Goal: Transaction & Acquisition: Purchase product/service

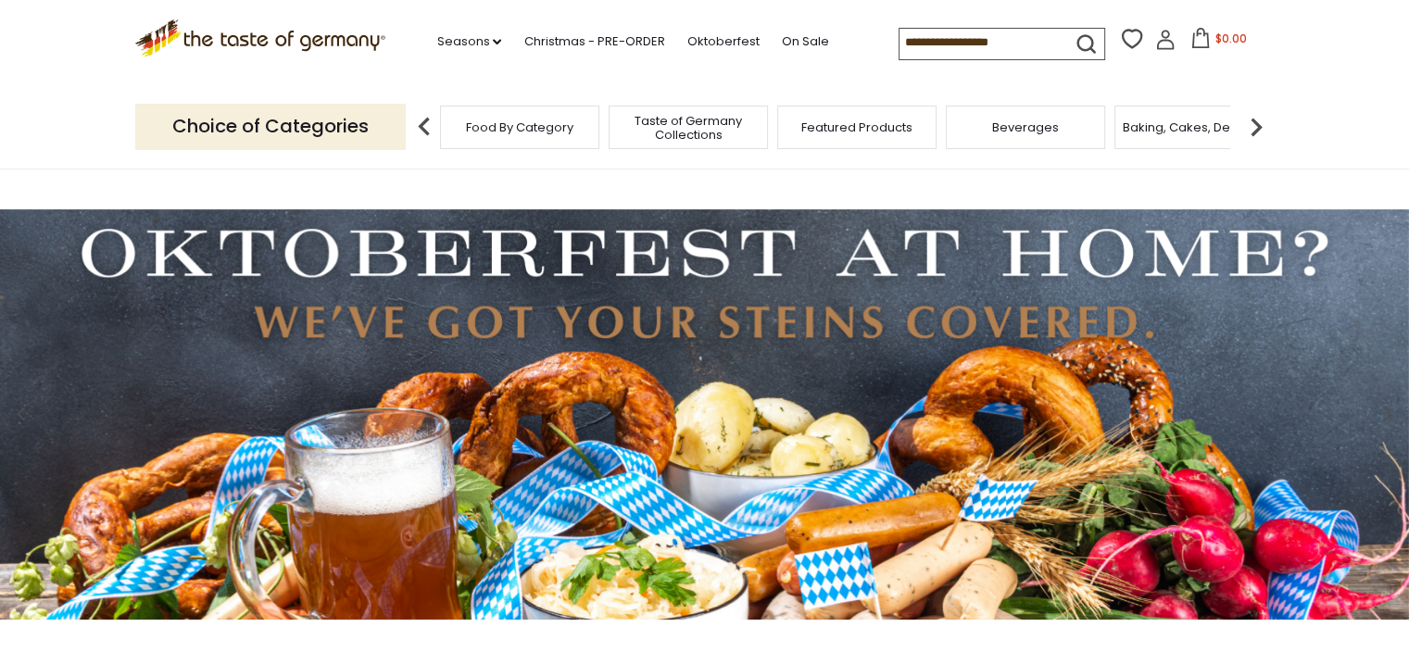
click at [490, 135] on div "Food By Category" at bounding box center [519, 128] width 159 height 44
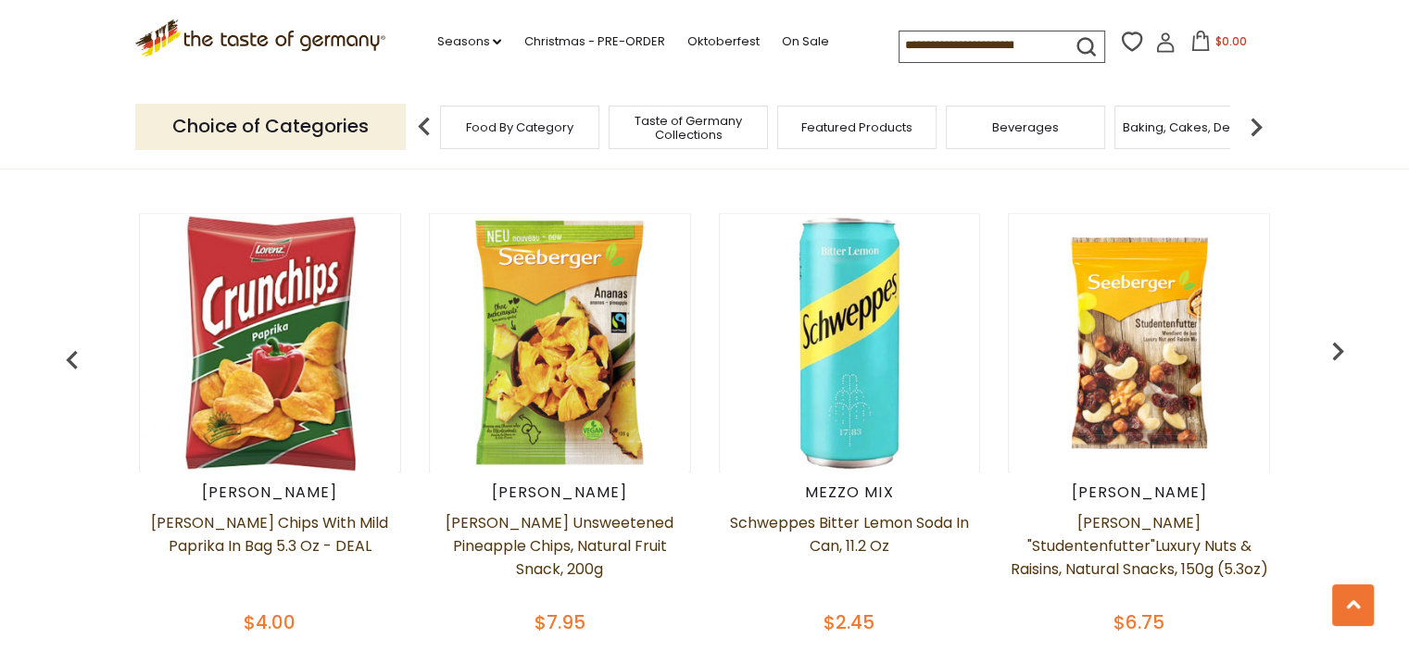
scroll to position [833, 0]
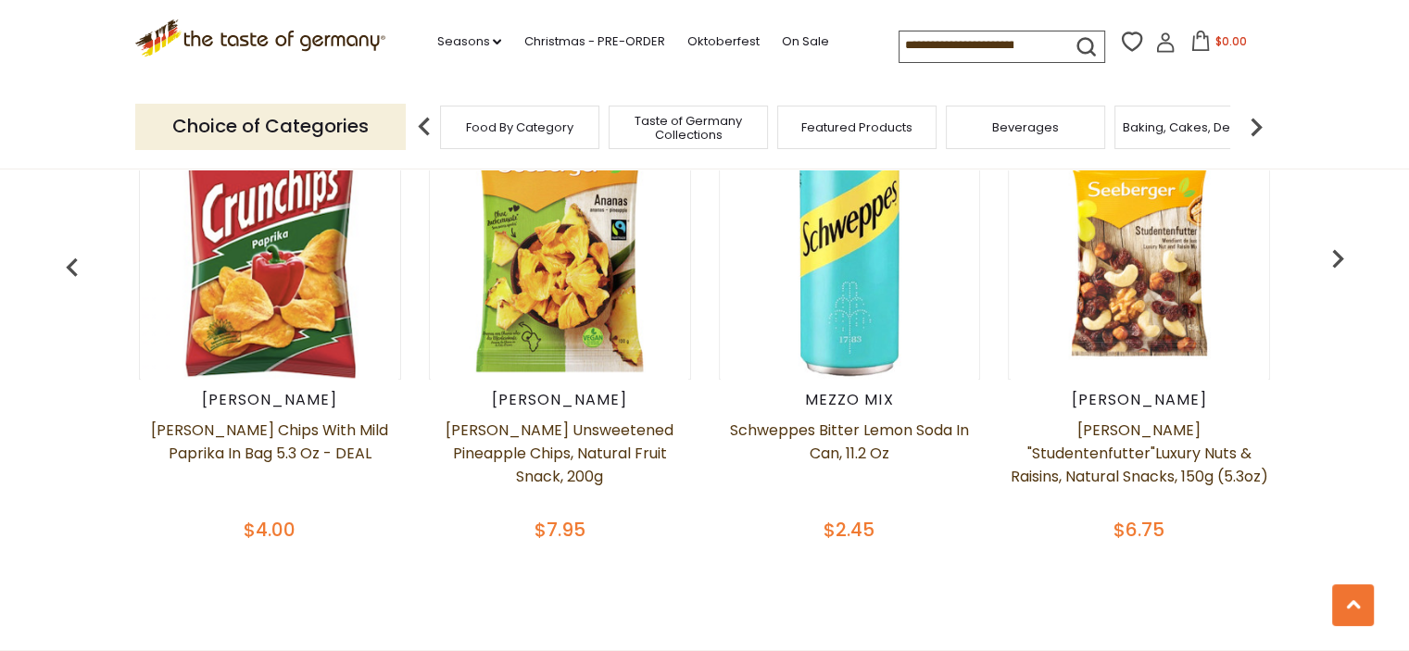
click at [1154, 130] on span "Baking, Cakes, Desserts" at bounding box center [1194, 127] width 144 height 14
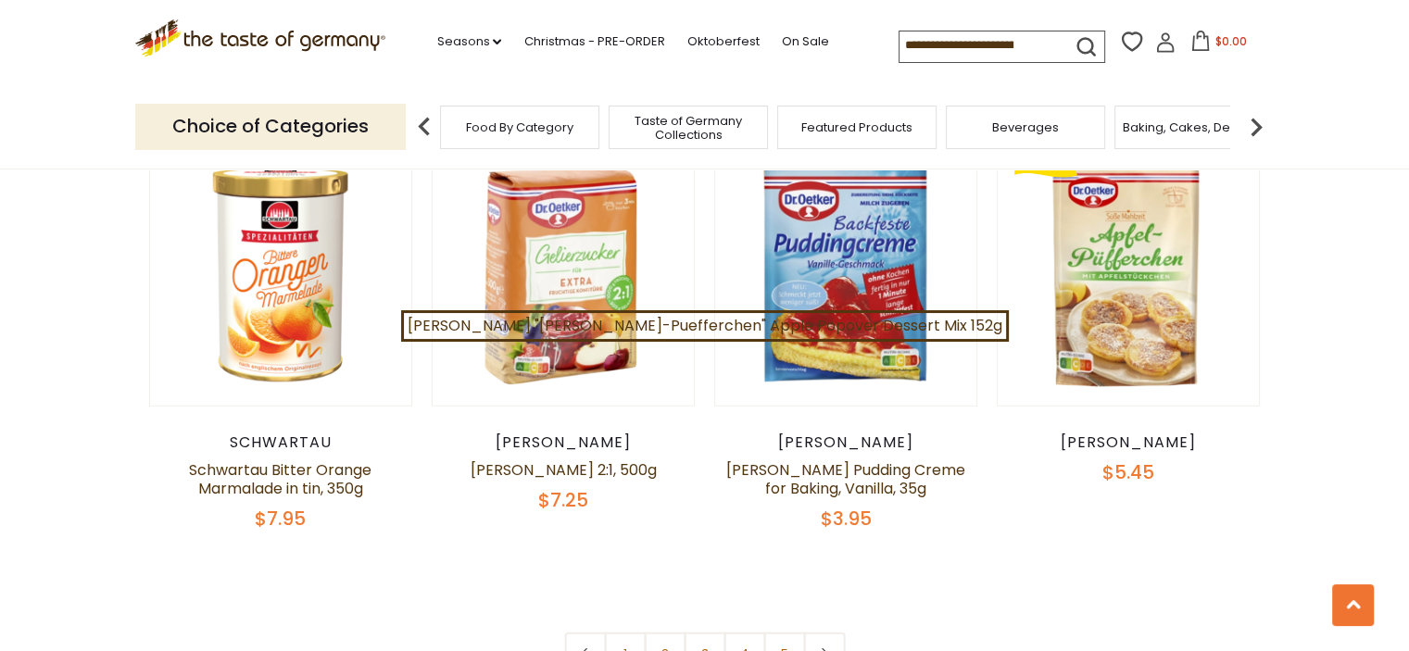
scroll to position [4352, 0]
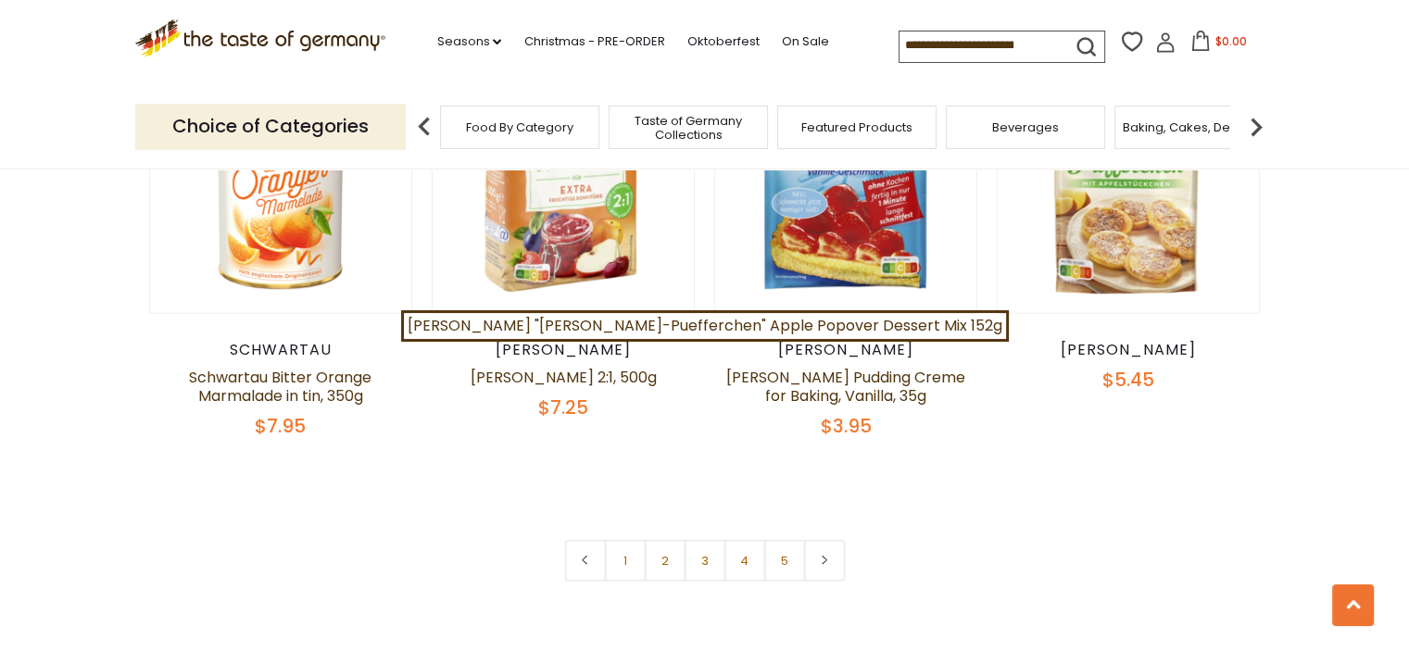
click at [904, 39] on input at bounding box center [977, 44] width 157 height 26
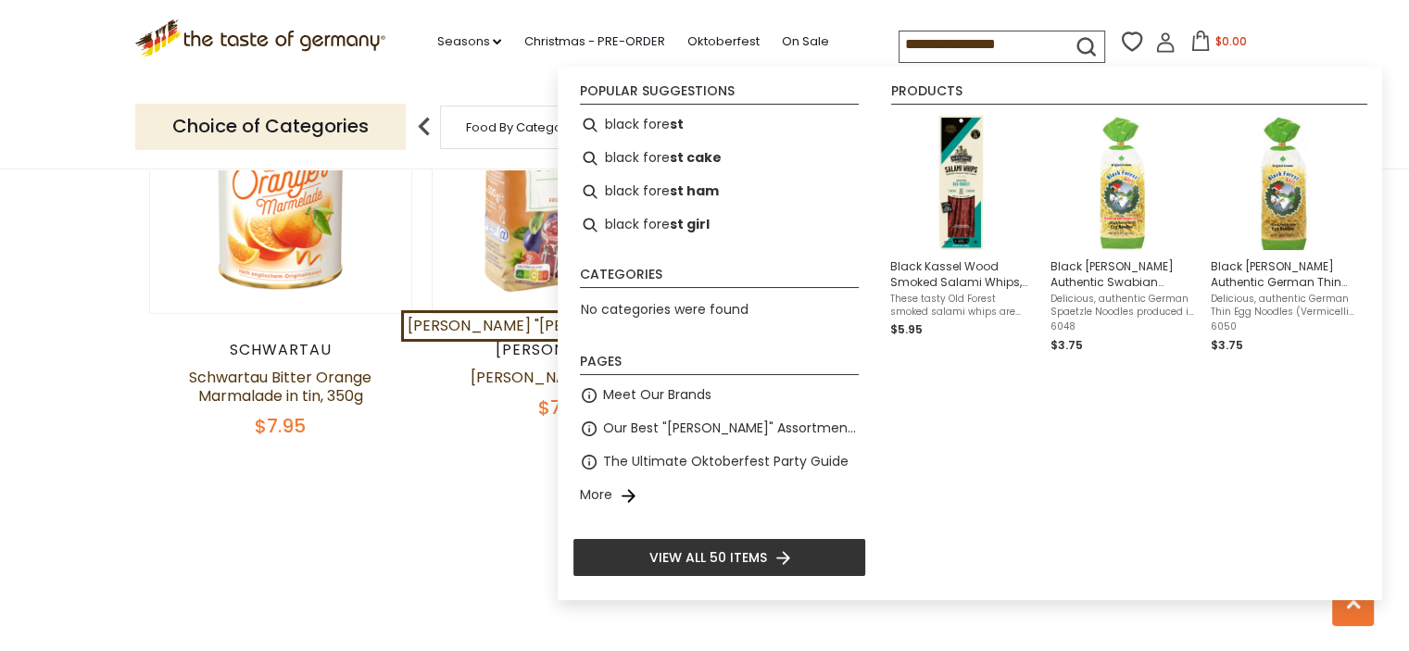
type input "**********"
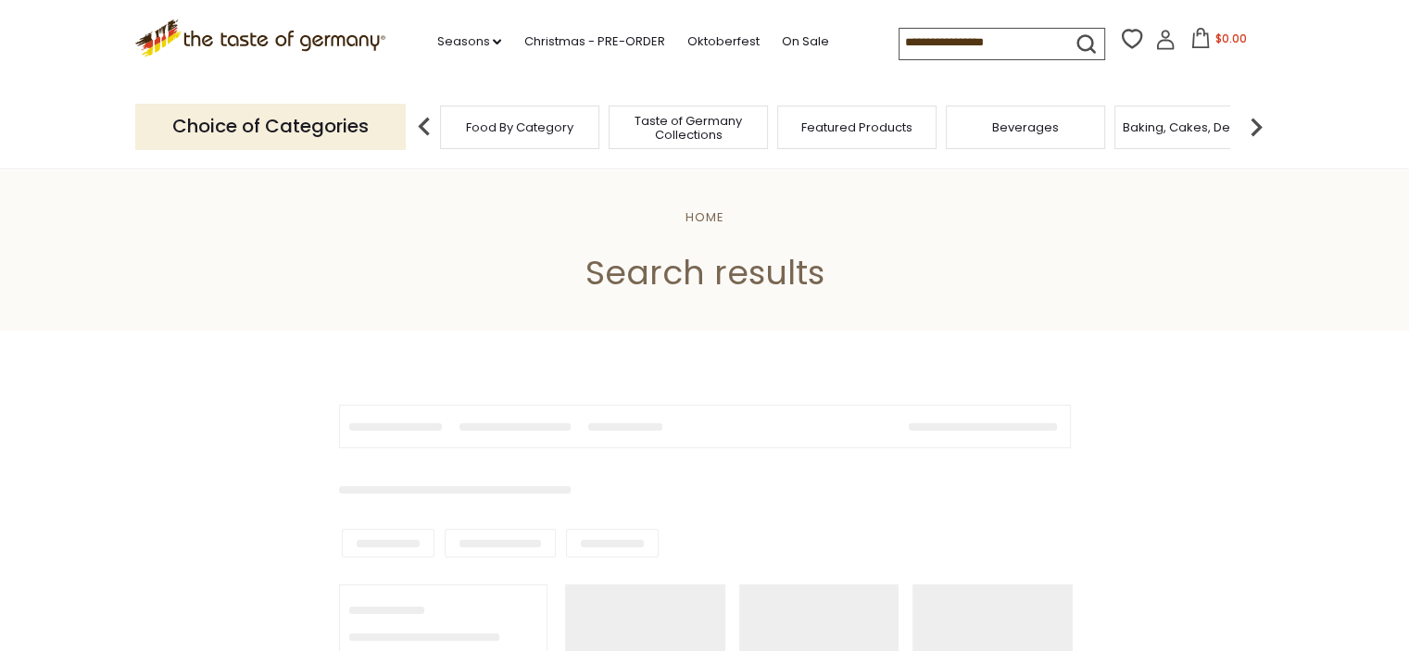
type input "**********"
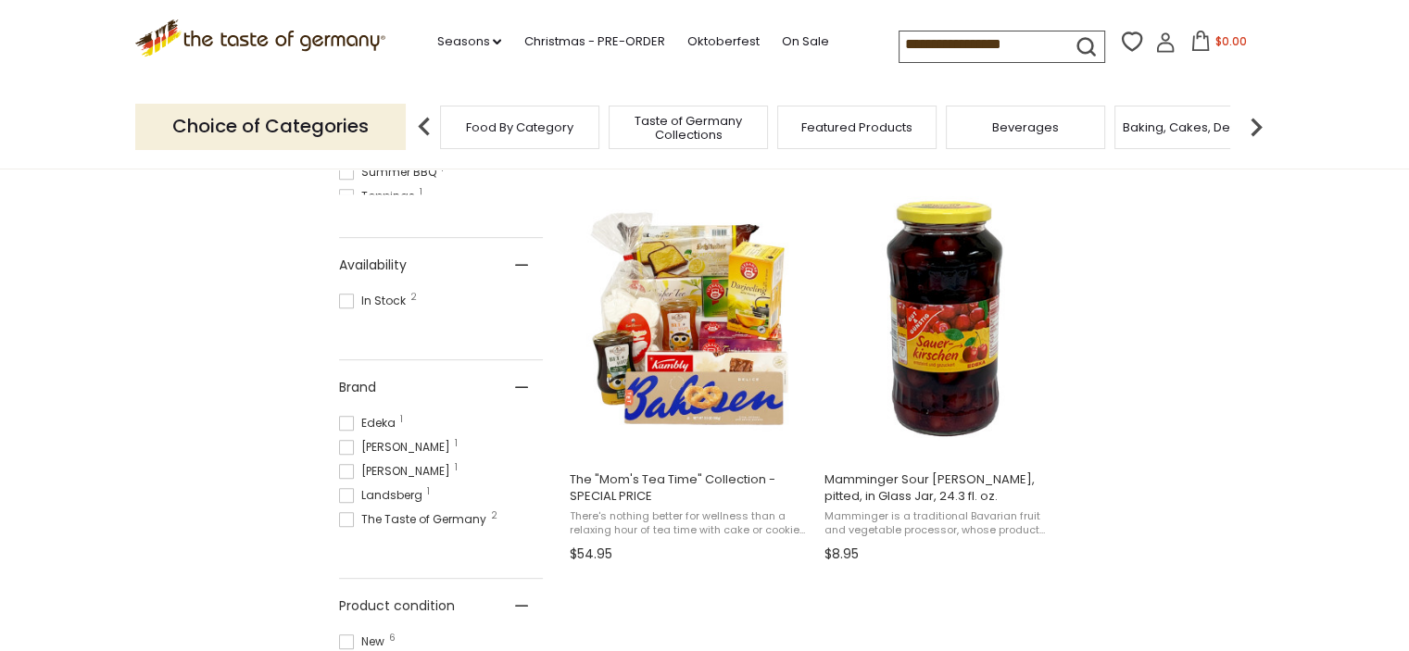
scroll to position [370, 0]
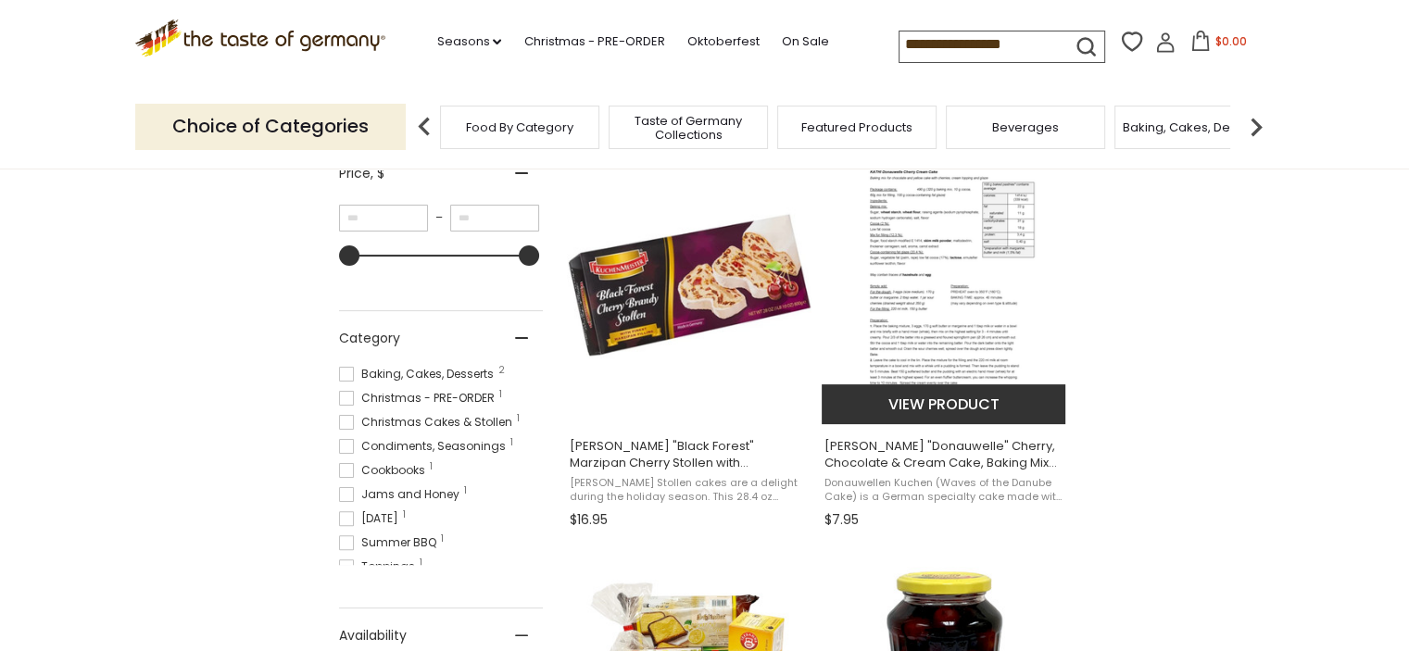
click at [942, 295] on img "Kathi" at bounding box center [944, 285] width 196 height 278
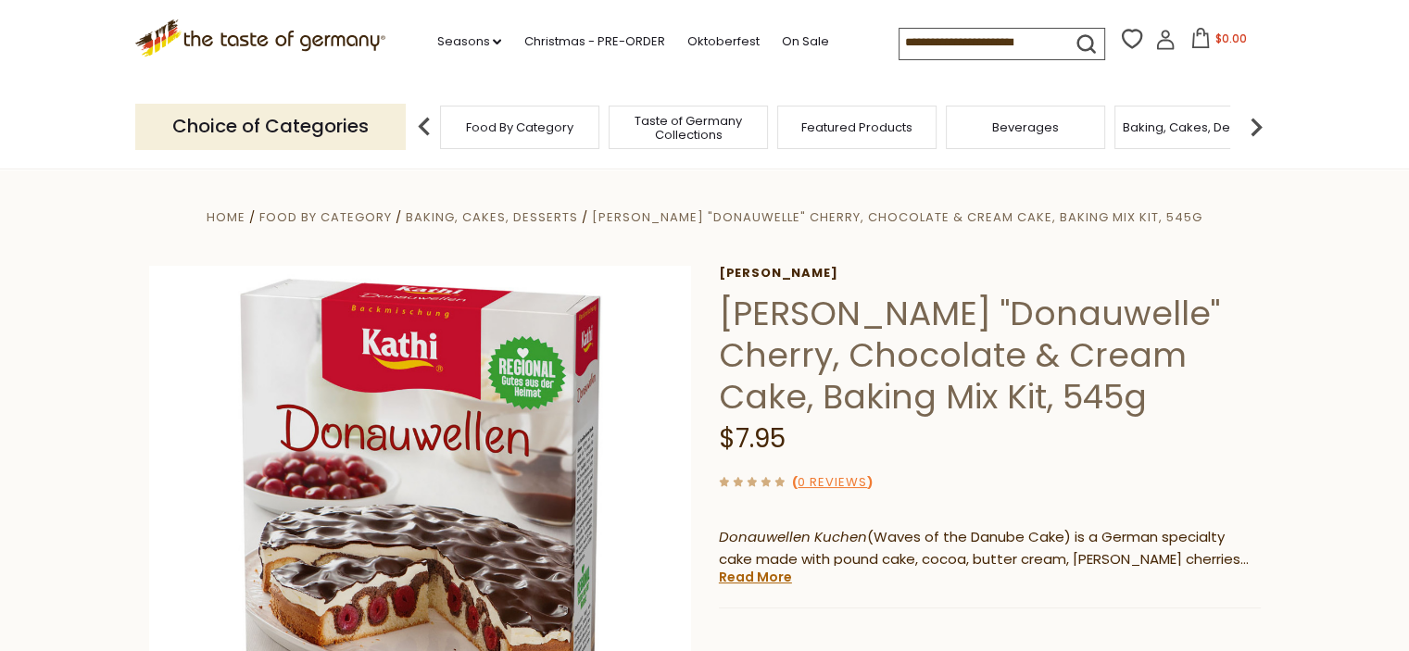
scroll to position [93, 0]
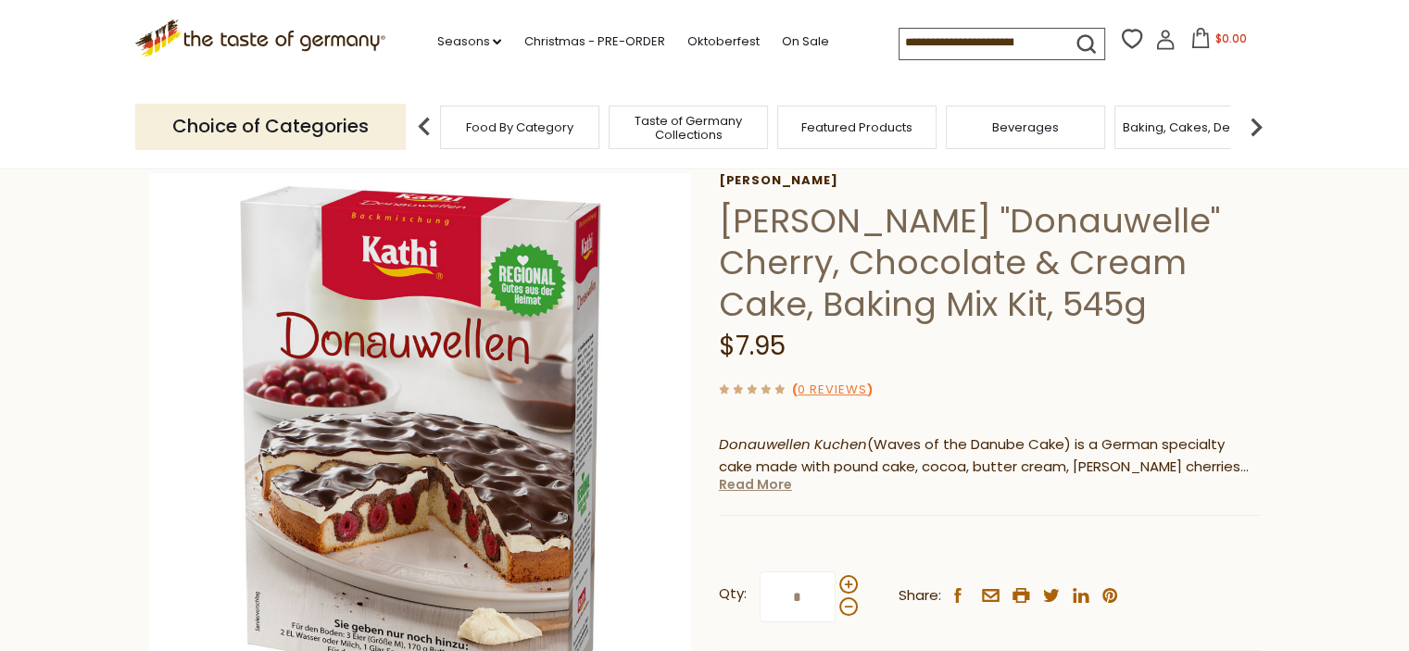
click at [770, 480] on link "Read More" at bounding box center [755, 484] width 73 height 19
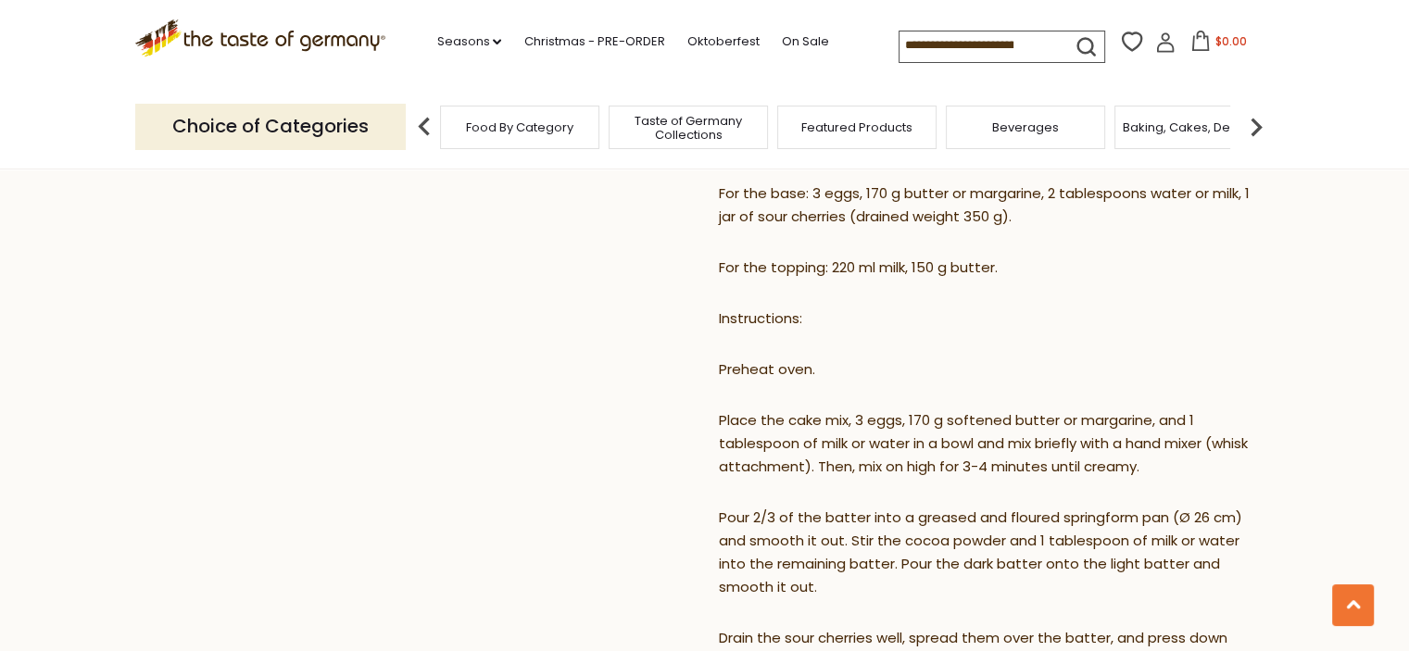
scroll to position [1204, 0]
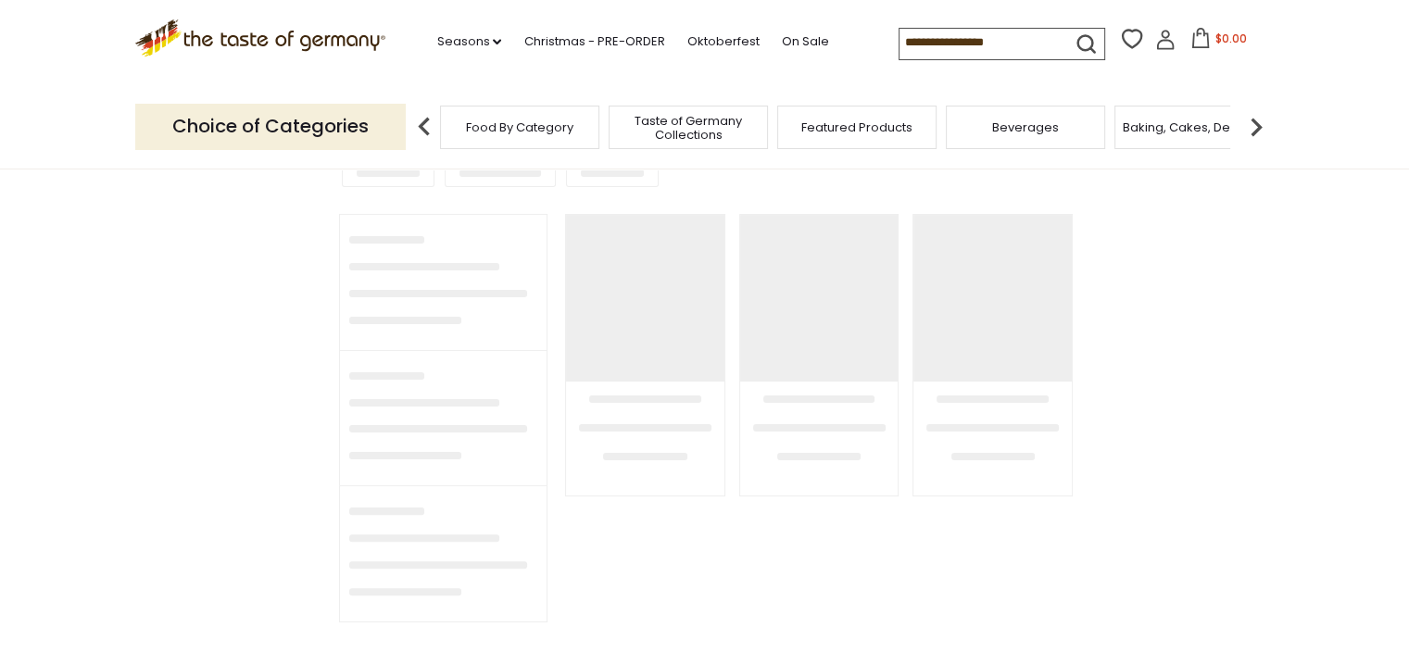
type input "**********"
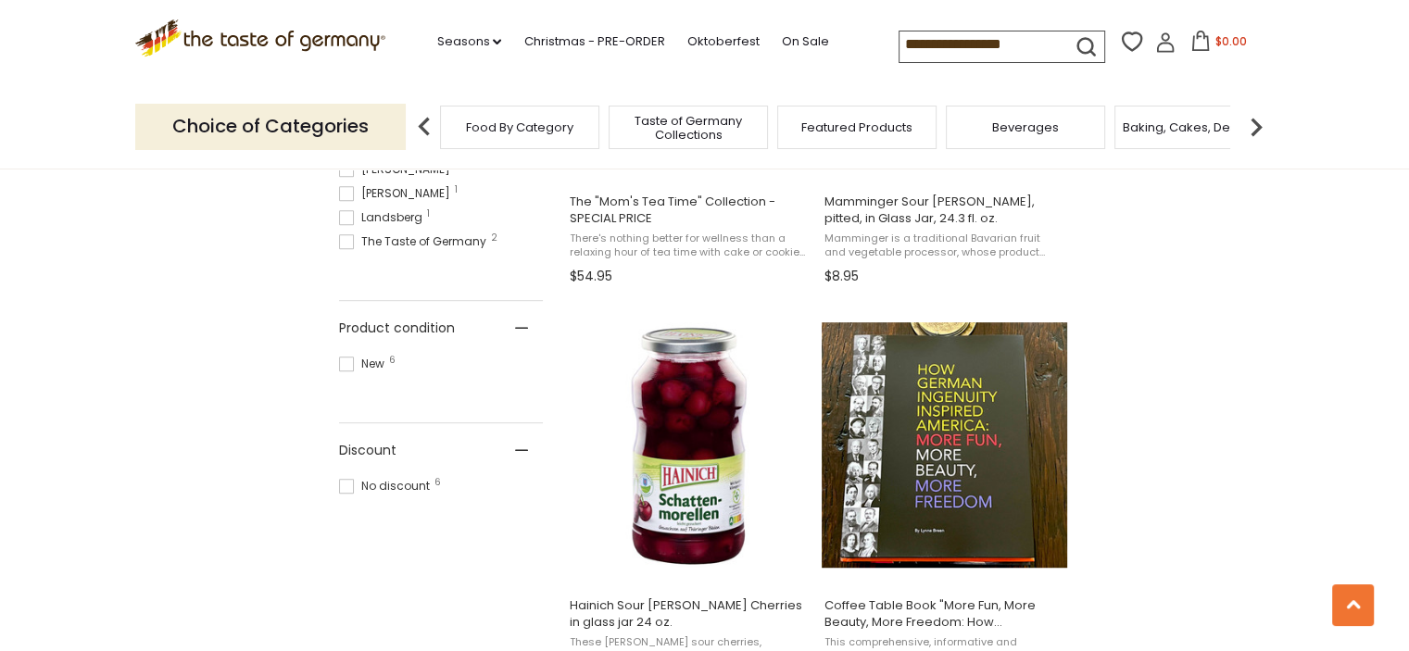
scroll to position [1389, 0]
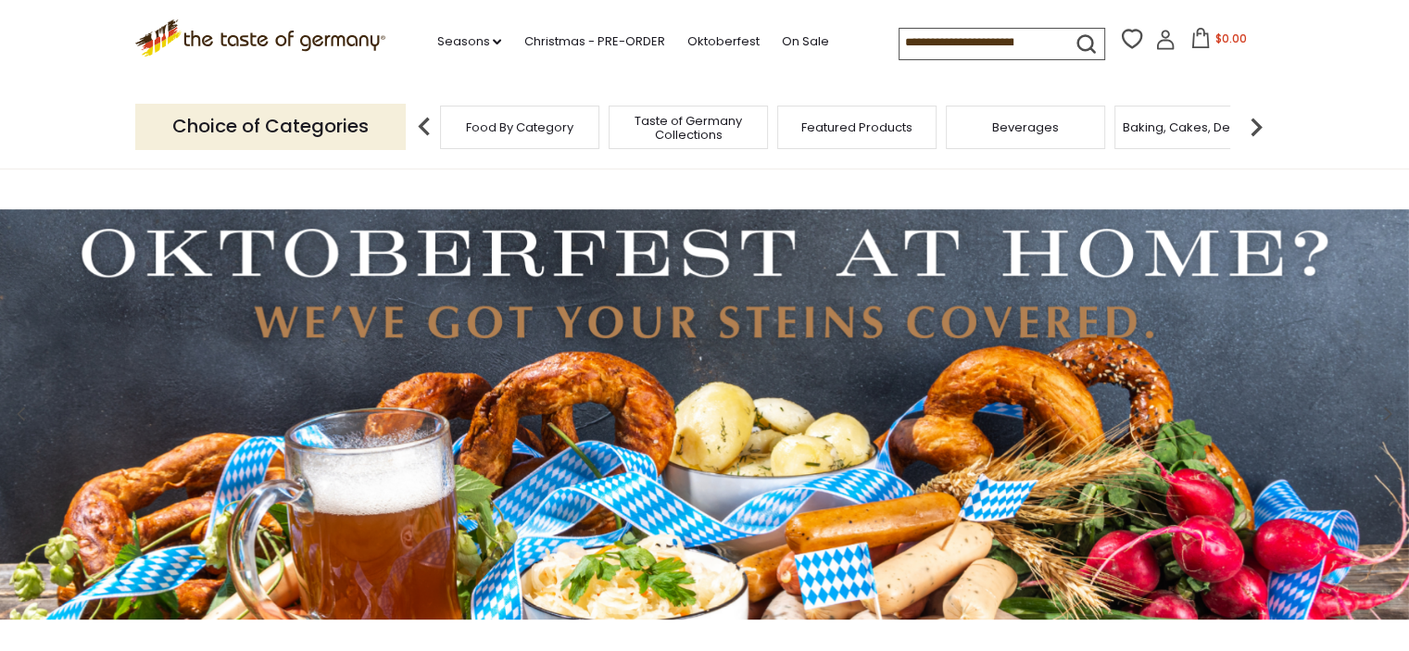
click at [711, 126] on span "Taste of Germany Collections" at bounding box center [688, 128] width 148 height 28
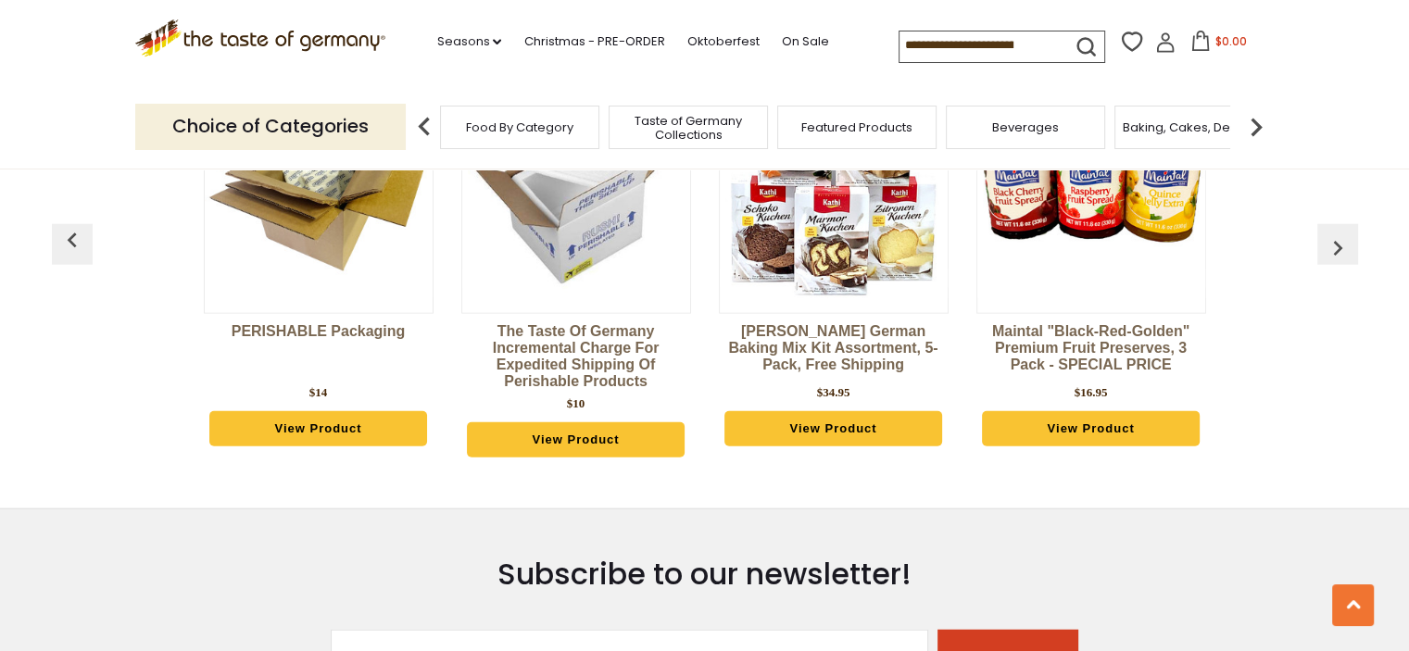
scroll to position [4538, 0]
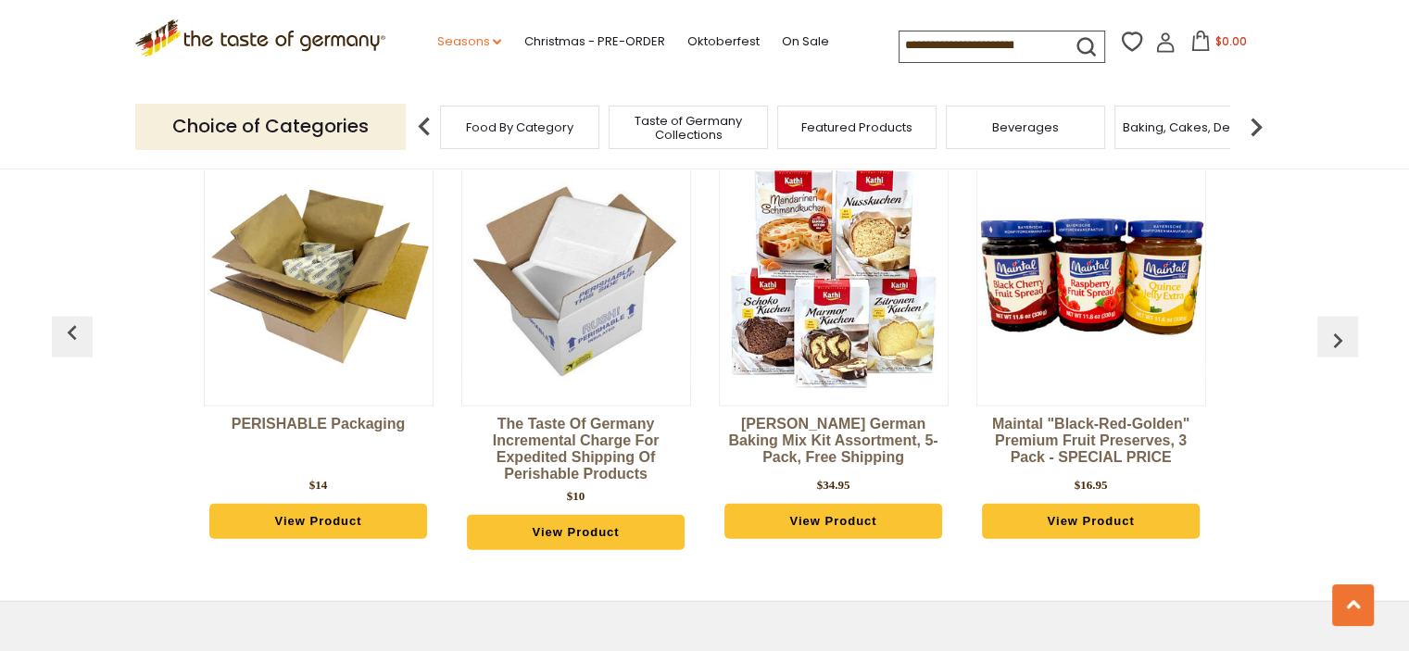
click at [463, 47] on link "Seasons dropdown_arrow" at bounding box center [468, 41] width 65 height 20
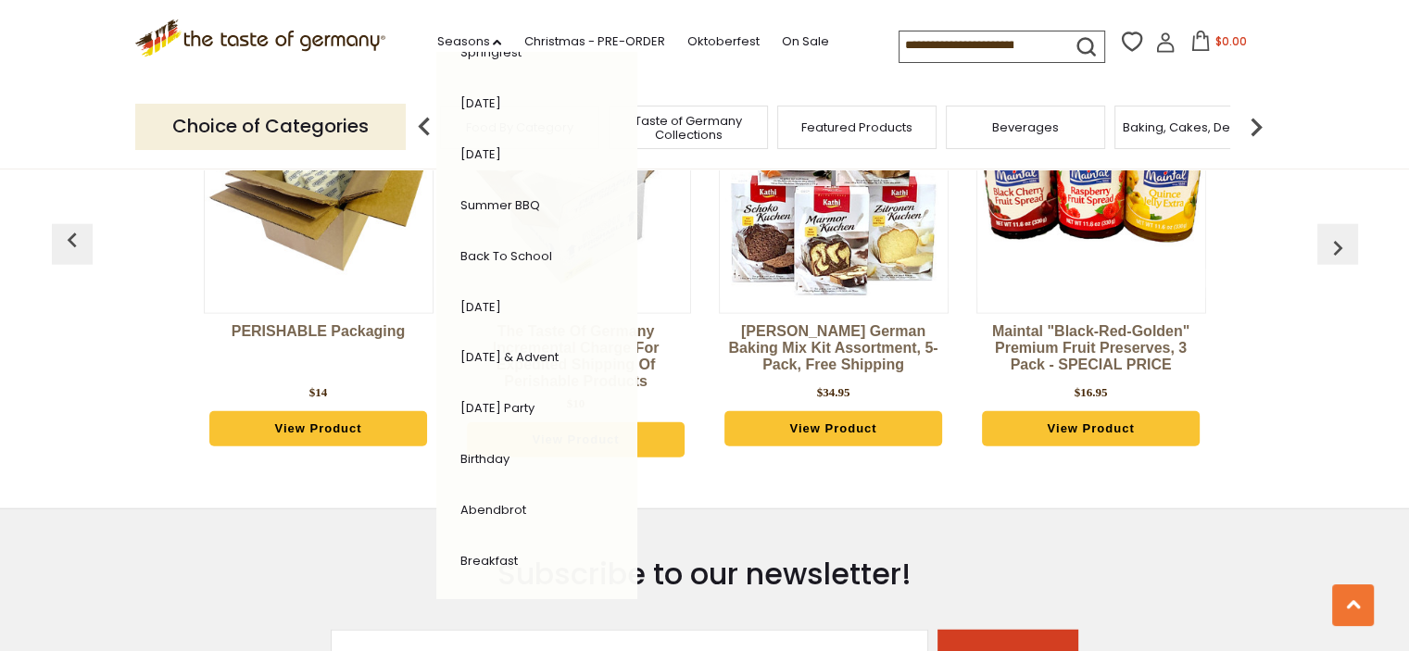
scroll to position [4723, 0]
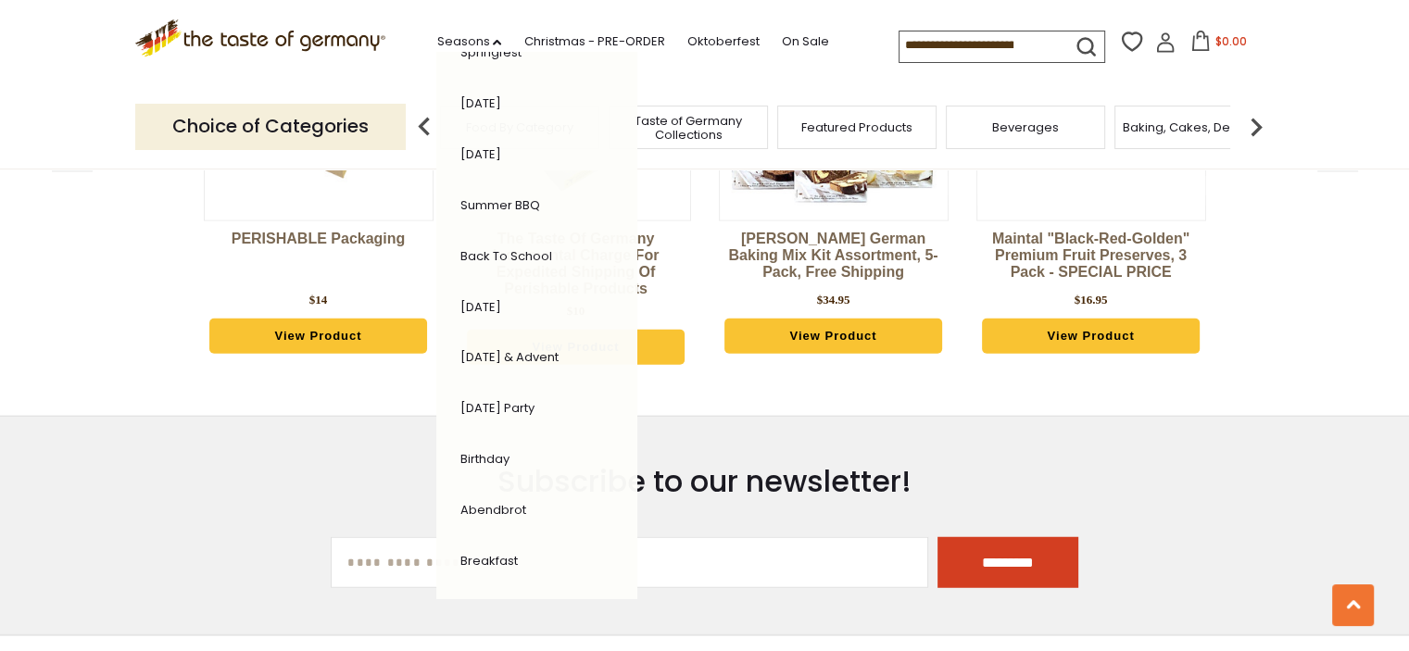
click at [0, 204] on div "Category Bestsellers PERISHABLE Packaging $14 View Product The Taste of Germany…" at bounding box center [704, 129] width 1409 height 533
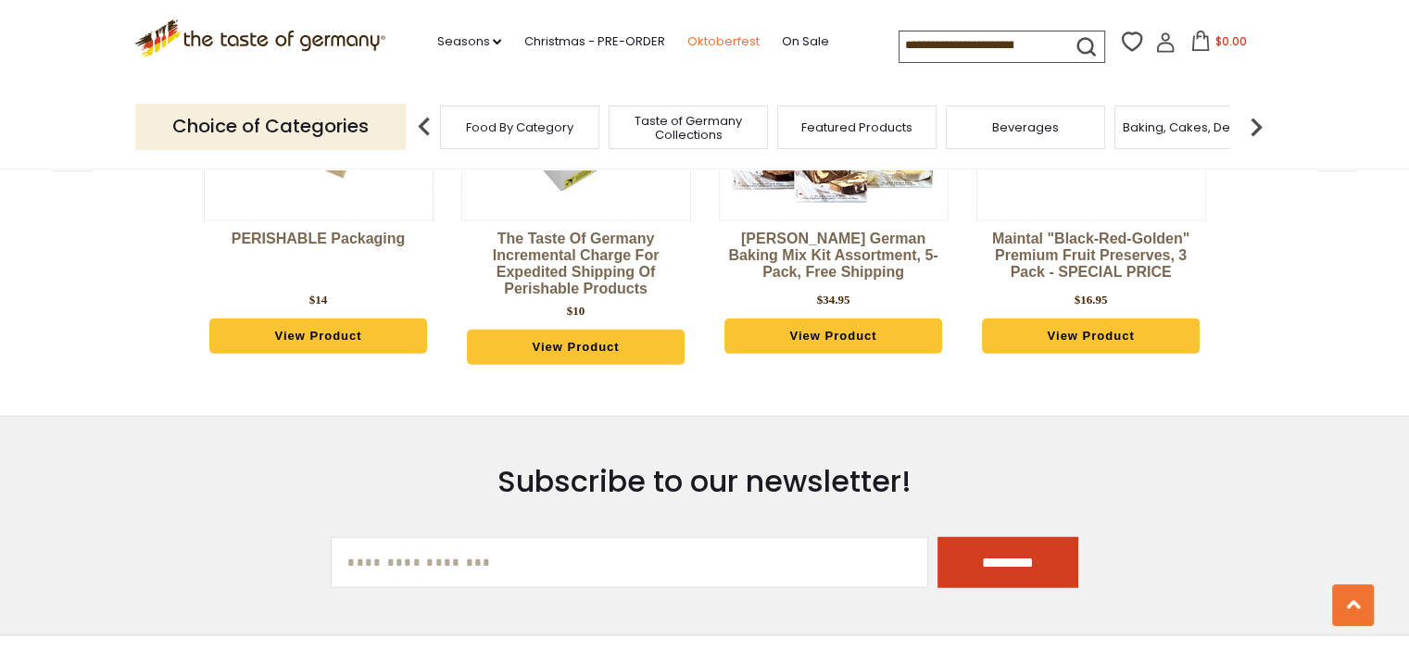
click at [691, 41] on link "Oktoberfest" at bounding box center [722, 41] width 72 height 20
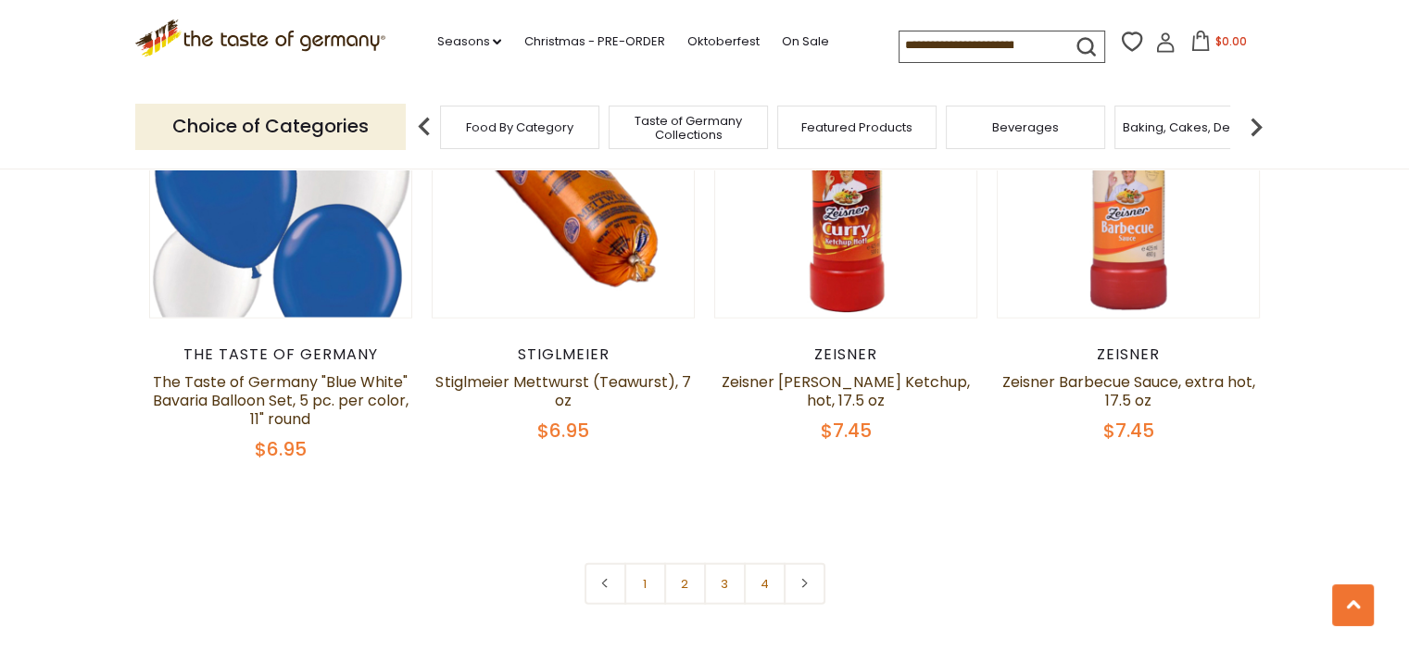
scroll to position [4445, 0]
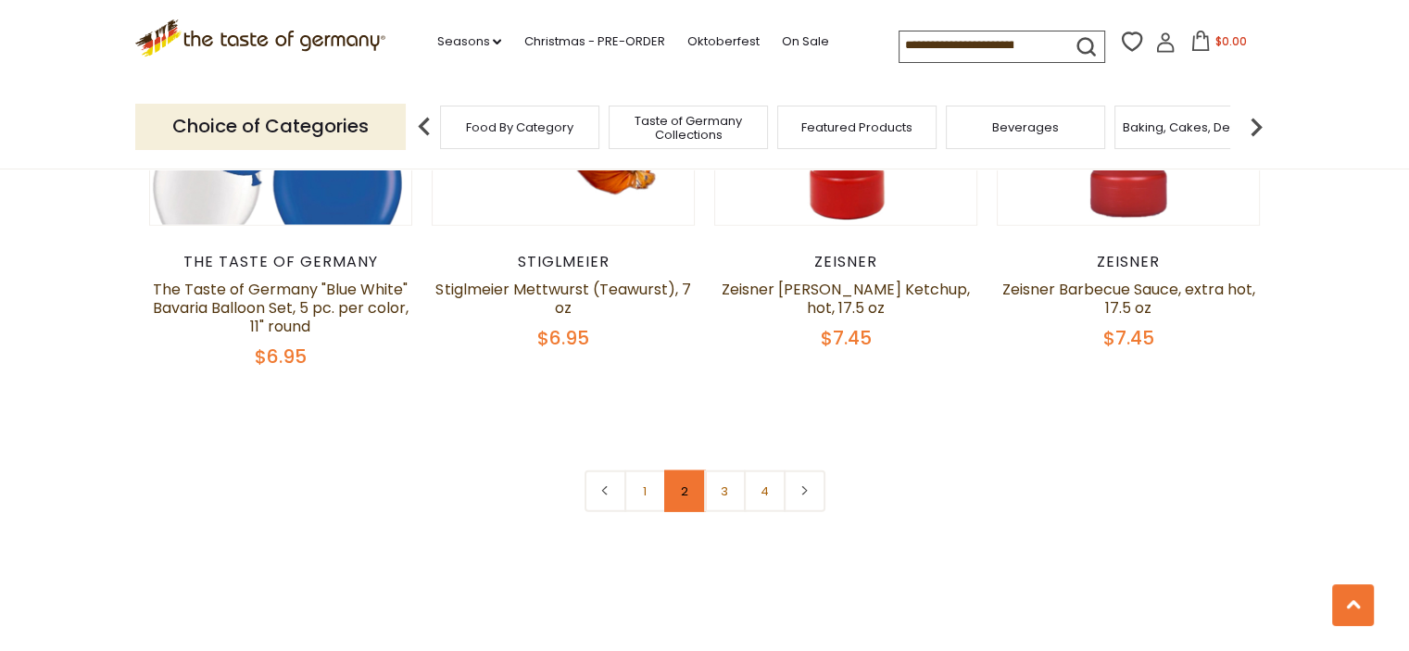
click at [685, 495] on link "2" at bounding box center [685, 491] width 42 height 42
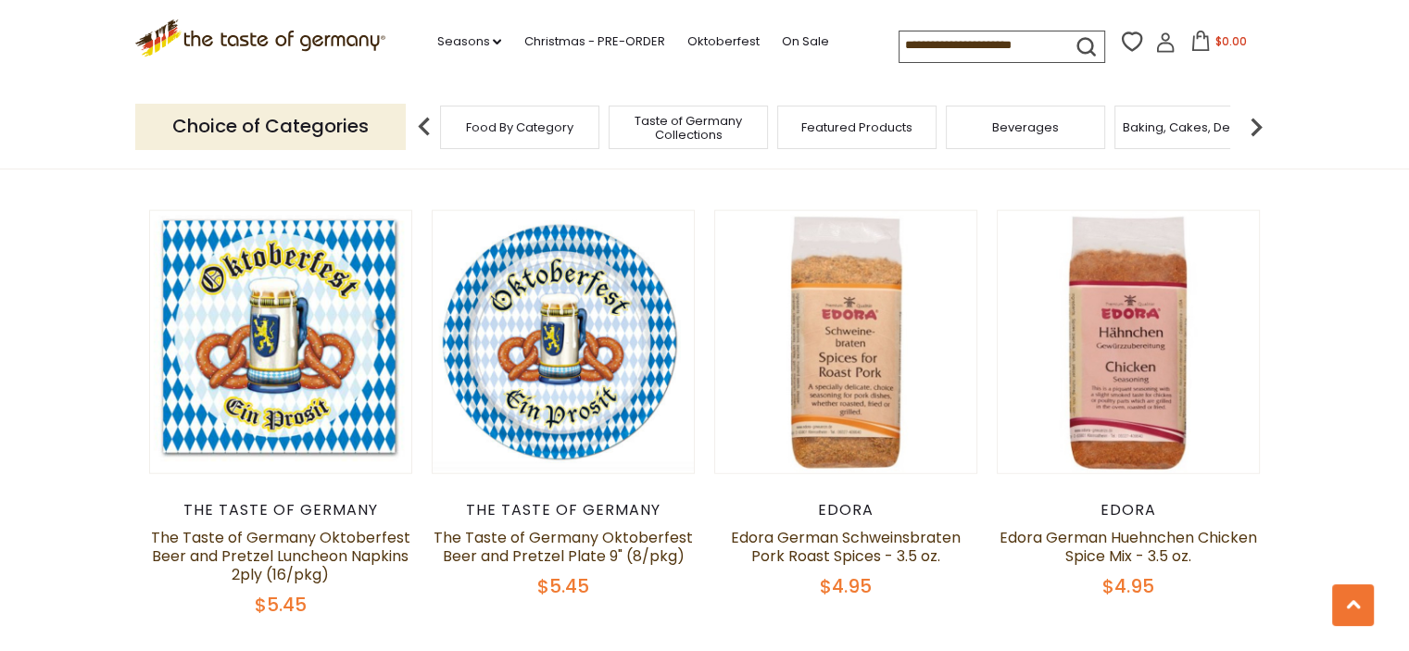
scroll to position [4438, 0]
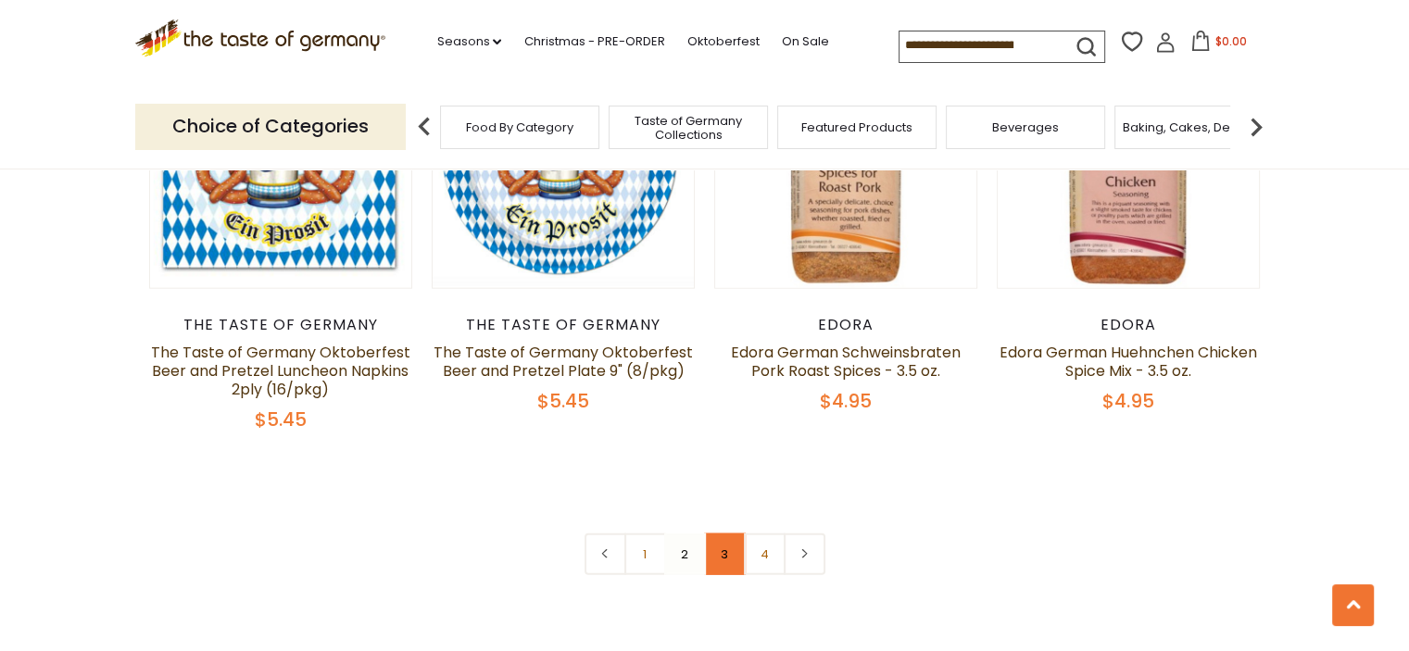
click at [715, 533] on link "3" at bounding box center [725, 554] width 42 height 42
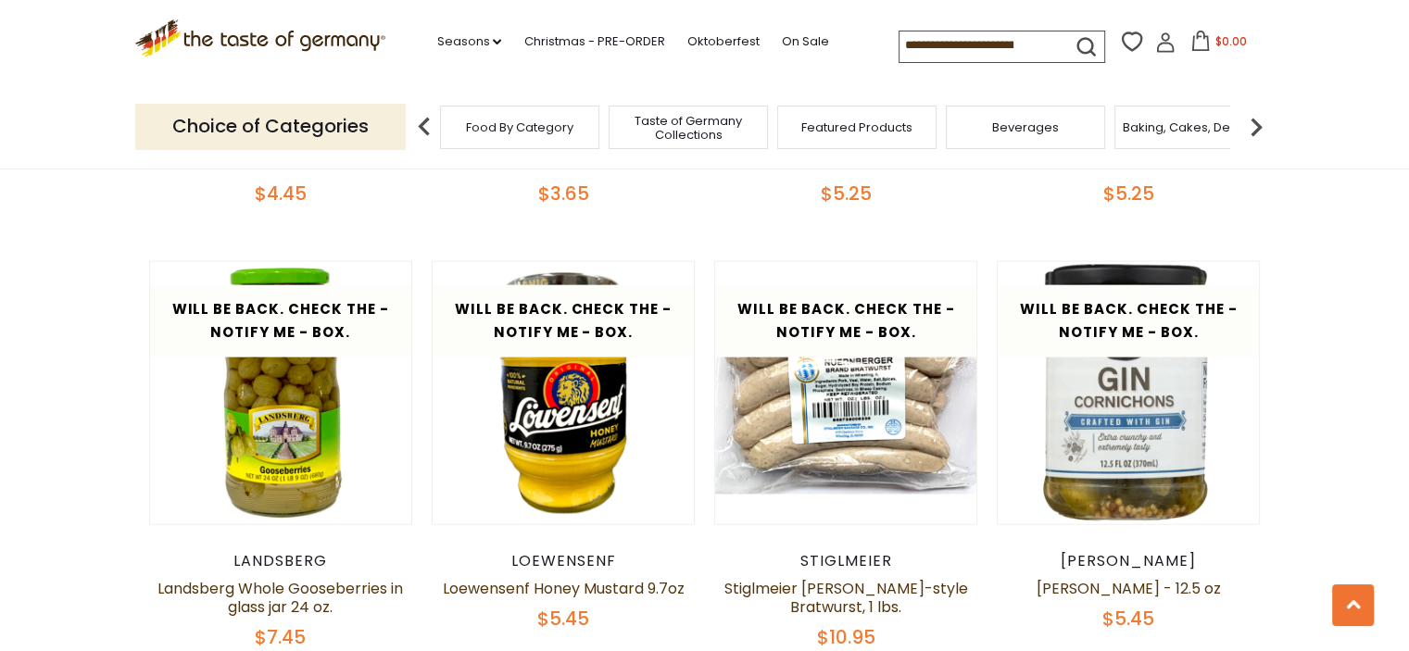
scroll to position [4345, 0]
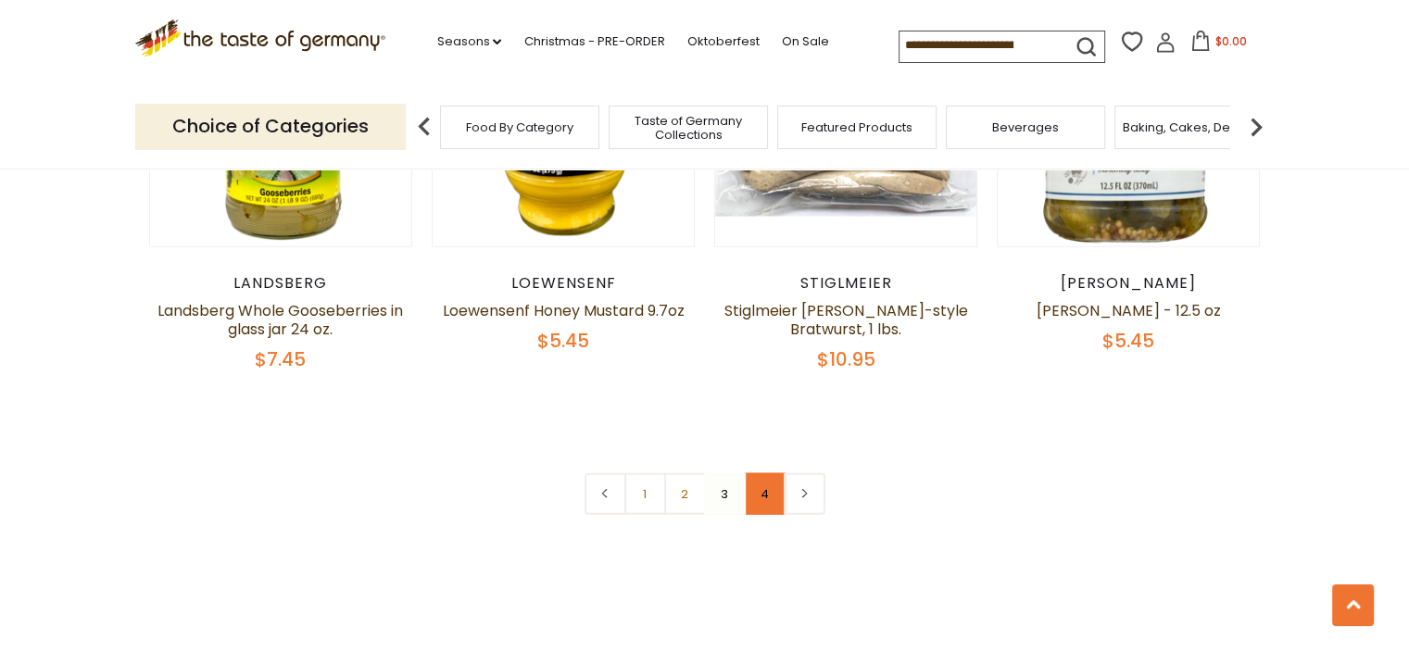
click at [758, 484] on link "4" at bounding box center [765, 494] width 42 height 42
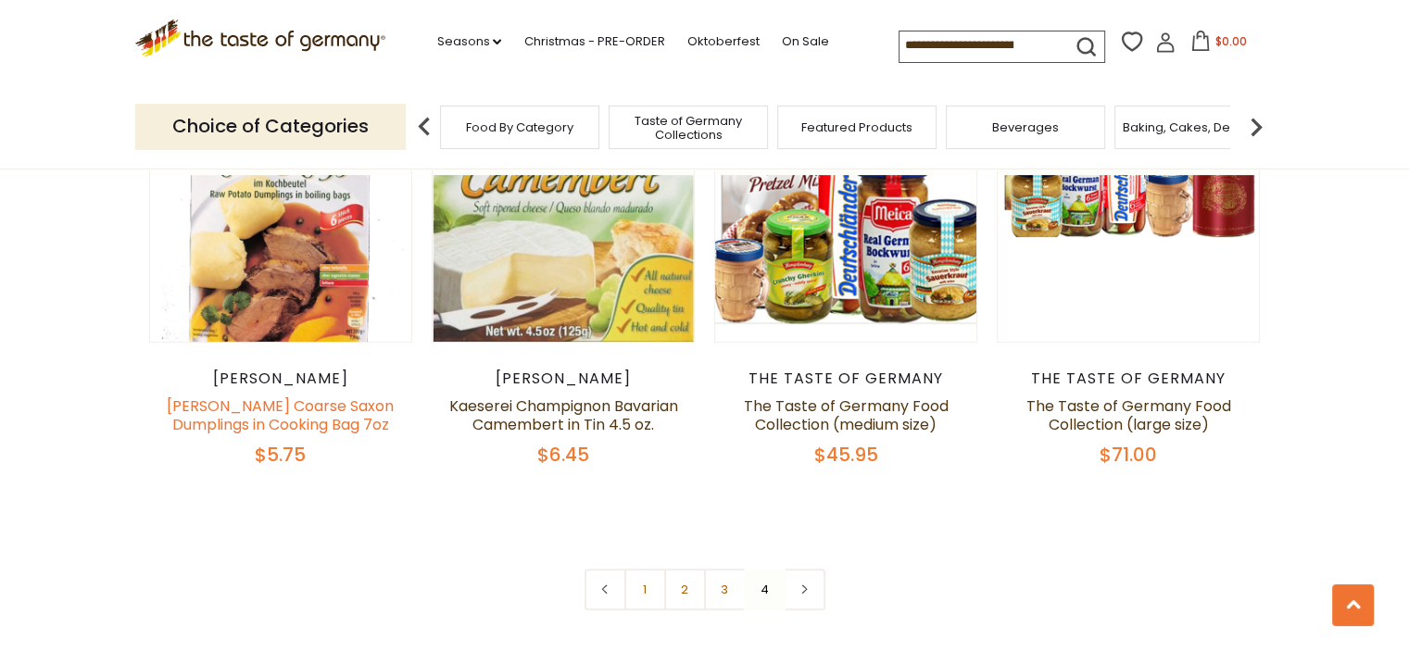
scroll to position [641, 0]
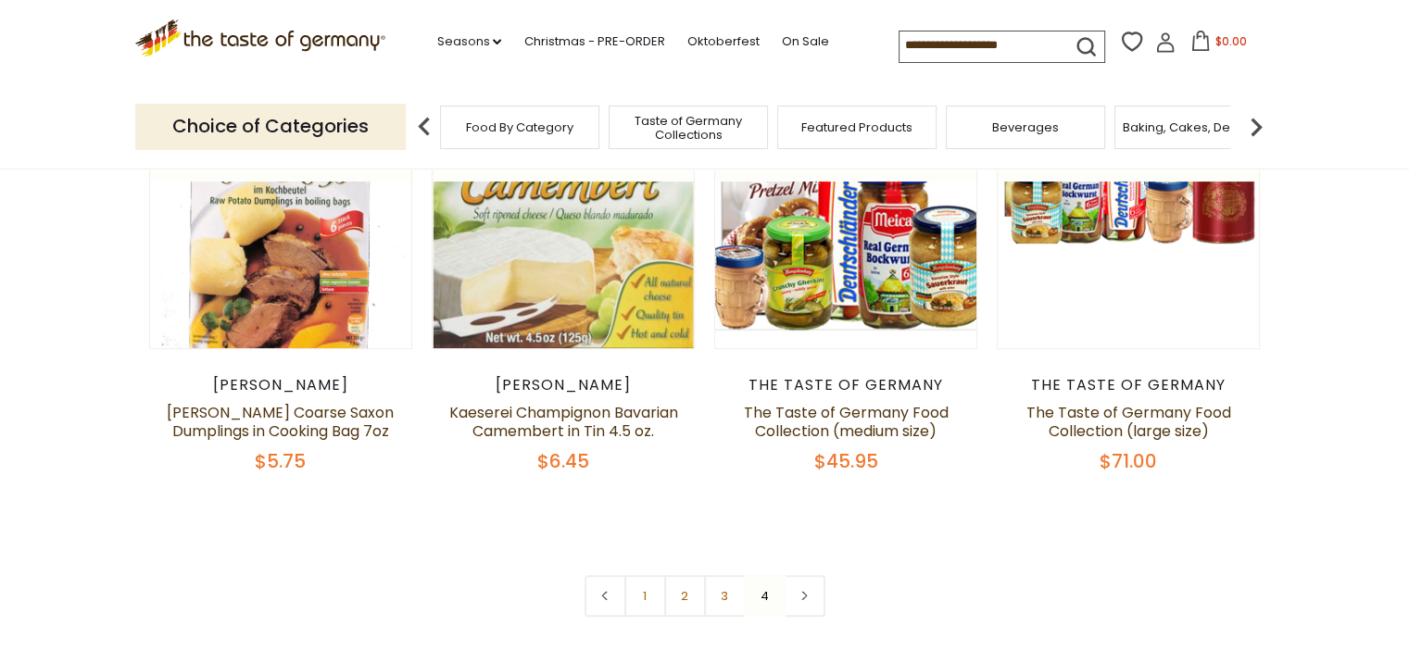
click at [1250, 121] on img at bounding box center [1255, 126] width 37 height 37
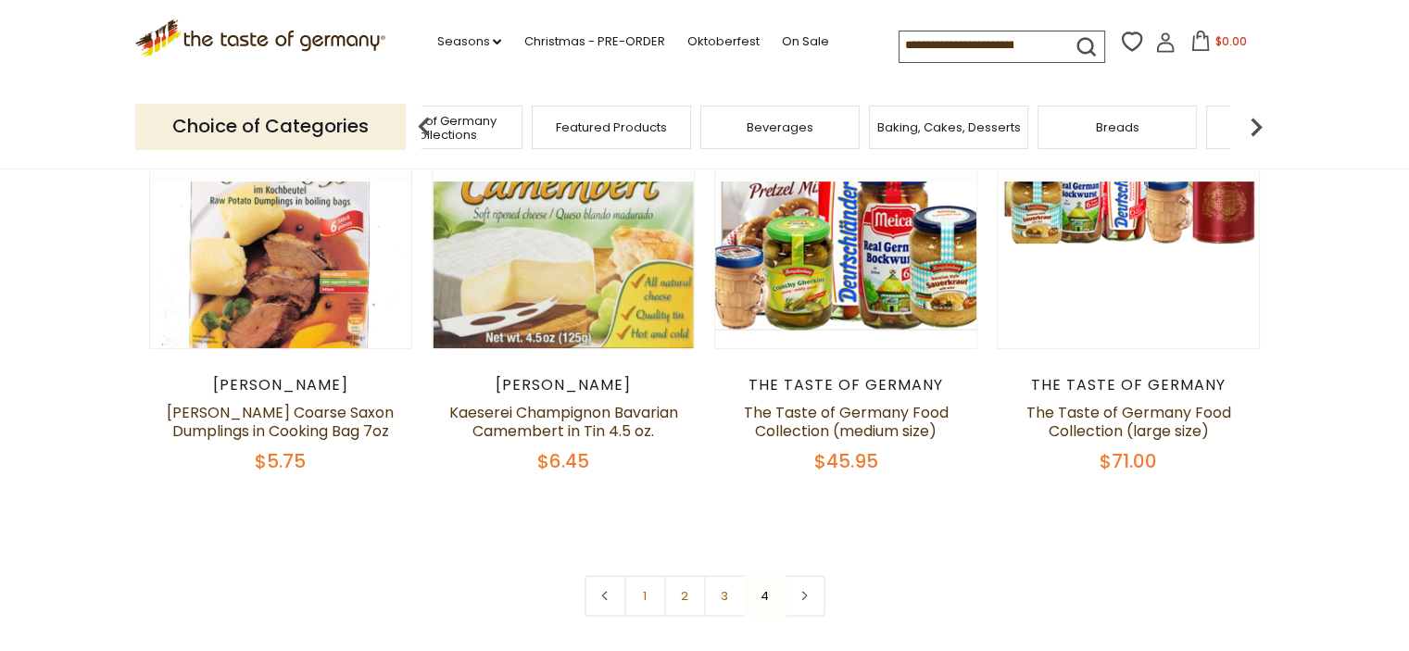
click at [1250, 121] on img at bounding box center [1255, 126] width 37 height 37
click at [1254, 122] on img at bounding box center [1255, 126] width 37 height 37
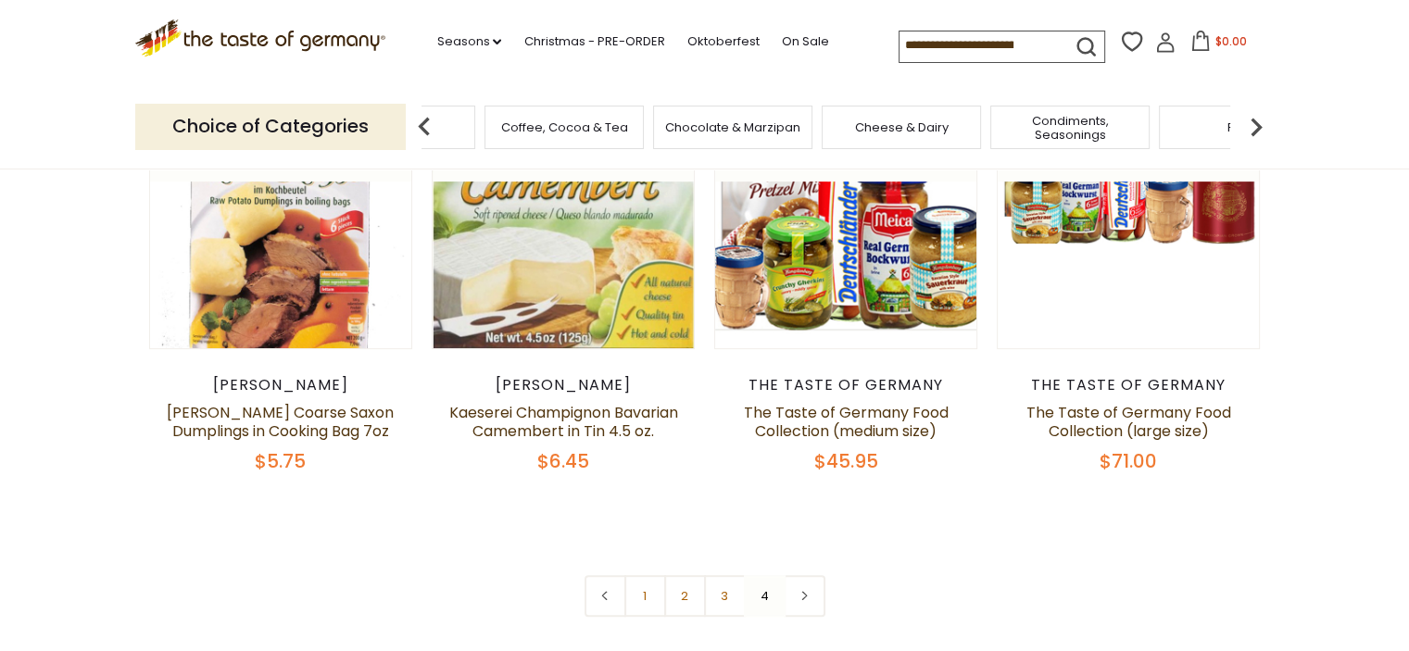
click at [1254, 122] on img at bounding box center [1255, 126] width 37 height 37
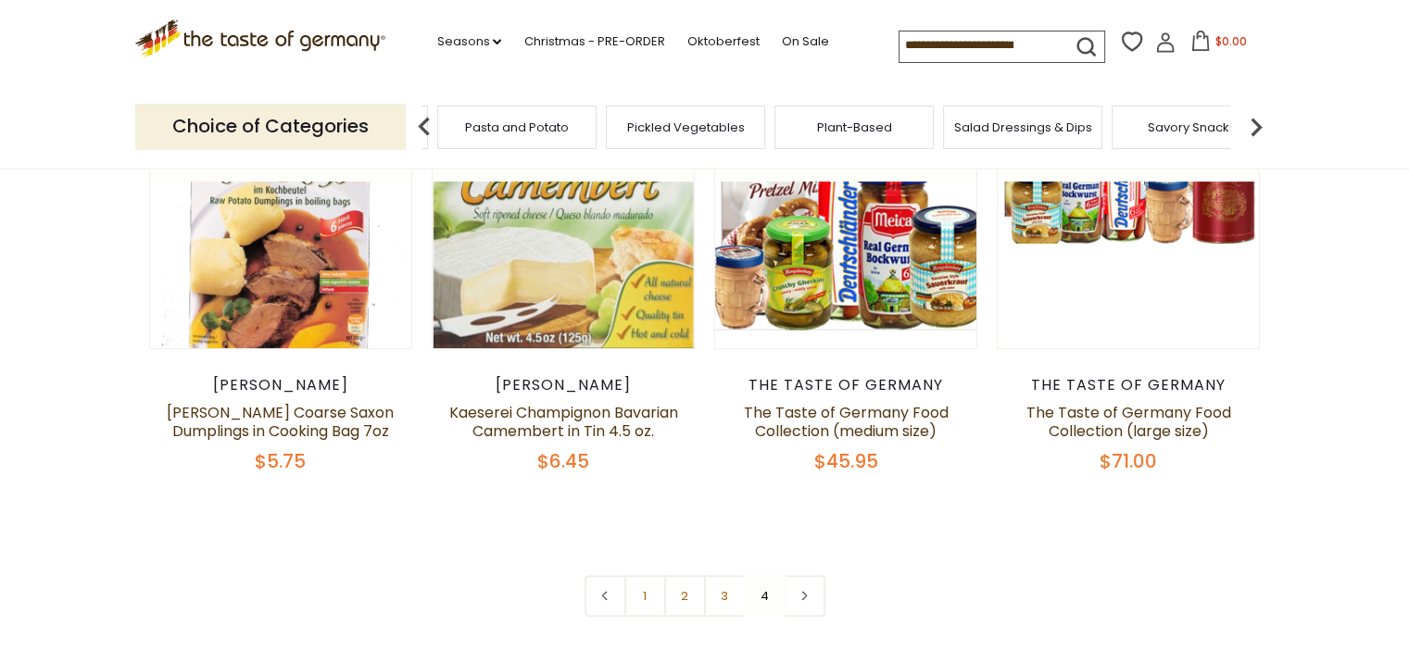
click at [1254, 122] on img at bounding box center [1255, 126] width 37 height 37
click at [1255, 122] on img at bounding box center [1255, 126] width 37 height 37
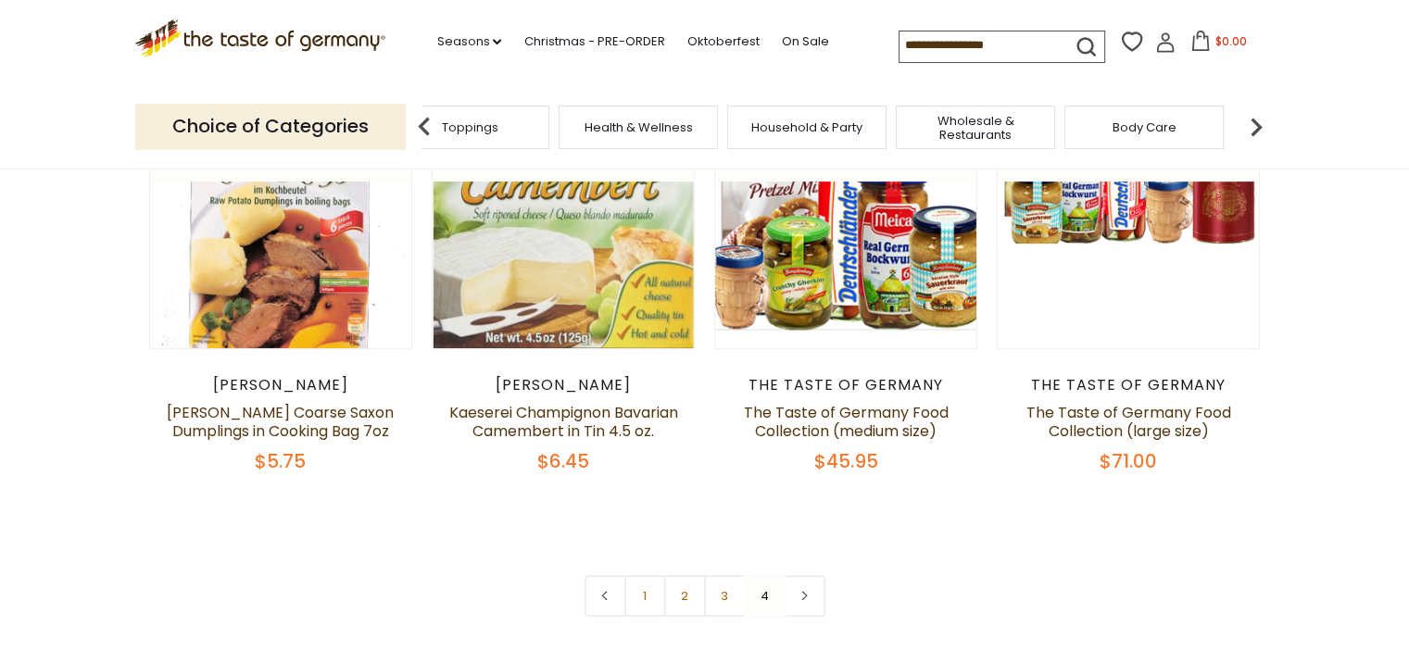
click at [1255, 122] on img at bounding box center [1255, 126] width 37 height 37
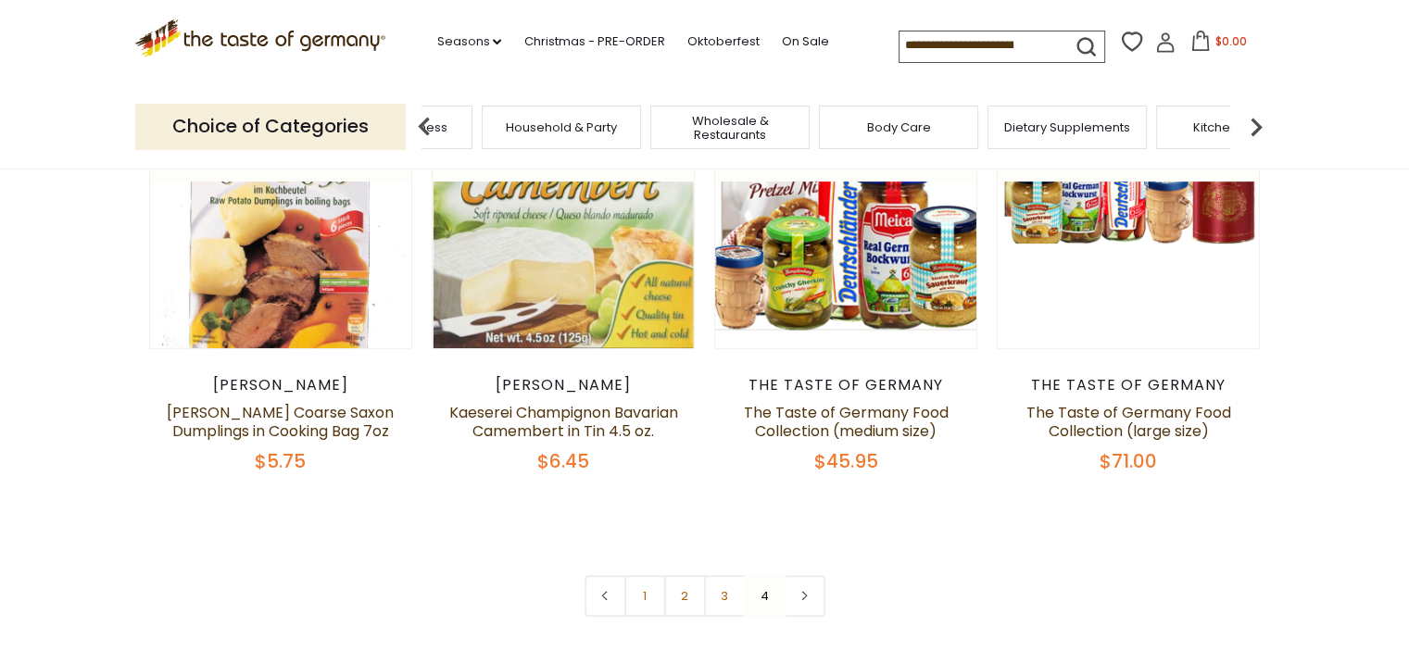
click at [1255, 122] on img at bounding box center [1255, 126] width 37 height 37
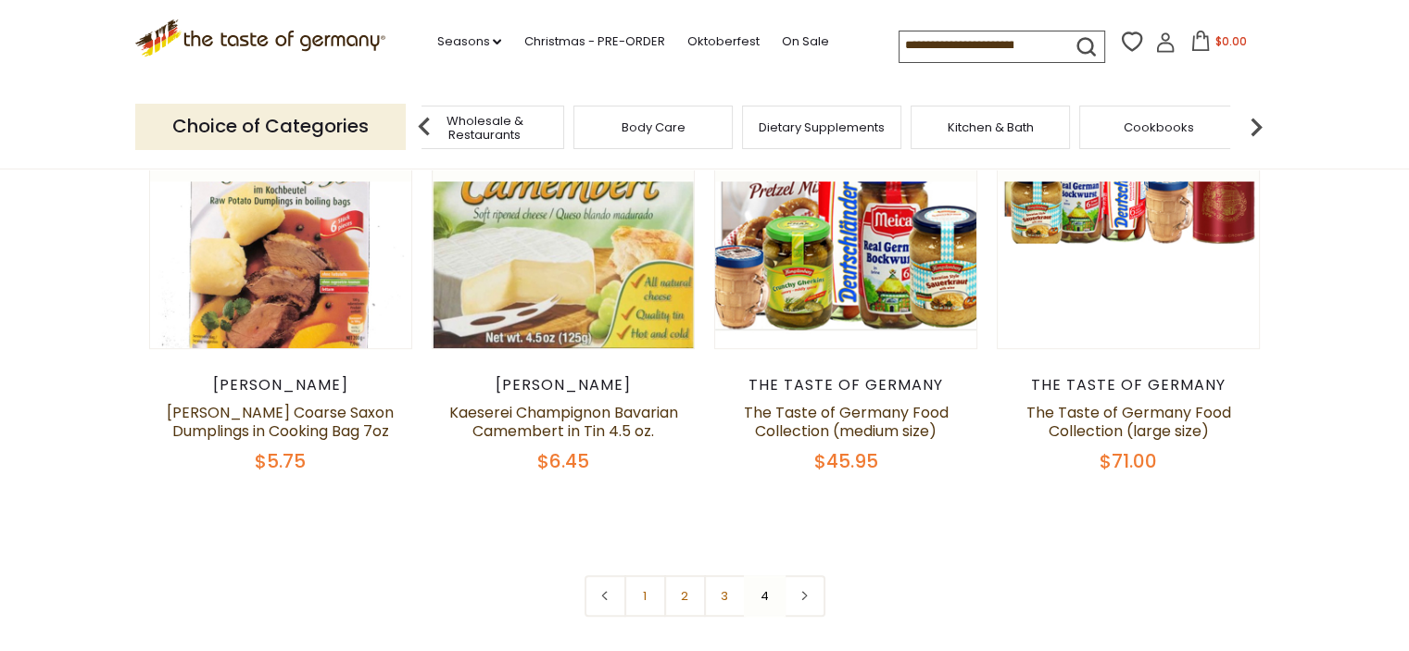
click at [1255, 122] on img at bounding box center [1255, 126] width 37 height 37
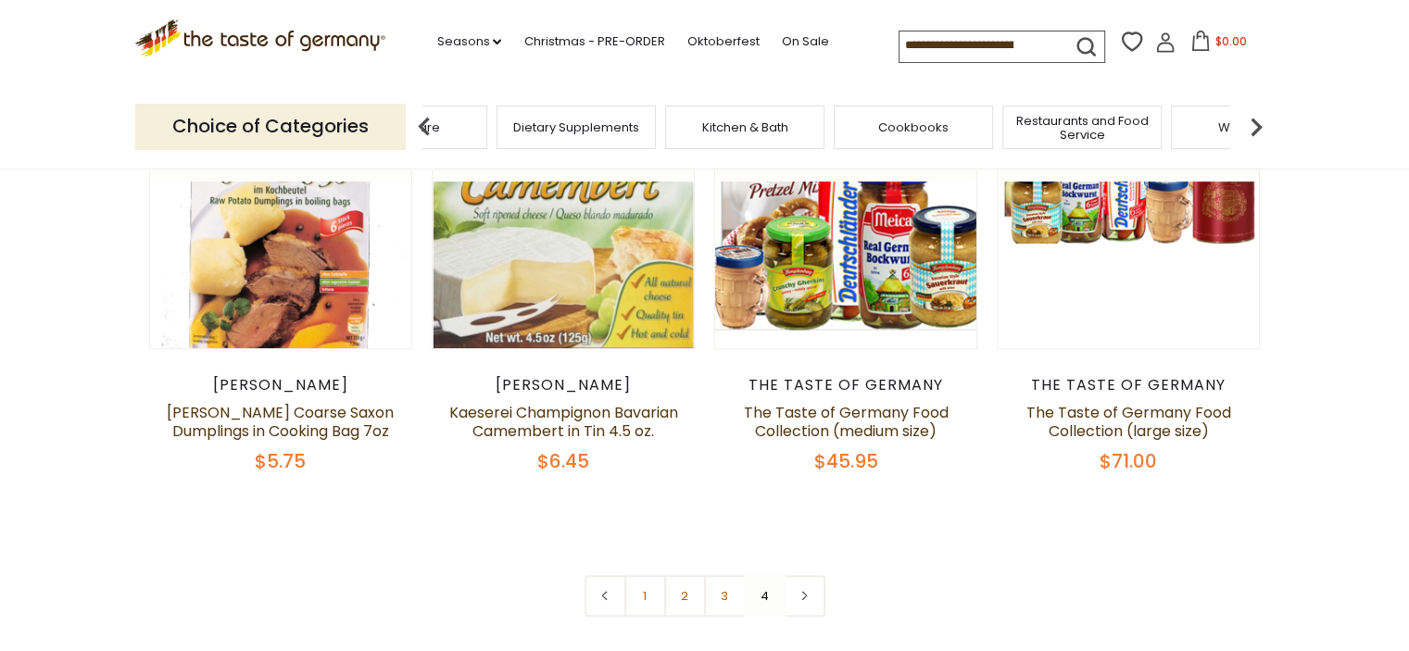
click at [1255, 122] on img at bounding box center [1255, 126] width 37 height 37
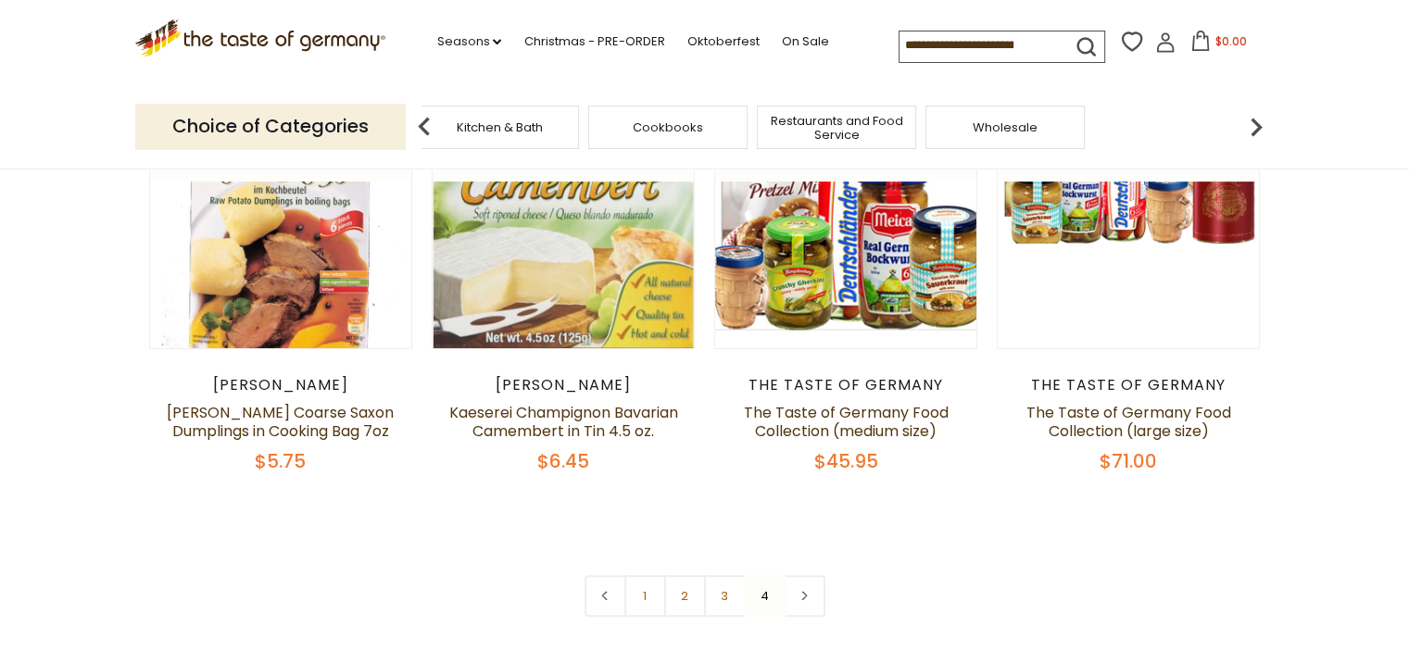
click at [419, 123] on img at bounding box center [424, 126] width 37 height 37
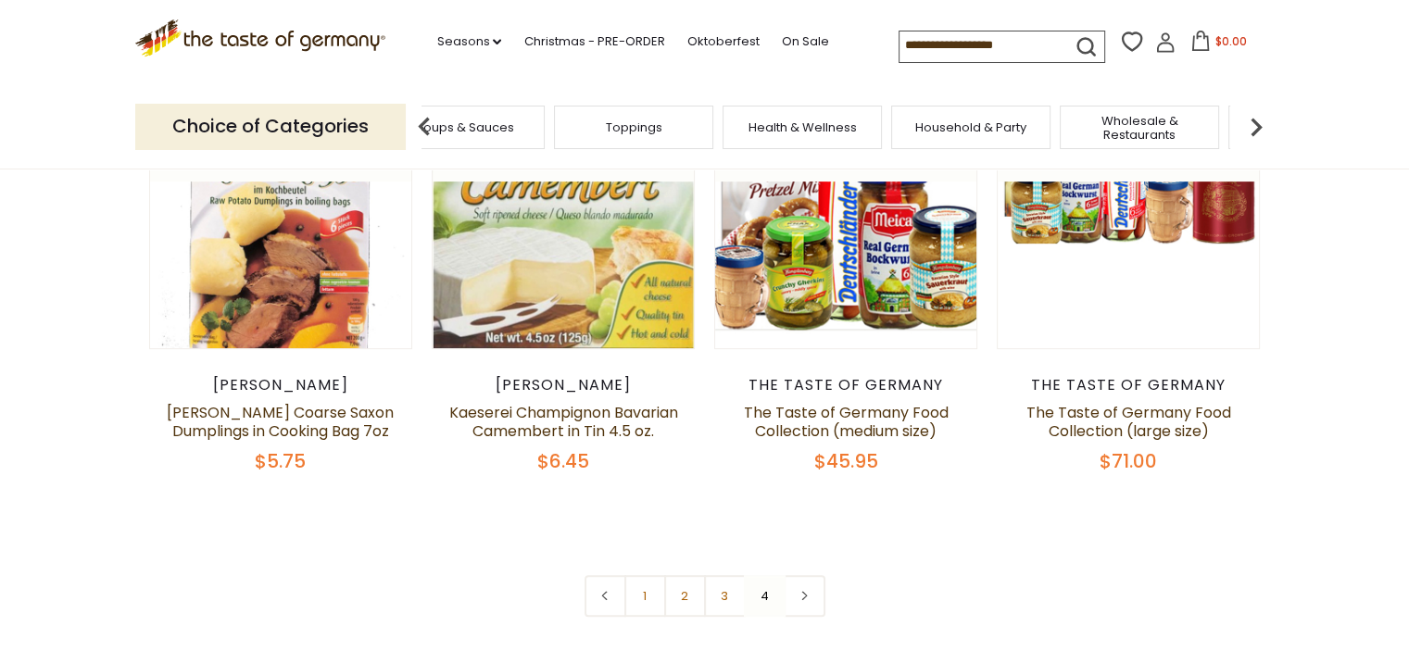
click at [419, 123] on img at bounding box center [424, 126] width 37 height 37
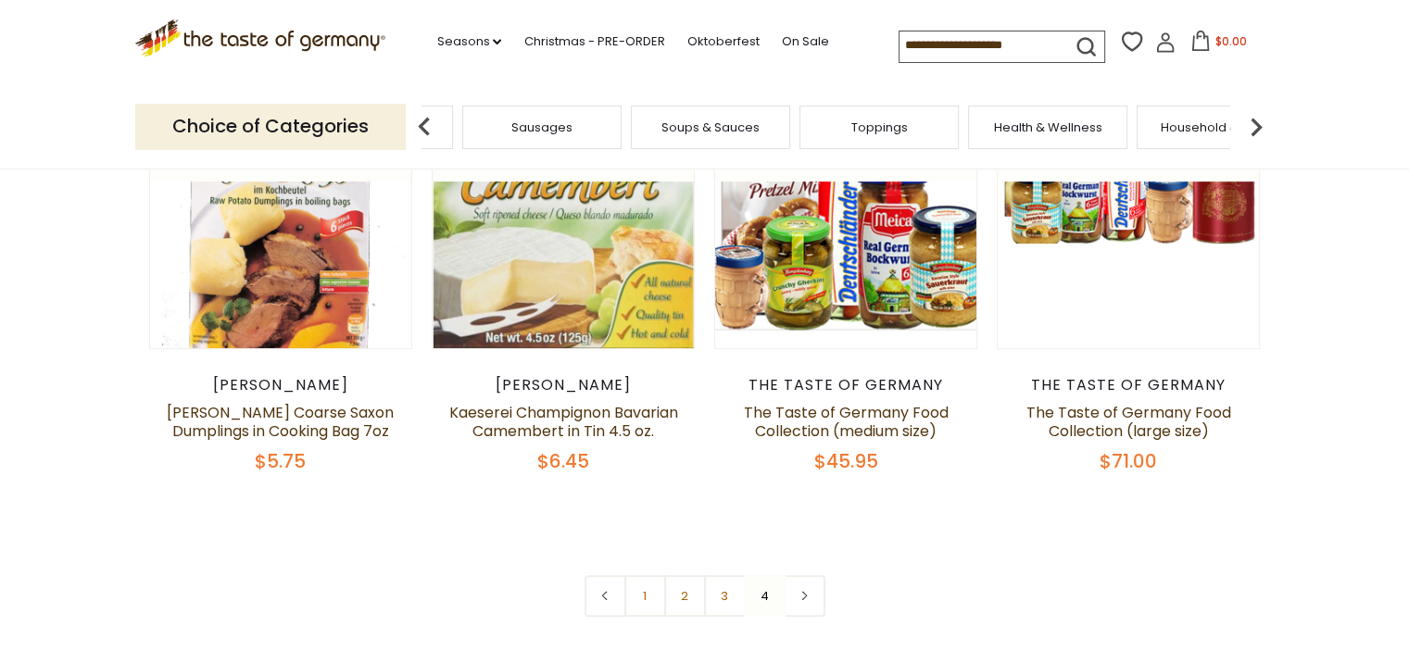
click at [419, 123] on img at bounding box center [424, 126] width 37 height 37
click at [419, 125] on img at bounding box center [424, 126] width 37 height 37
click at [418, 125] on img at bounding box center [424, 126] width 37 height 37
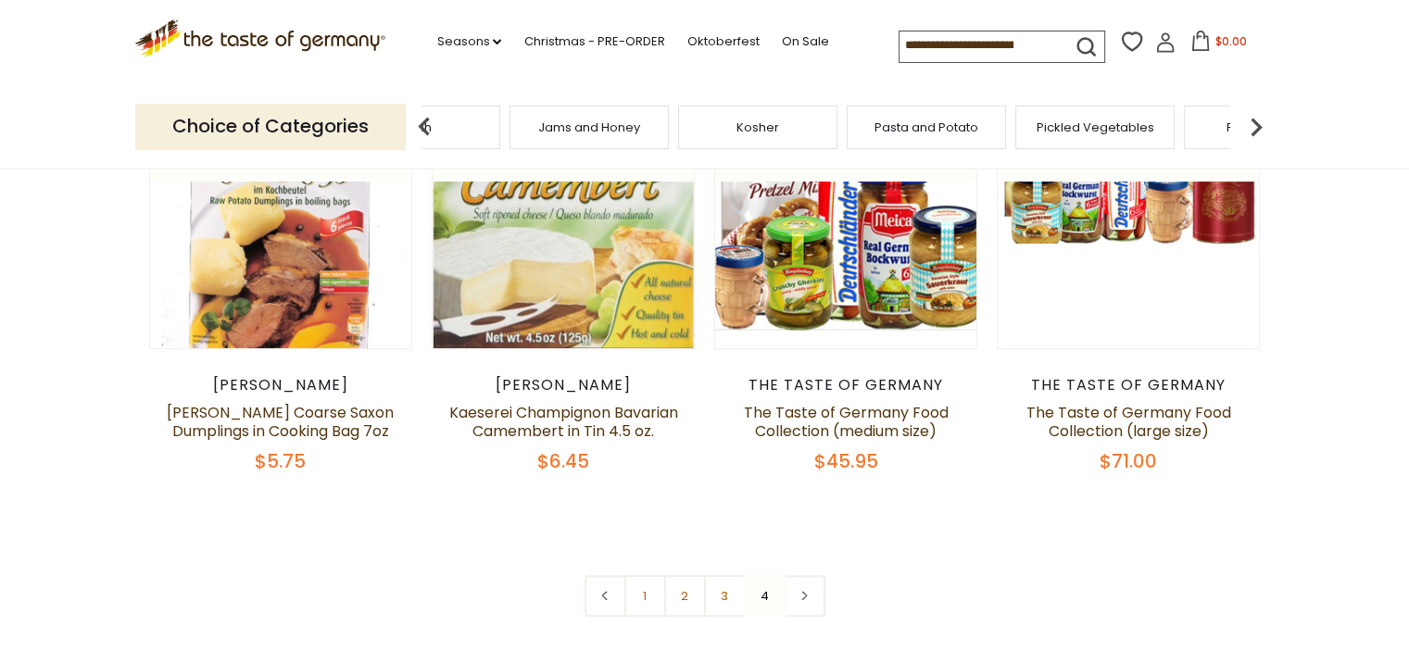
click at [418, 125] on img at bounding box center [424, 126] width 37 height 37
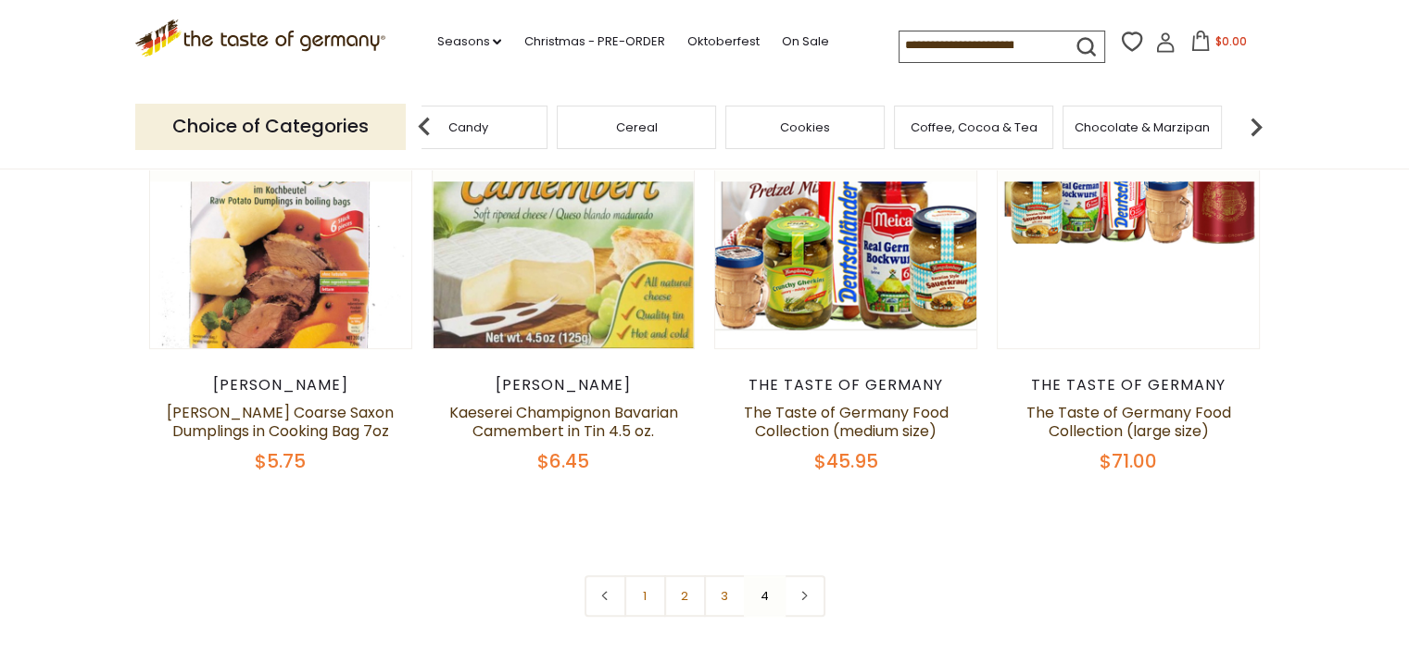
click at [418, 125] on img at bounding box center [424, 126] width 37 height 37
click at [596, 122] on span "Baking, Cakes, Desserts" at bounding box center [622, 127] width 144 height 14
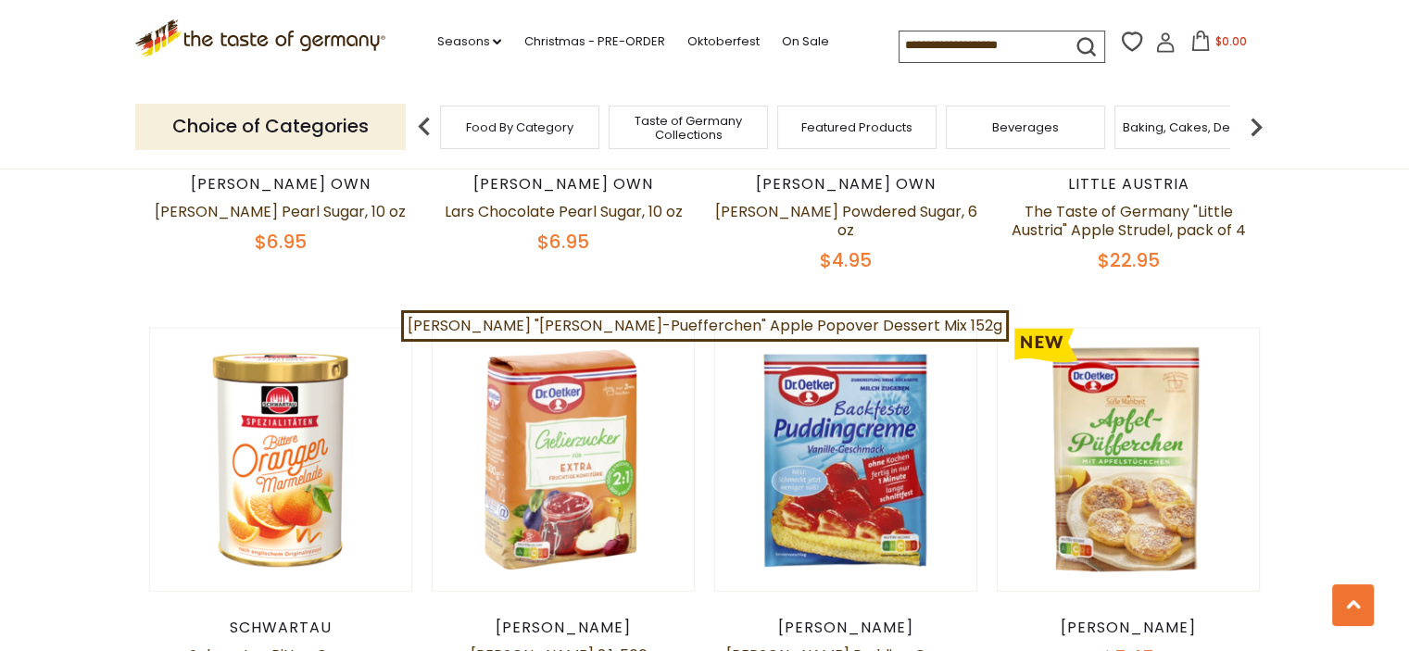
scroll to position [4445, 0]
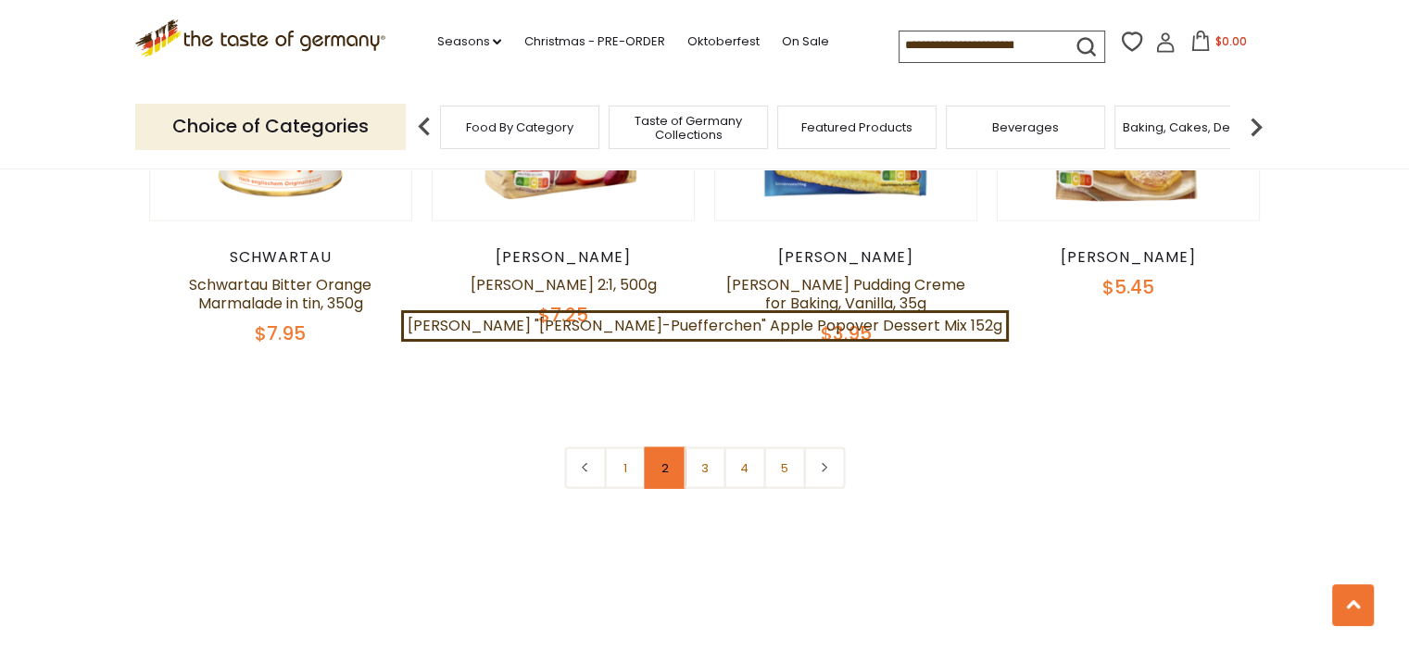
click at [661, 447] on link "2" at bounding box center [665, 468] width 42 height 42
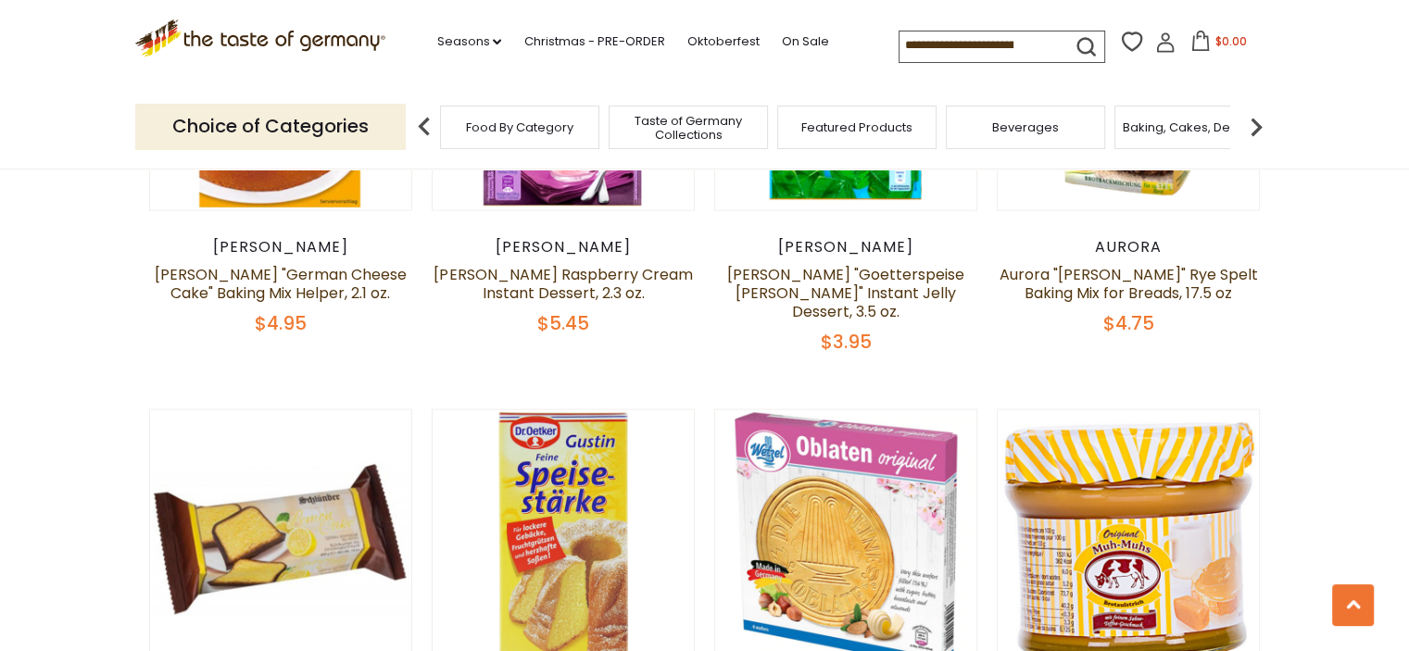
scroll to position [4252, 0]
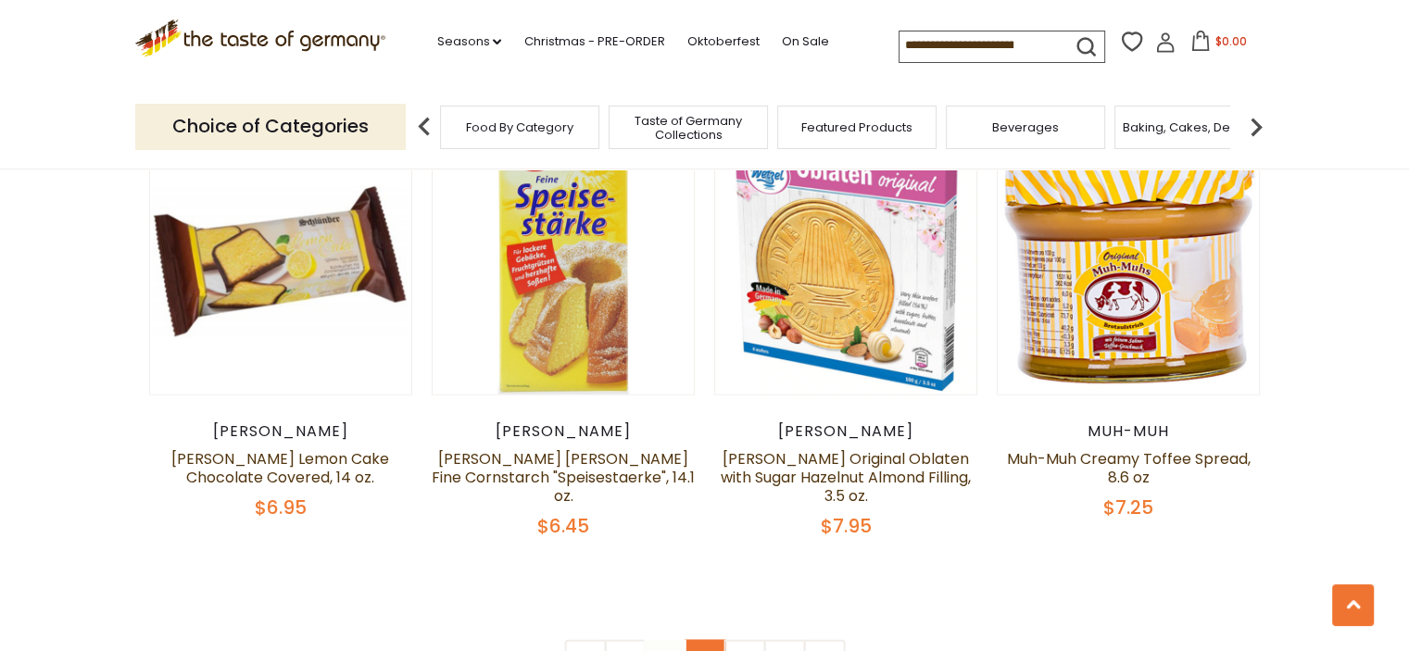
click at [695, 640] on link "3" at bounding box center [704, 661] width 42 height 42
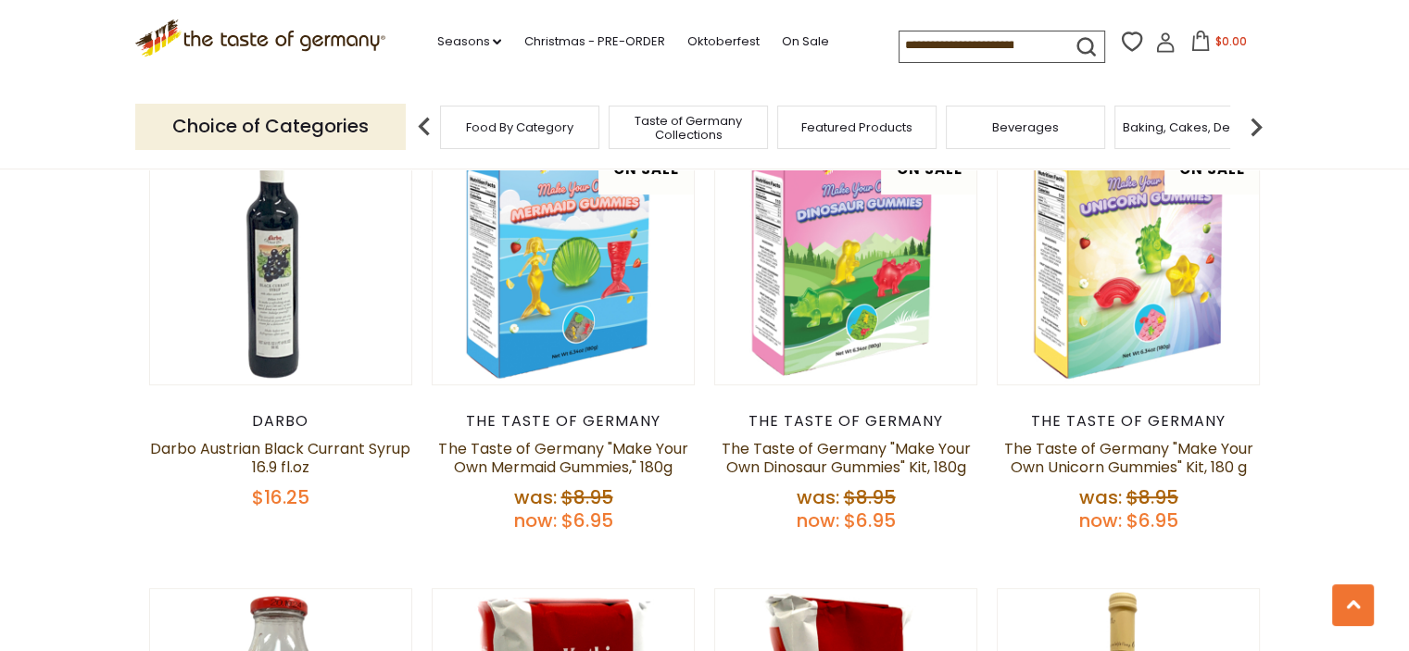
scroll to position [641, 0]
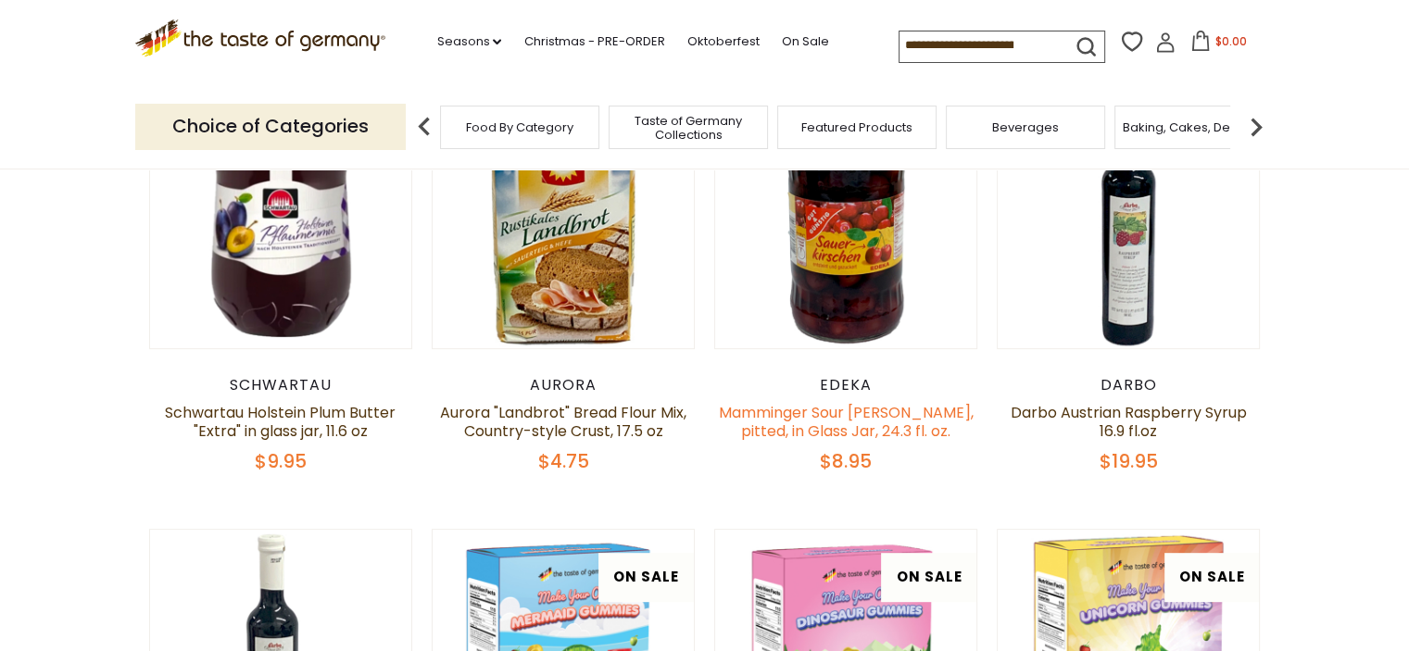
click at [835, 425] on link "Mamminger Sour [PERSON_NAME], pitted, in Glass Jar, 24.3 fl. oz." at bounding box center [846, 422] width 255 height 40
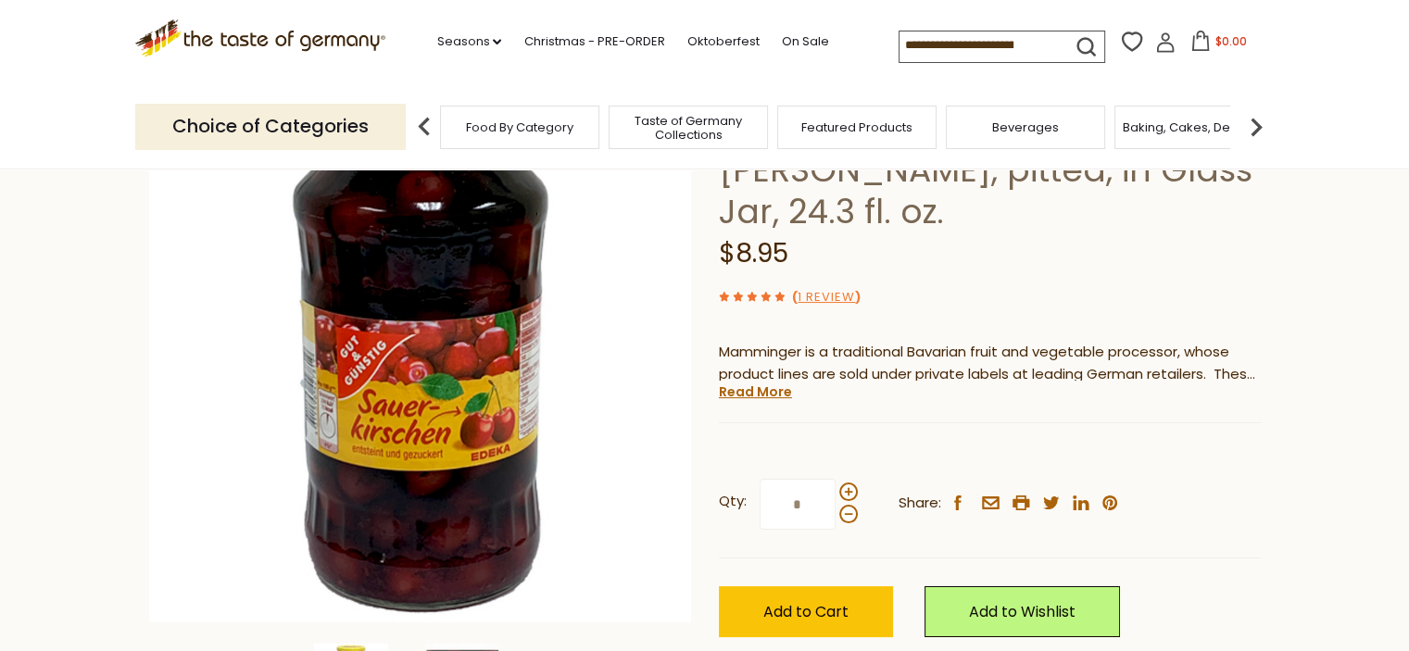
scroll to position [278, 0]
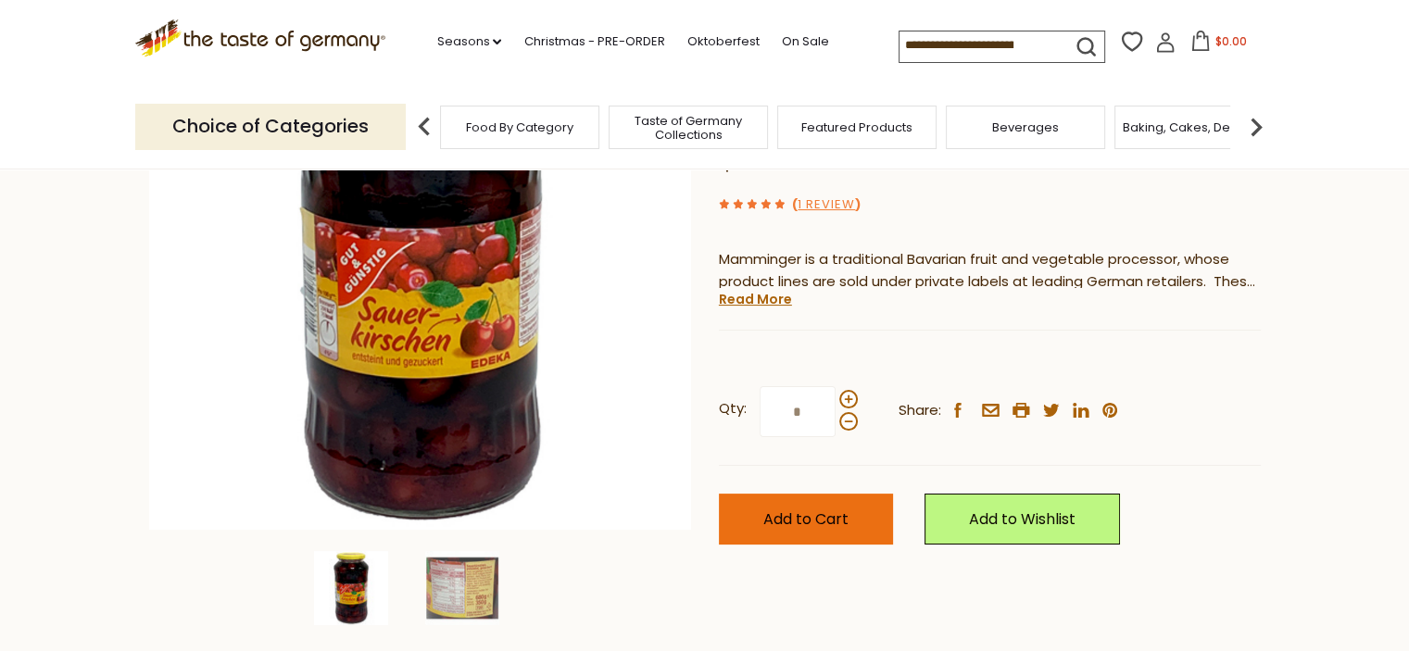
click at [866, 528] on button "Add to Cart" at bounding box center [806, 519] width 174 height 51
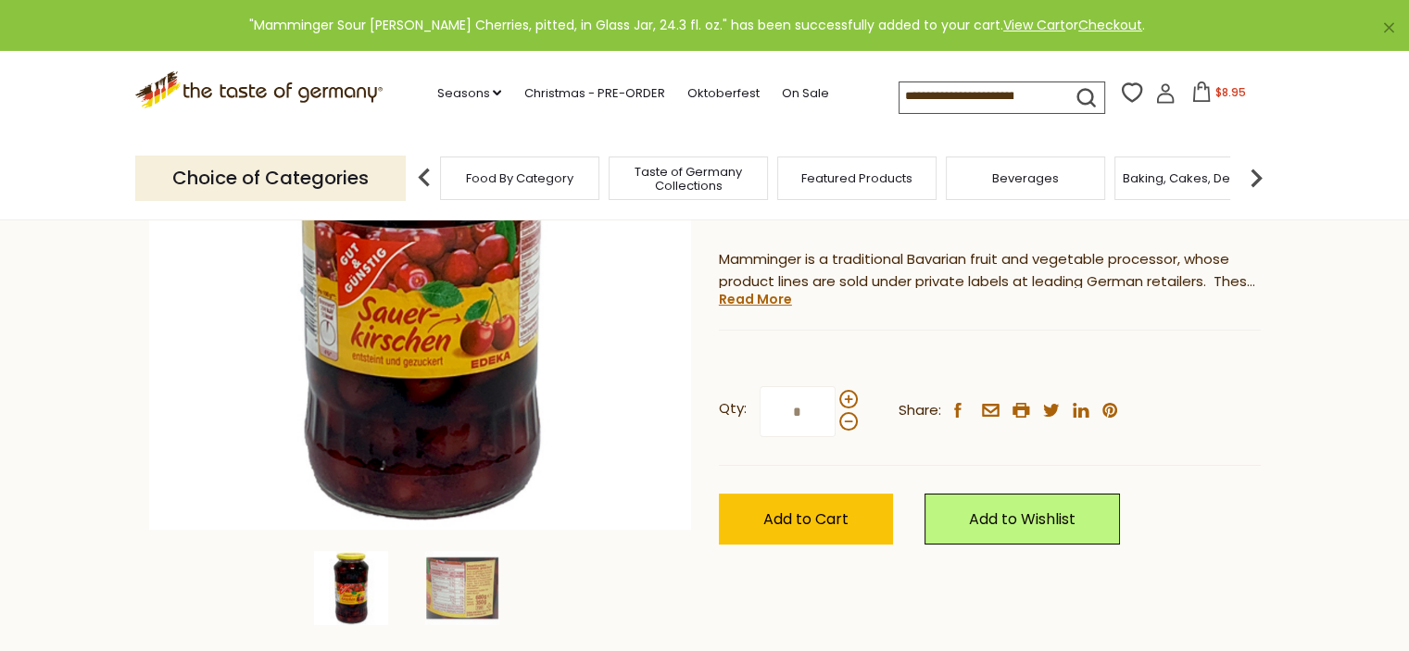
scroll to position [833, 0]
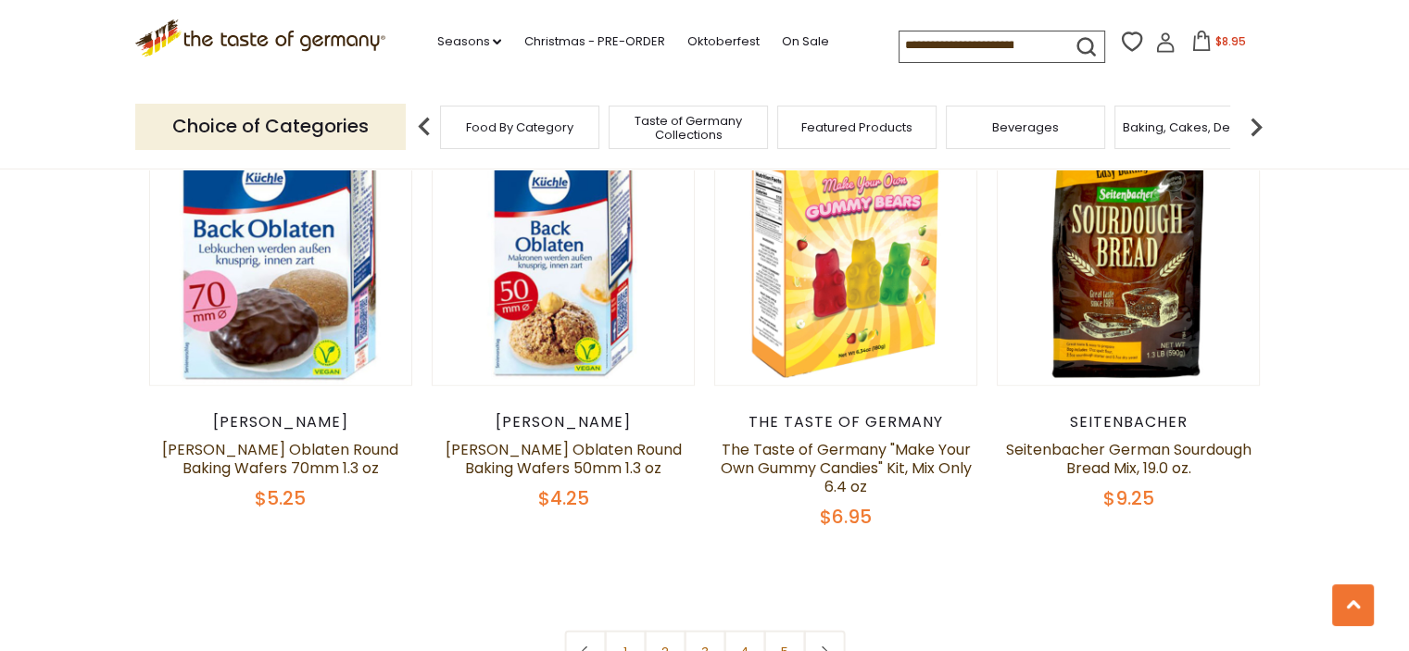
scroll to position [4345, 0]
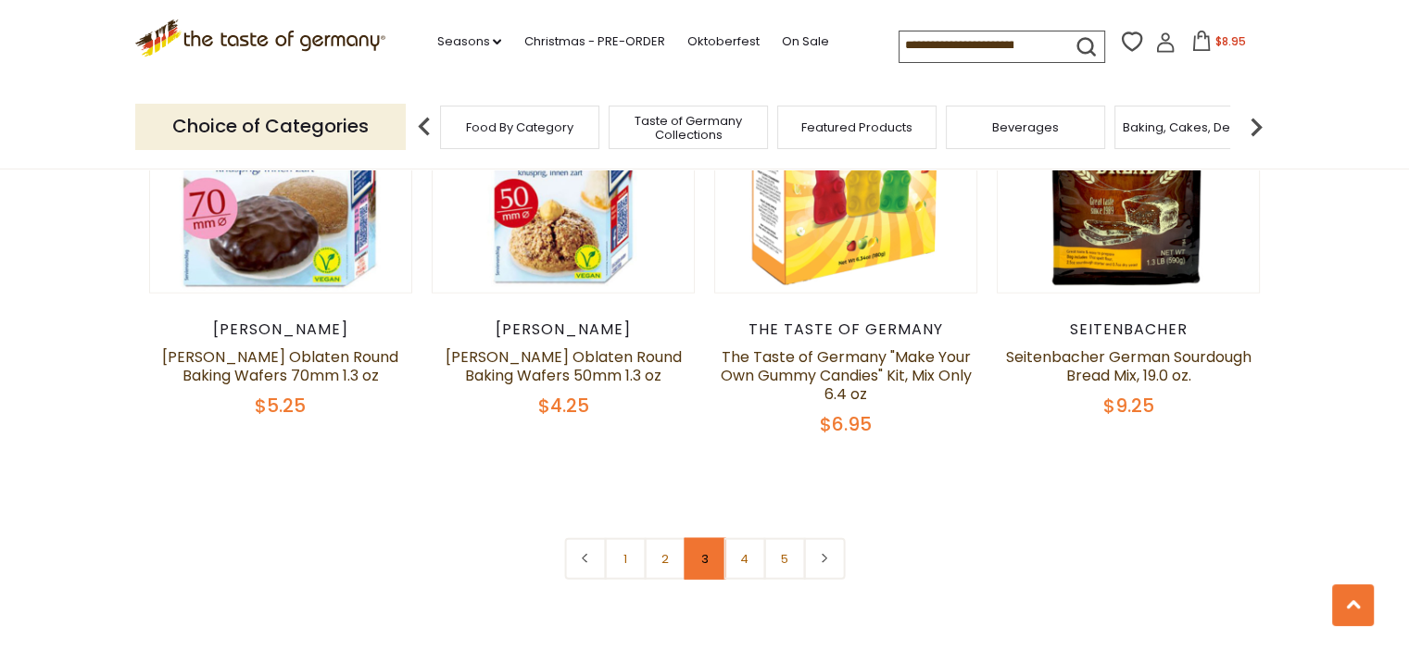
click at [705, 542] on link "3" at bounding box center [704, 559] width 42 height 42
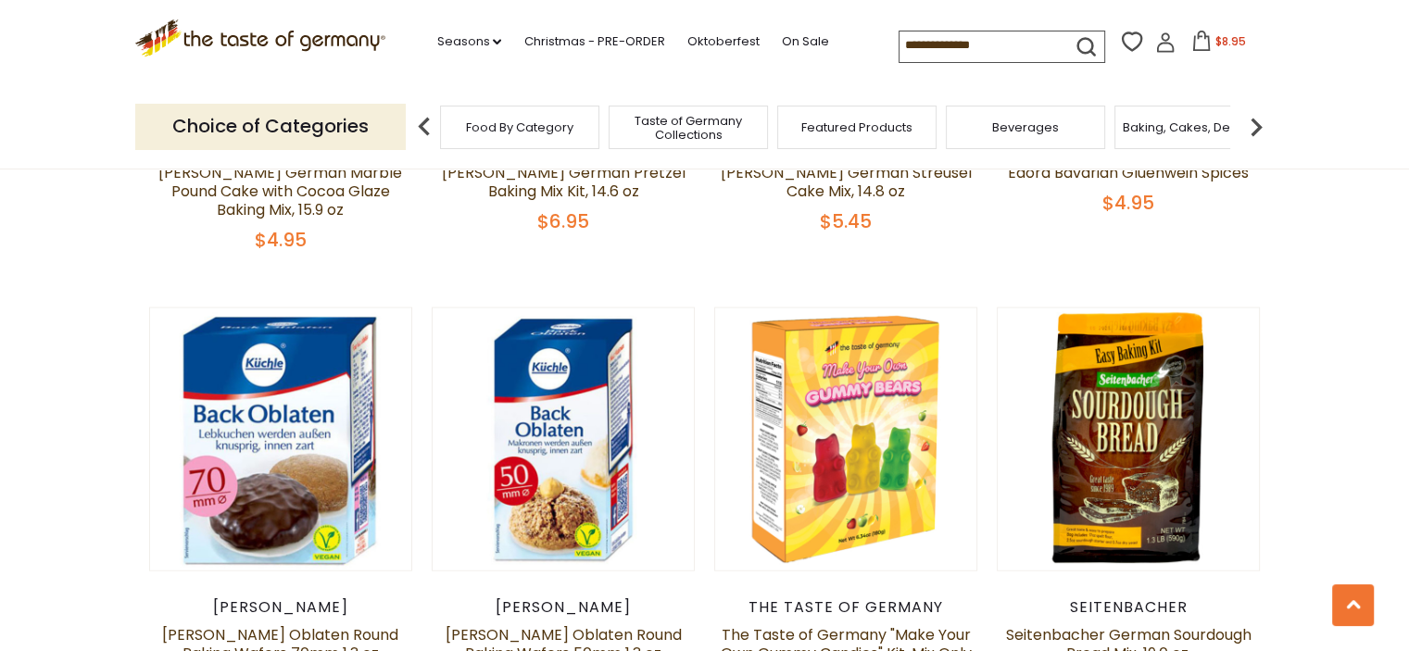
scroll to position [4252, 0]
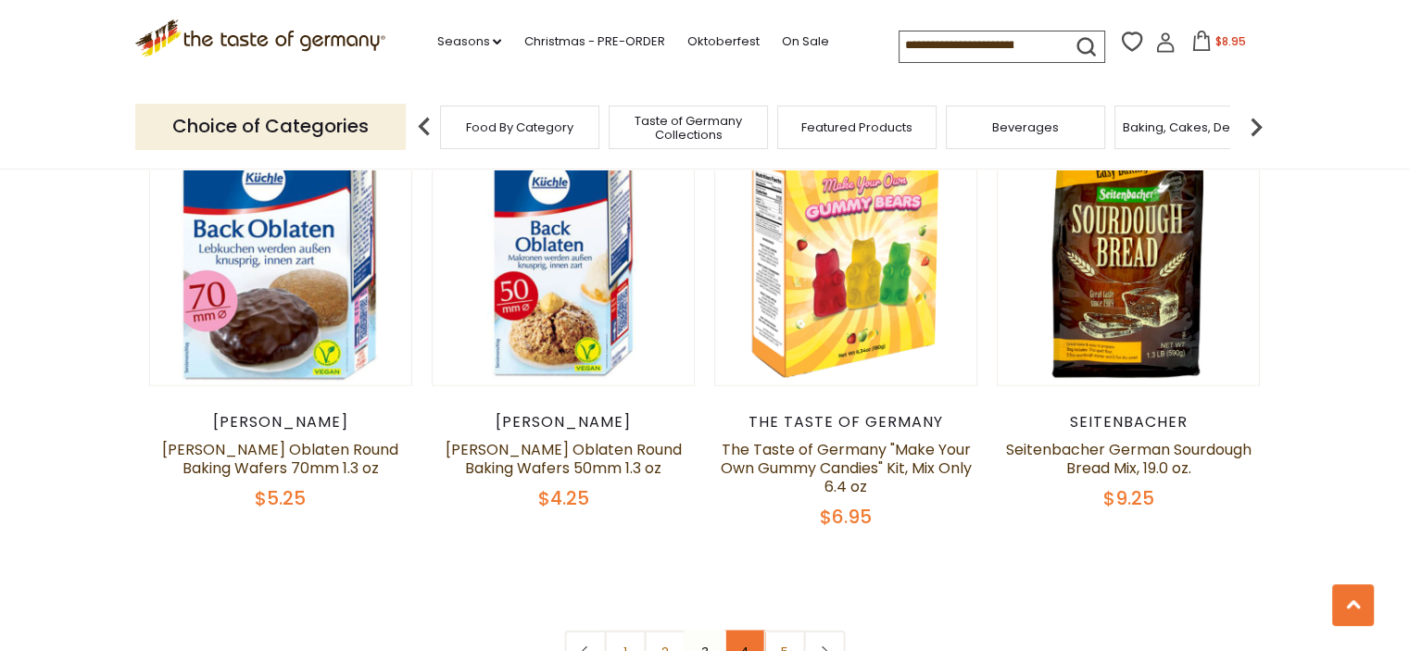
click at [745, 631] on link "4" at bounding box center [744, 652] width 42 height 42
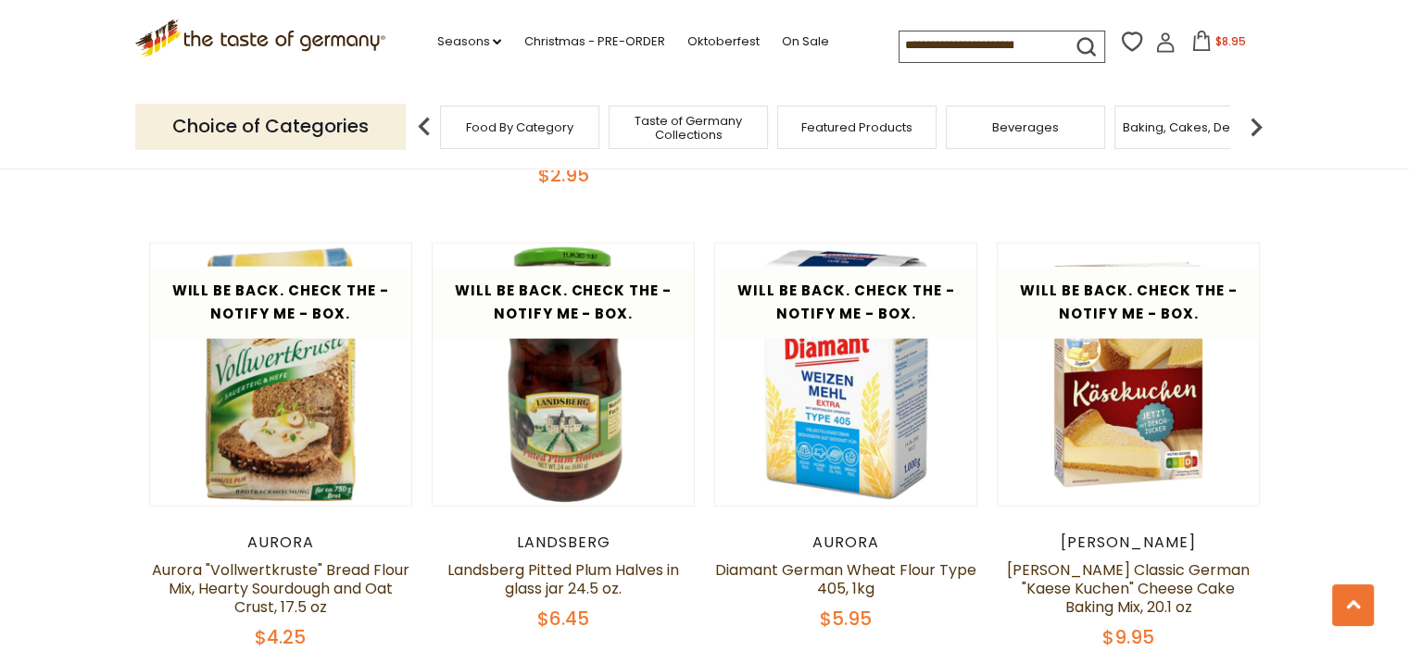
scroll to position [4345, 0]
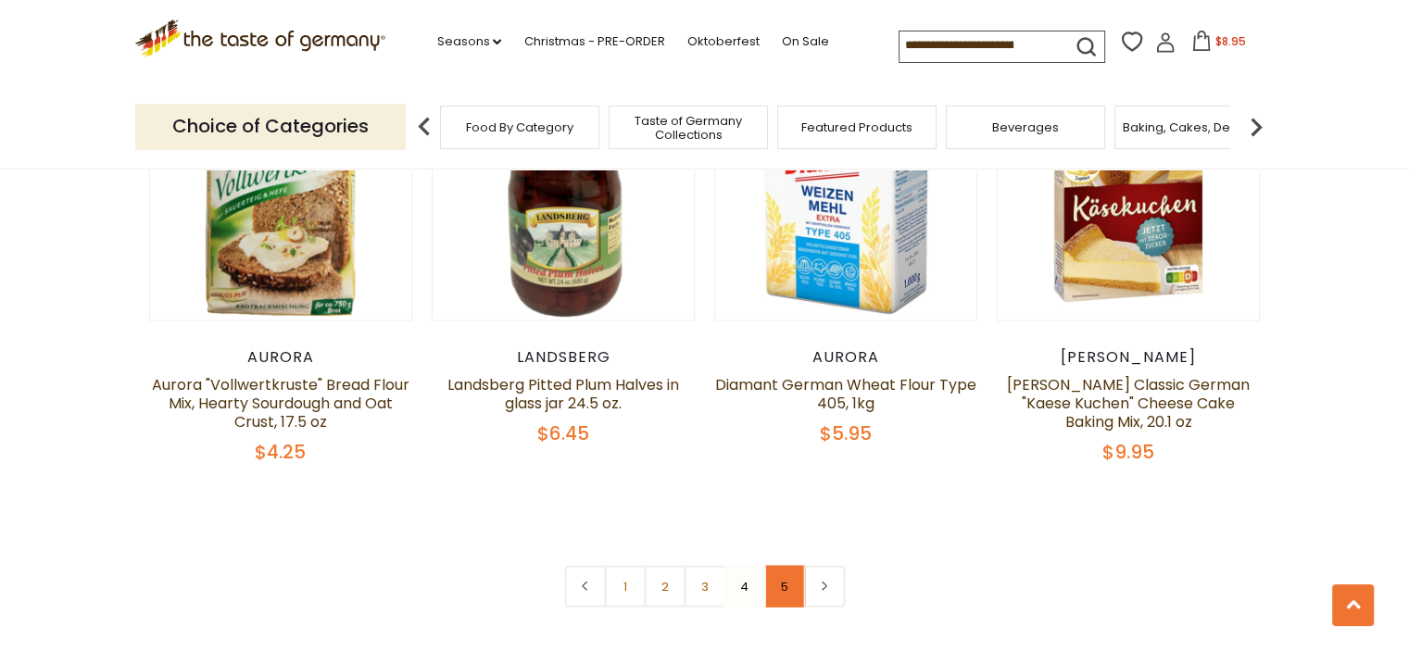
click at [771, 566] on link "5" at bounding box center [784, 587] width 42 height 42
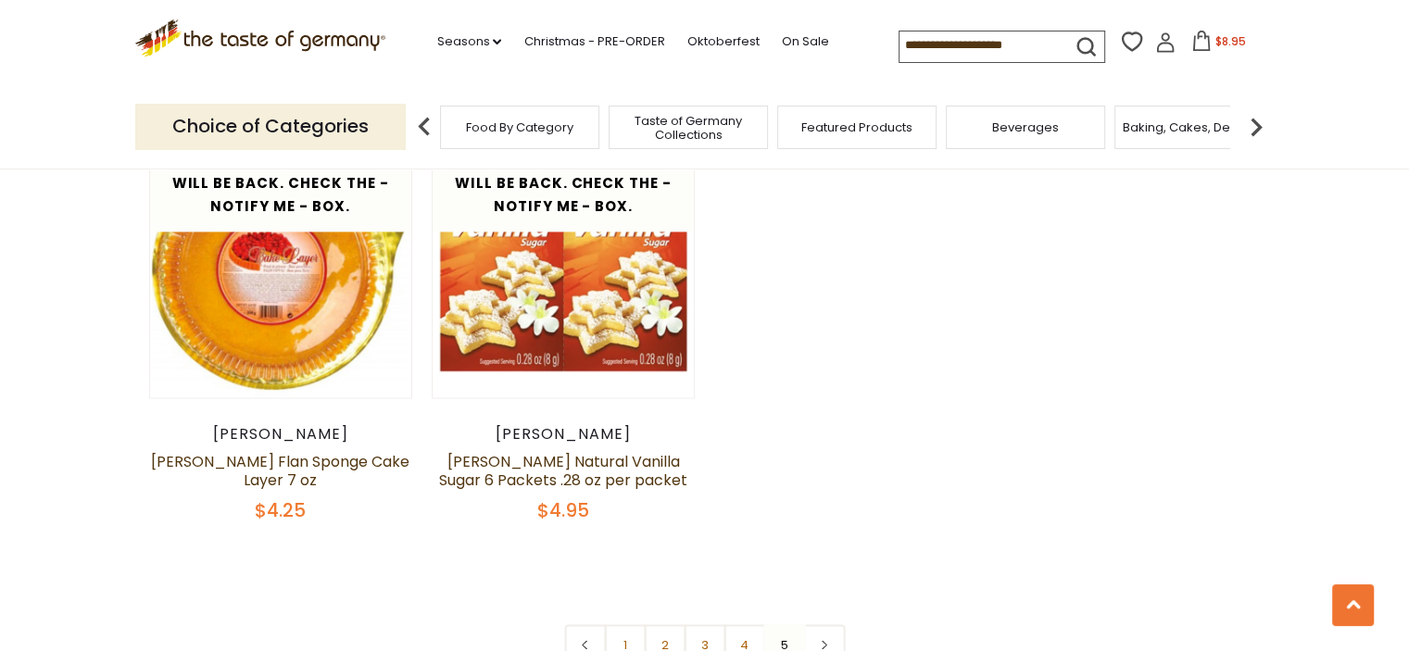
scroll to position [2956, 0]
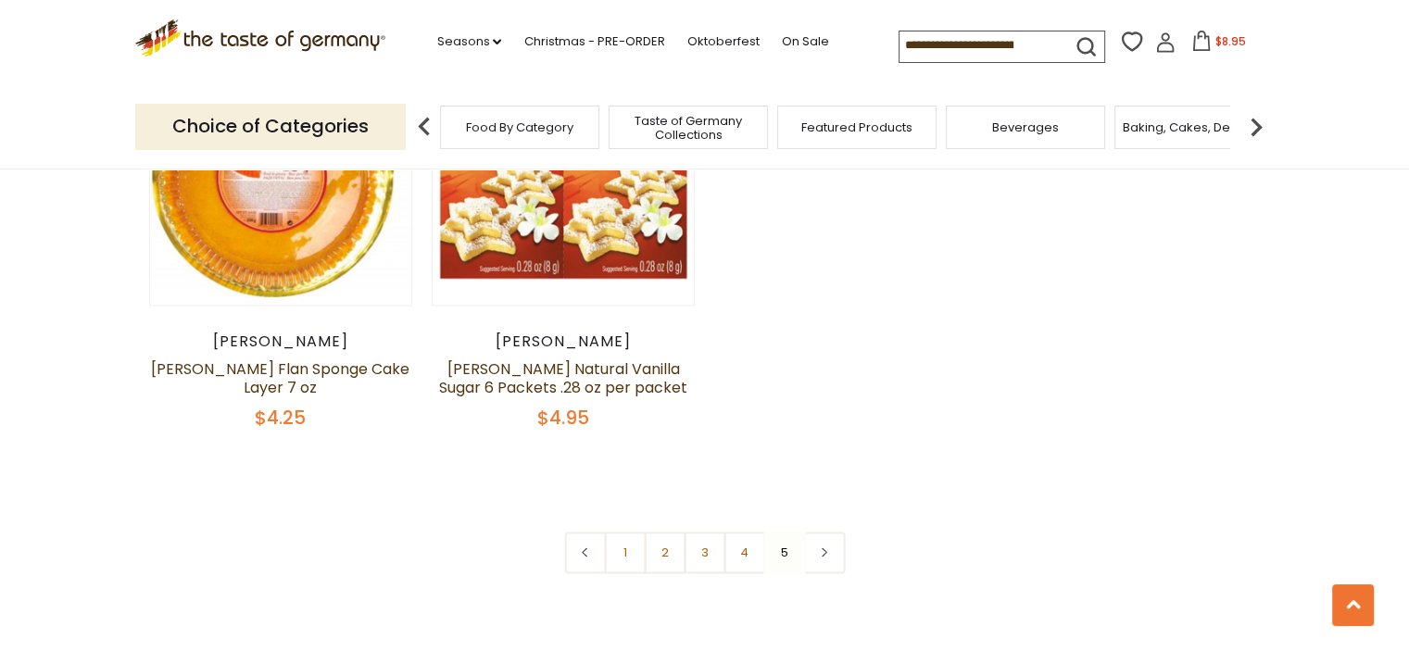
click at [833, 122] on span "Featured Products" at bounding box center [856, 127] width 111 height 14
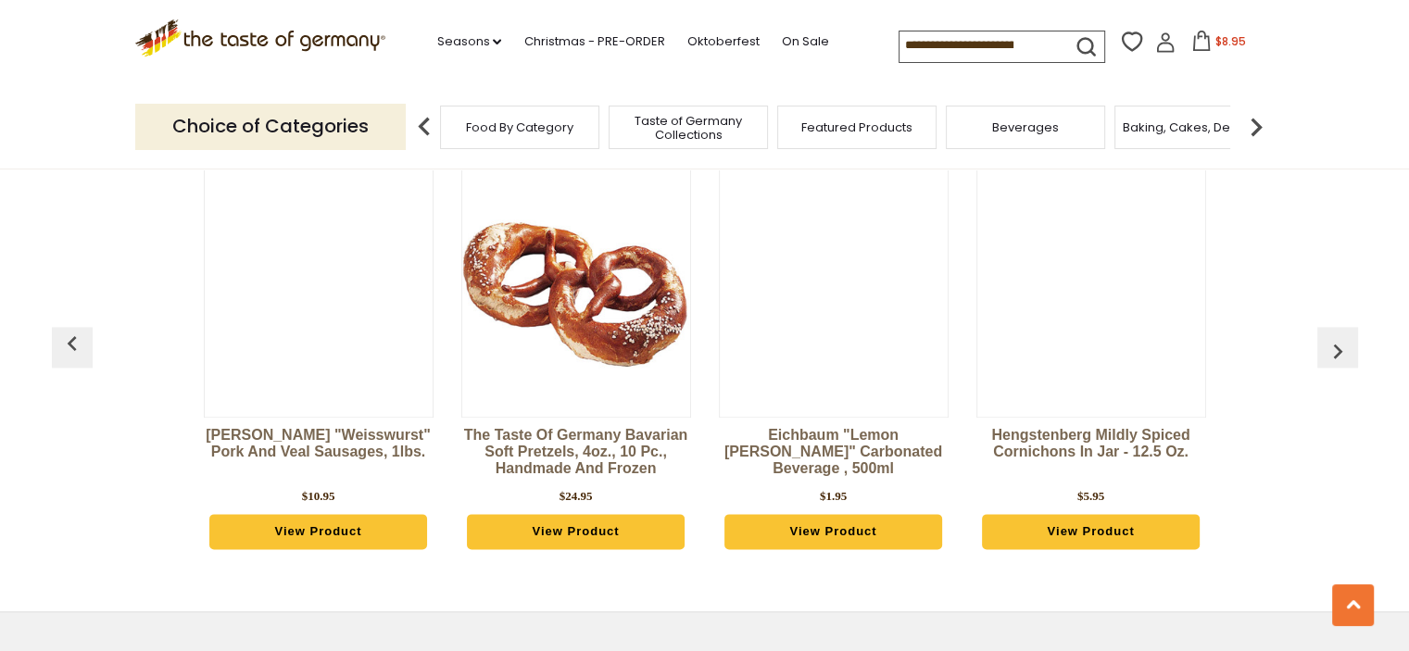
scroll to position [2130, 0]
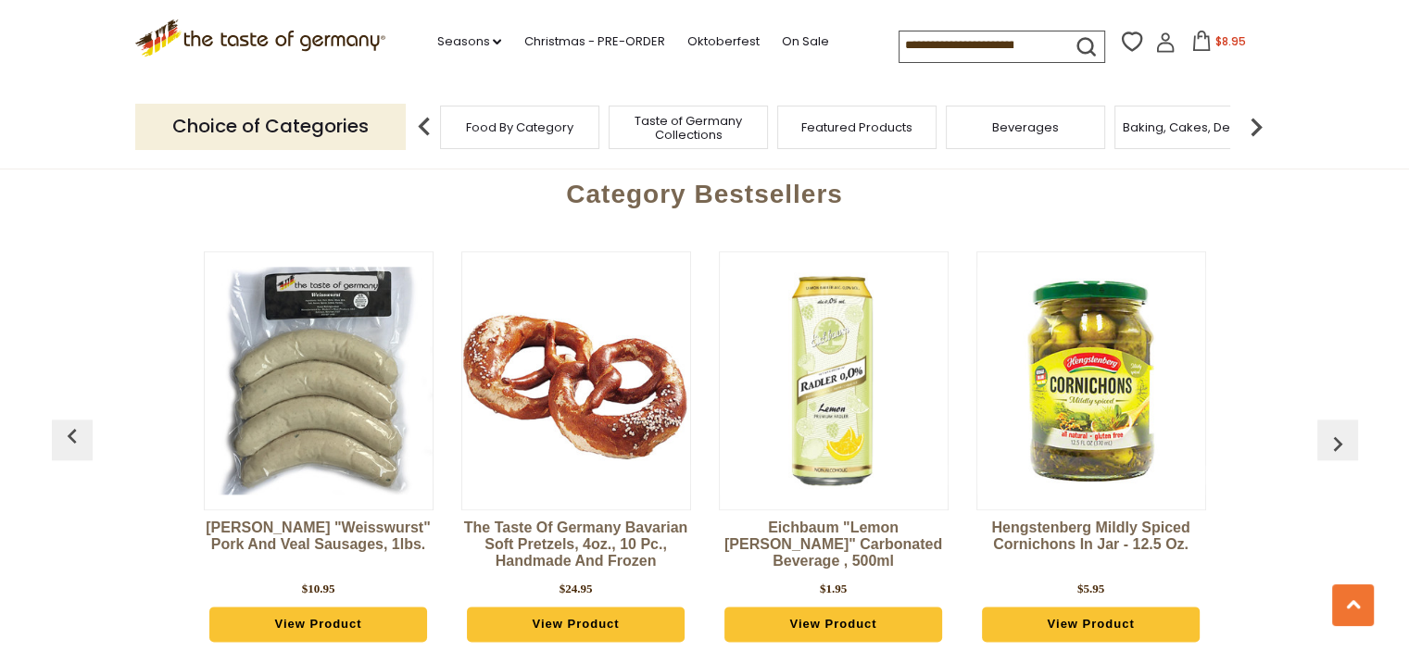
click at [477, 137] on div "Food By Category" at bounding box center [519, 128] width 159 height 44
click at [507, 127] on span "Food By Category" at bounding box center [519, 127] width 107 height 14
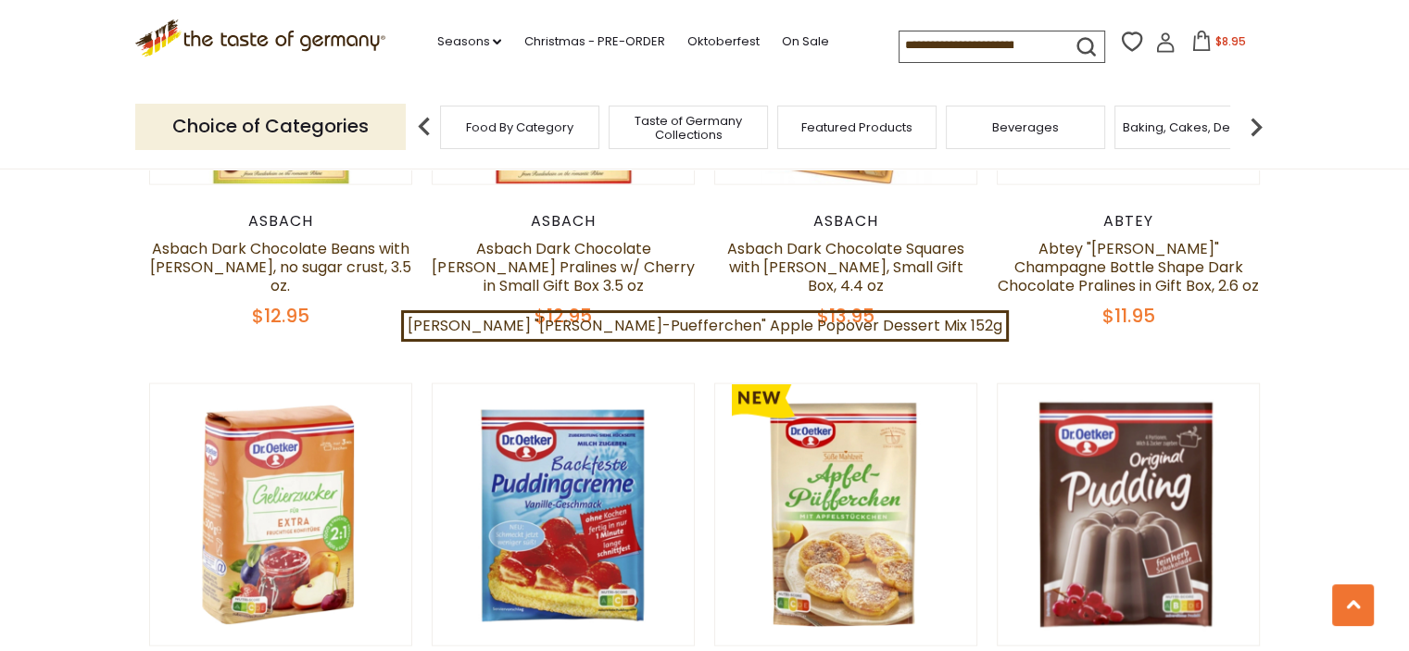
scroll to position [3982, 0]
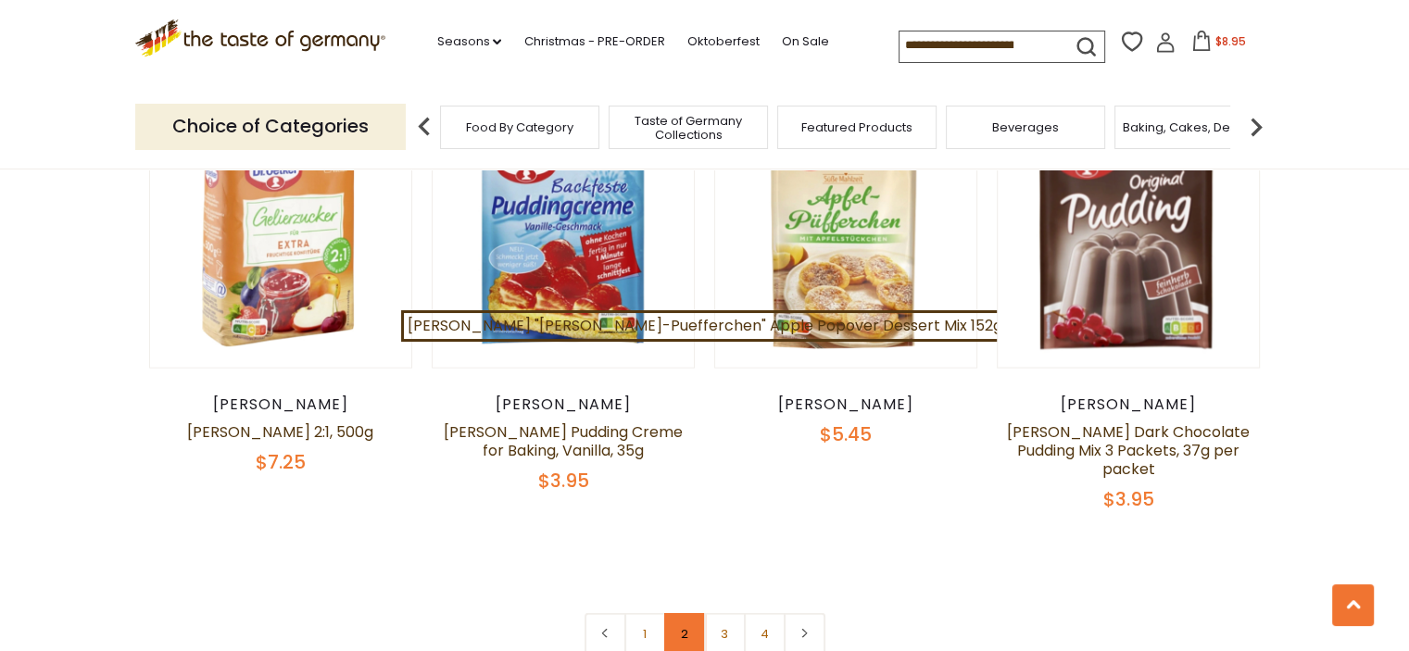
click at [679, 613] on link "2" at bounding box center [685, 634] width 42 height 42
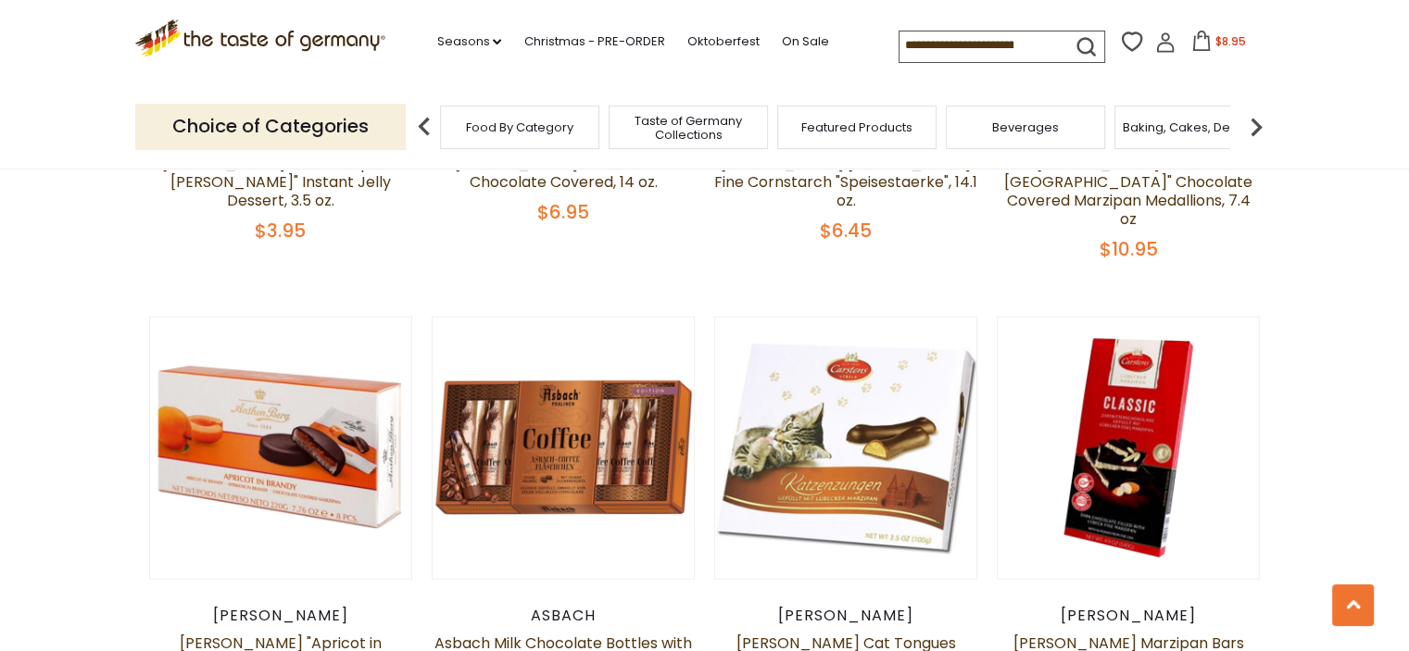
scroll to position [4178, 0]
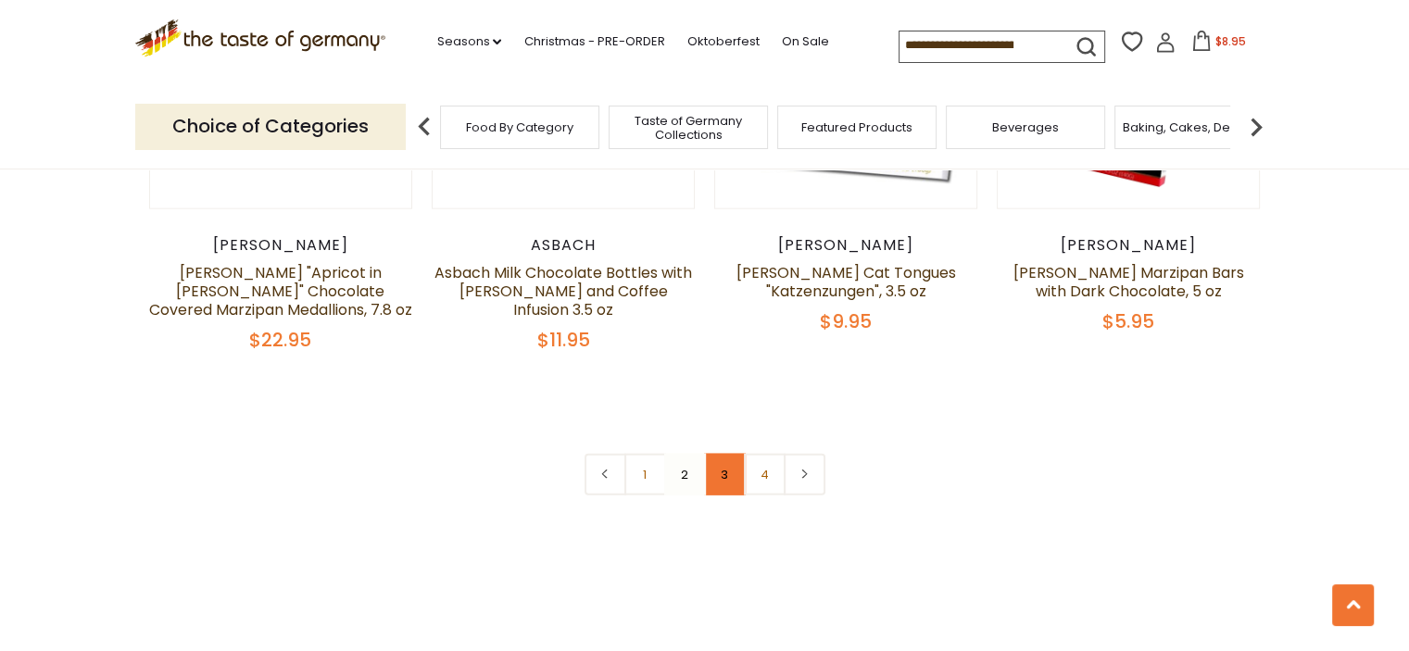
click at [729, 454] on link "3" at bounding box center [725, 475] width 42 height 42
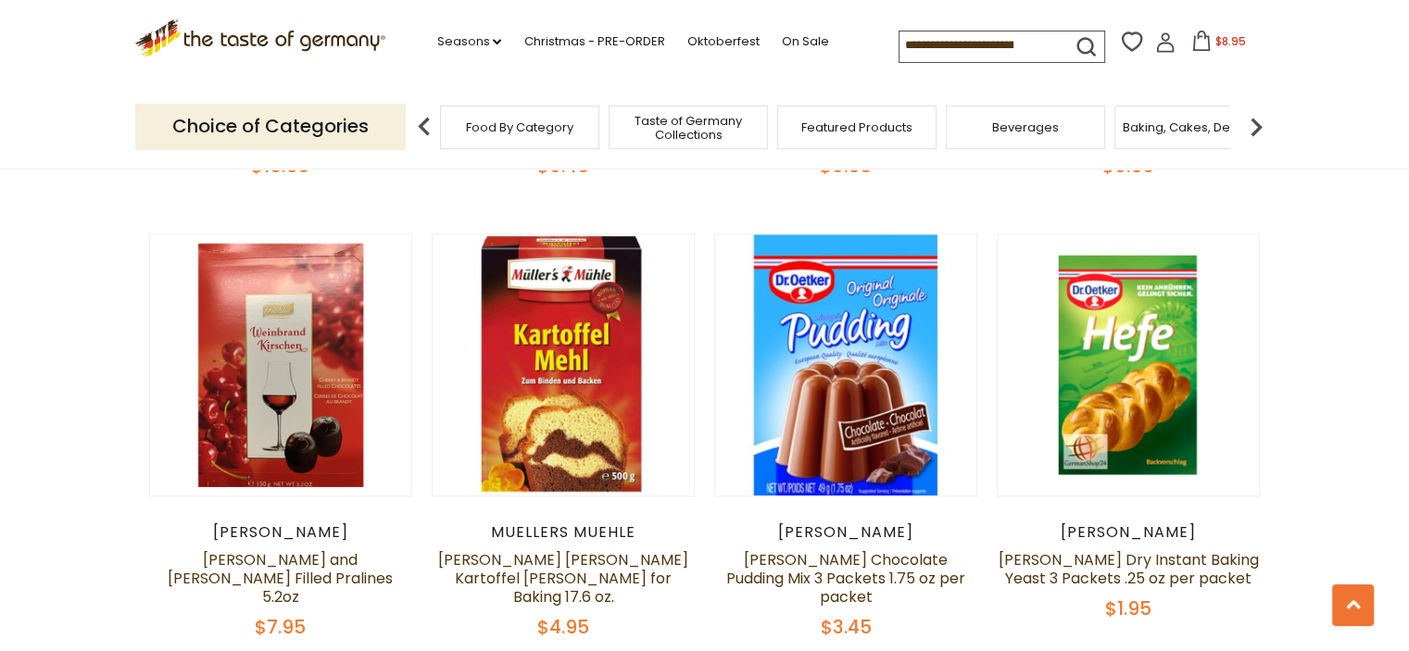
scroll to position [2234, 0]
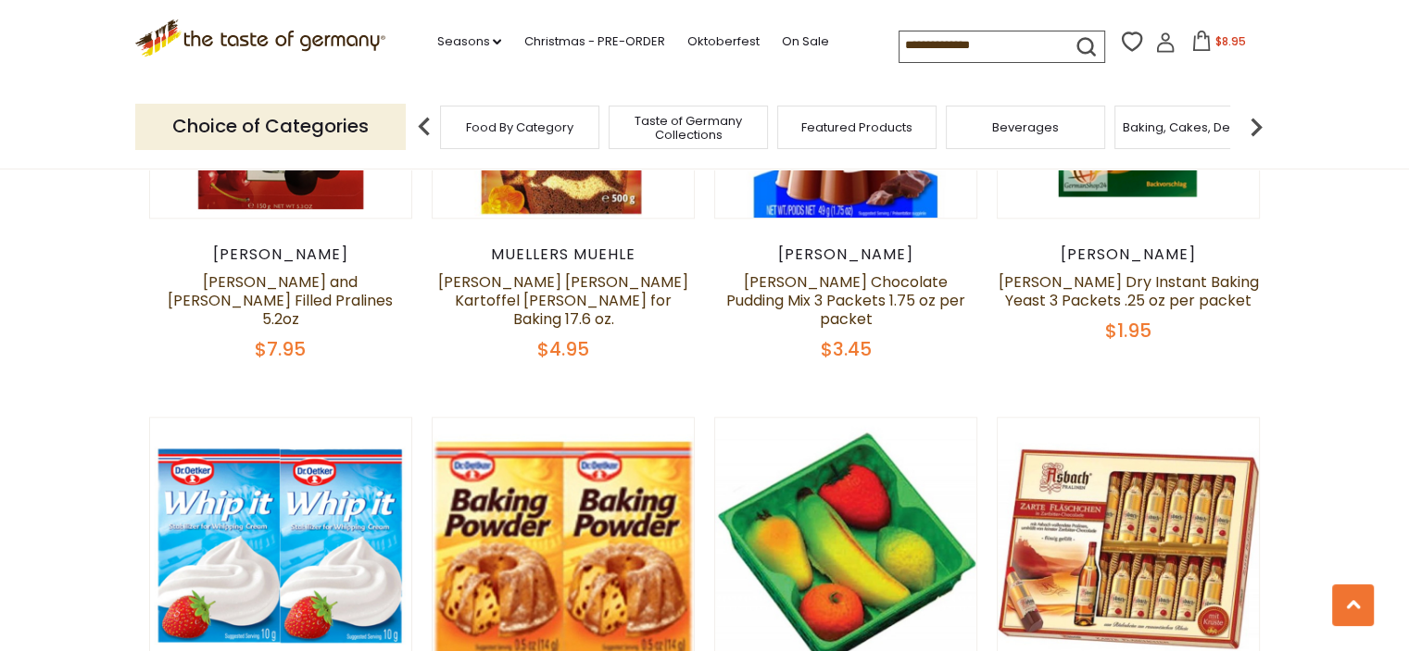
click at [913, 47] on input at bounding box center [977, 44] width 157 height 26
paste input "**********"
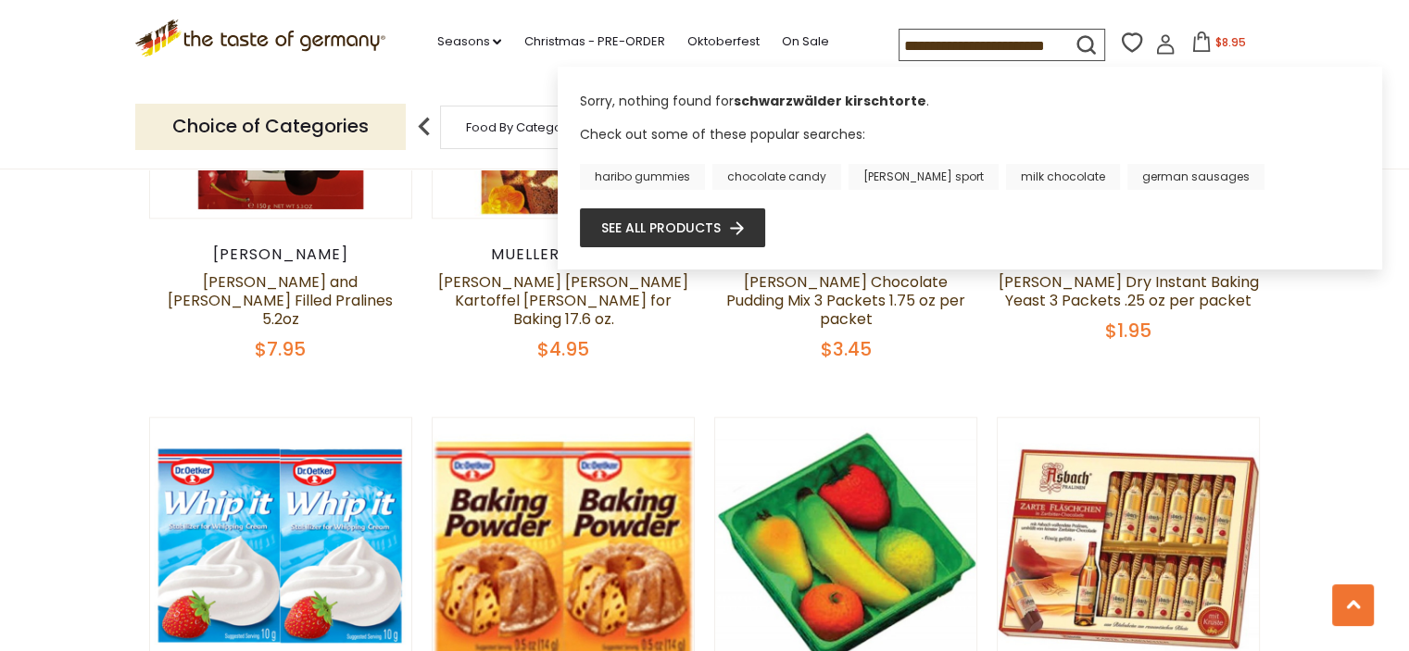
type input "**********"
click at [1083, 35] on icon "submit" at bounding box center [1085, 44] width 25 height 25
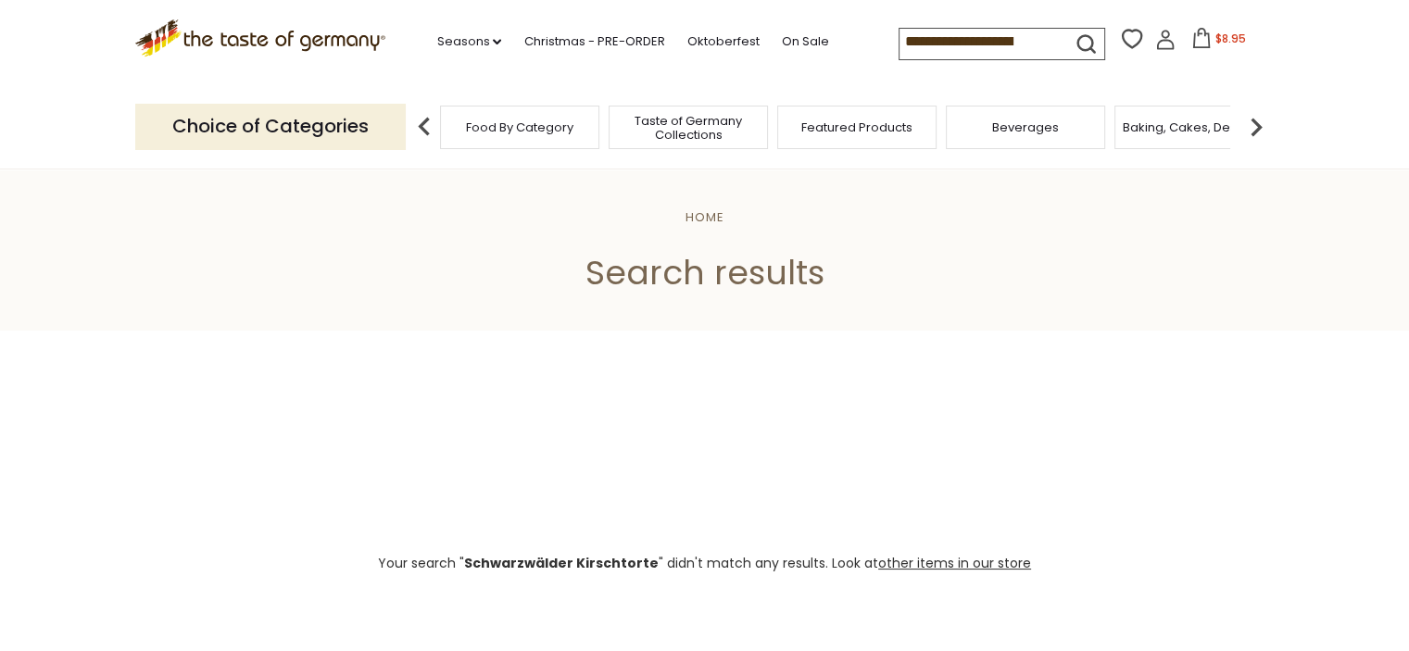
scroll to position [0, 56]
drag, startPoint x: 889, startPoint y: 40, endPoint x: 1095, endPoint y: 81, distance: 209.8
click at [1095, 81] on div ".st0{fill:#EDD300;} .st1{fill:#D33E21;} .st0{fill:#EDD300;} .st1{fill:#D33E21;}…" at bounding box center [704, 42] width 1139 height 85
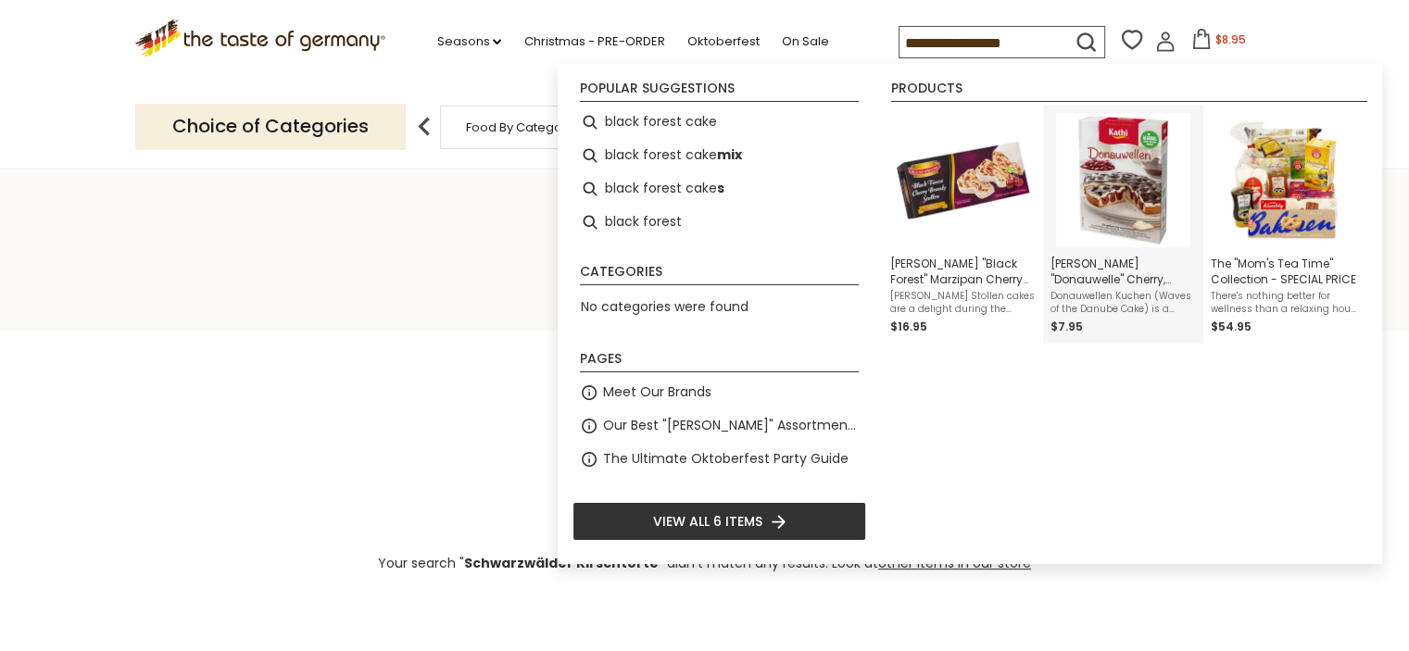
type input "**********"
click at [1127, 212] on img "Instant Search Results" at bounding box center [1123, 180] width 134 height 134
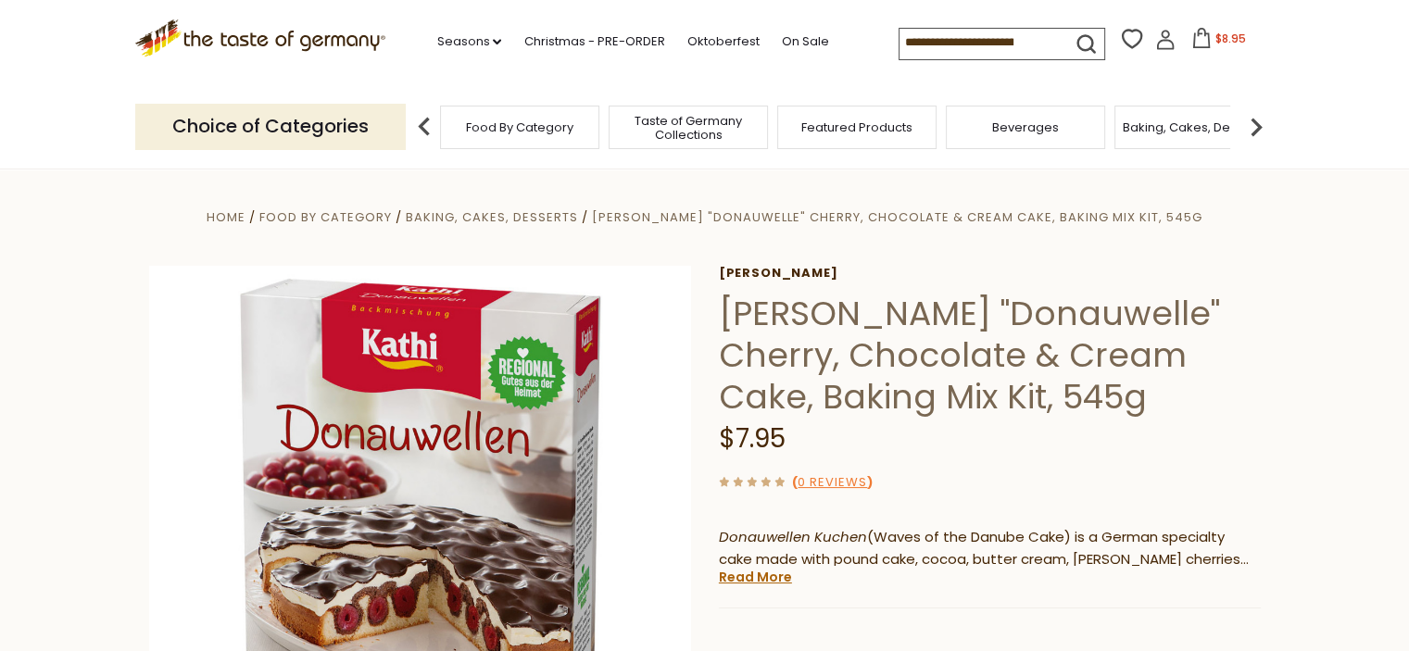
scroll to position [185, 0]
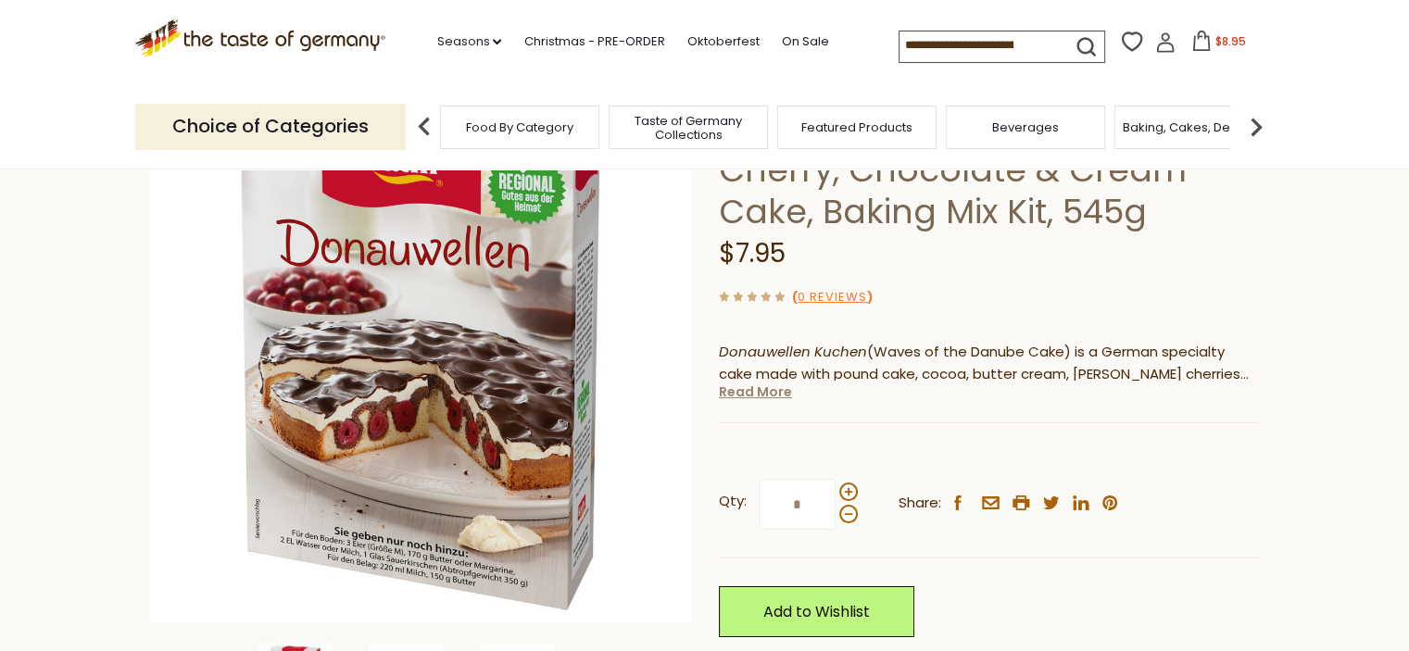
click at [754, 395] on link "Read More" at bounding box center [755, 391] width 73 height 19
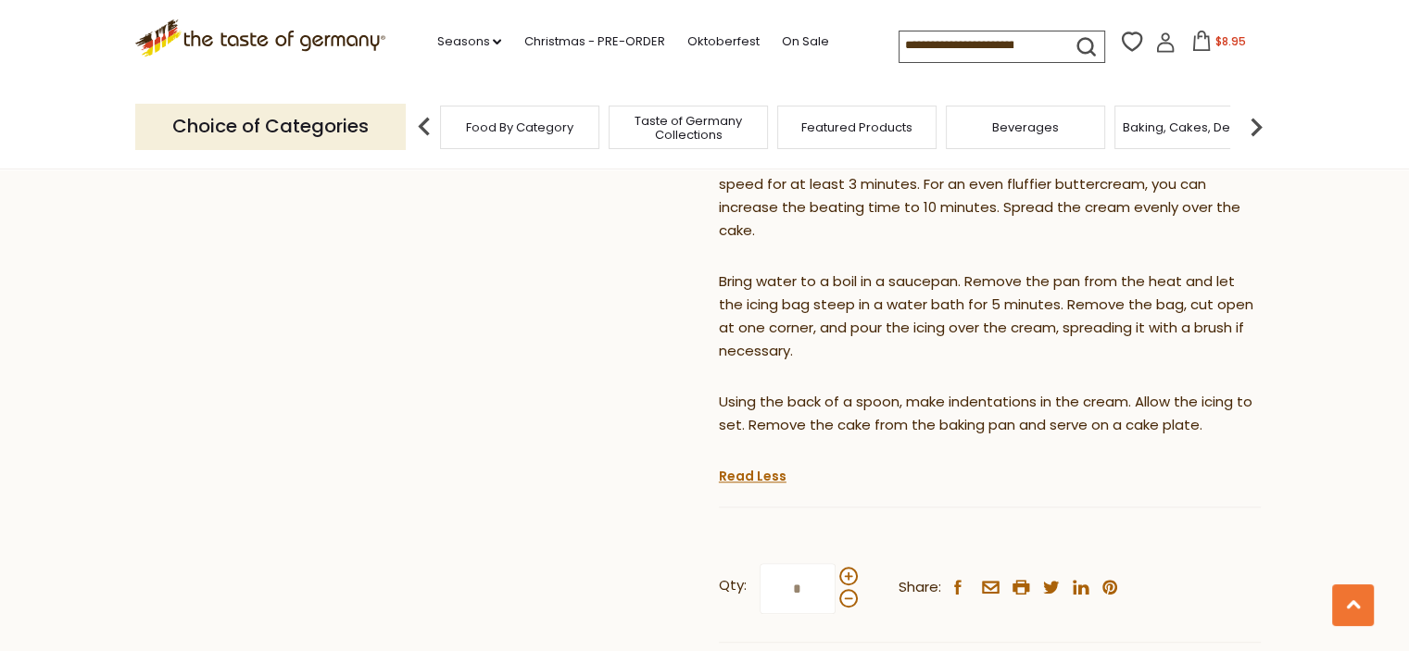
scroll to position [1574, 0]
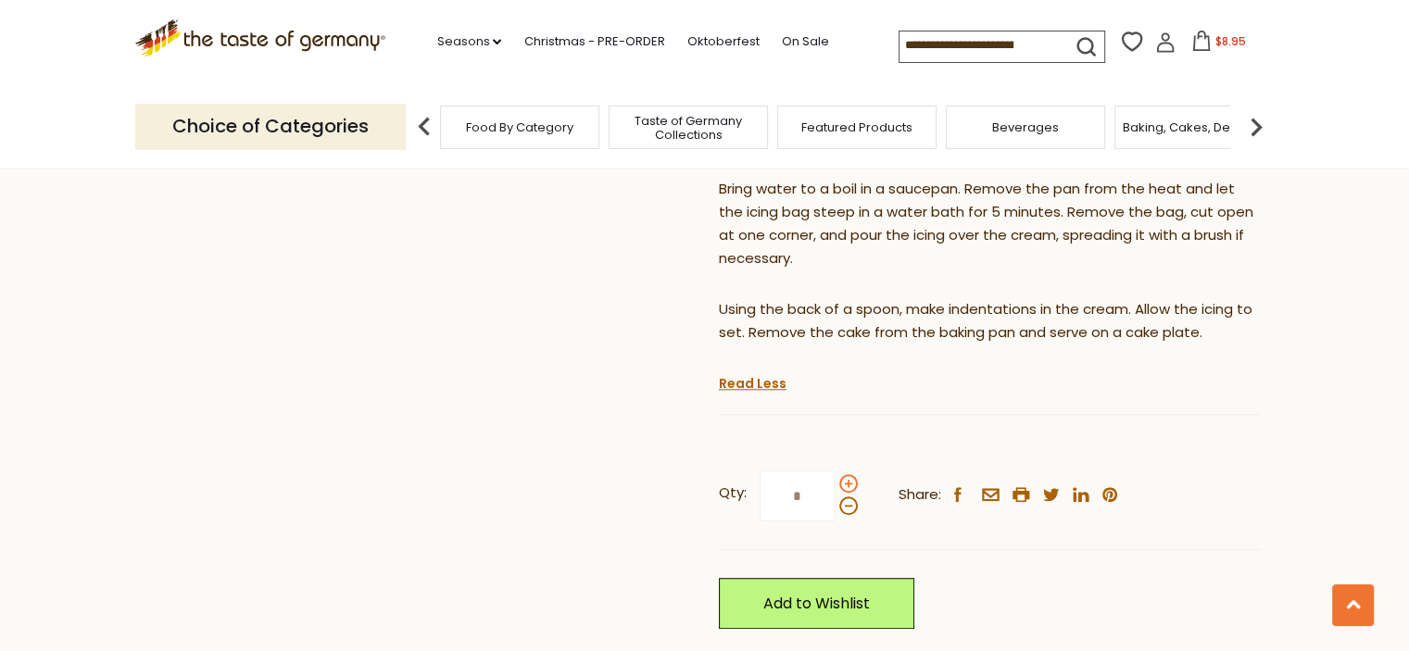
click at [846, 483] on span at bounding box center [848, 483] width 19 height 19
click at [835, 483] on input "*" at bounding box center [797, 495] width 76 height 51
click at [854, 508] on span at bounding box center [848, 505] width 19 height 19
click at [835, 508] on input "*" at bounding box center [797, 495] width 76 height 51
type input "*"
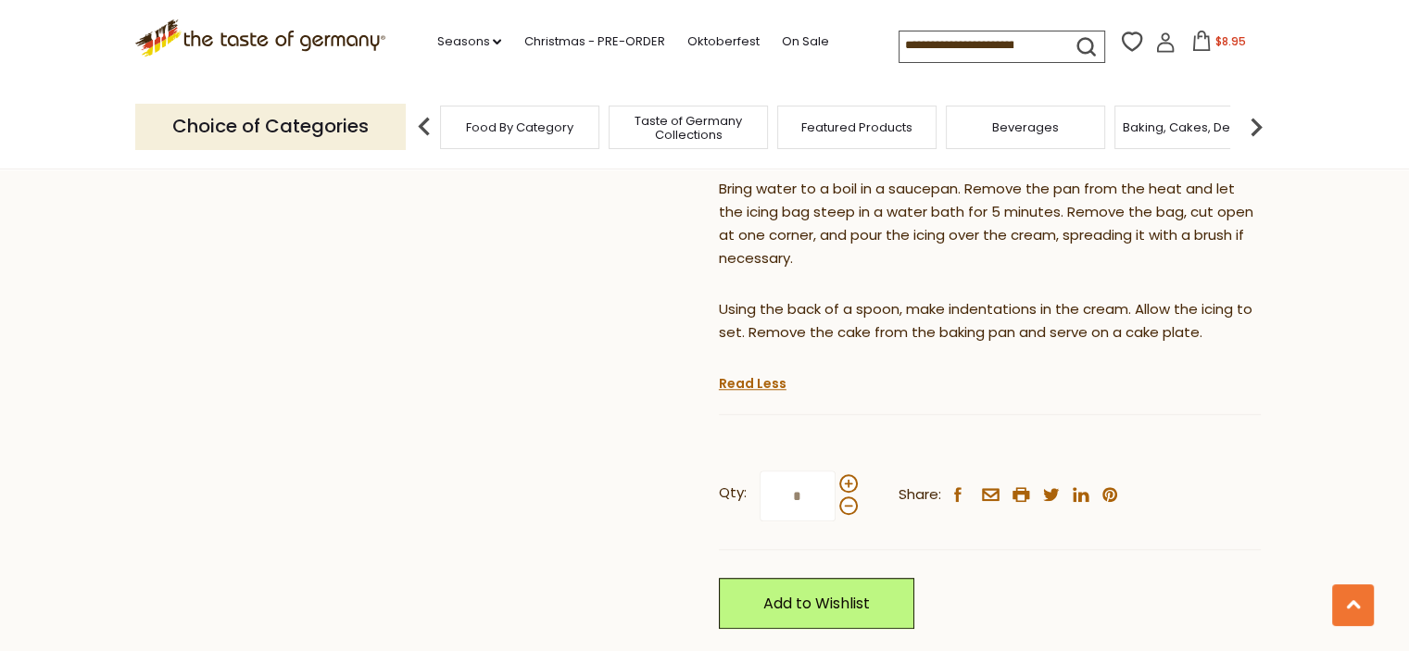
scroll to position [1482, 0]
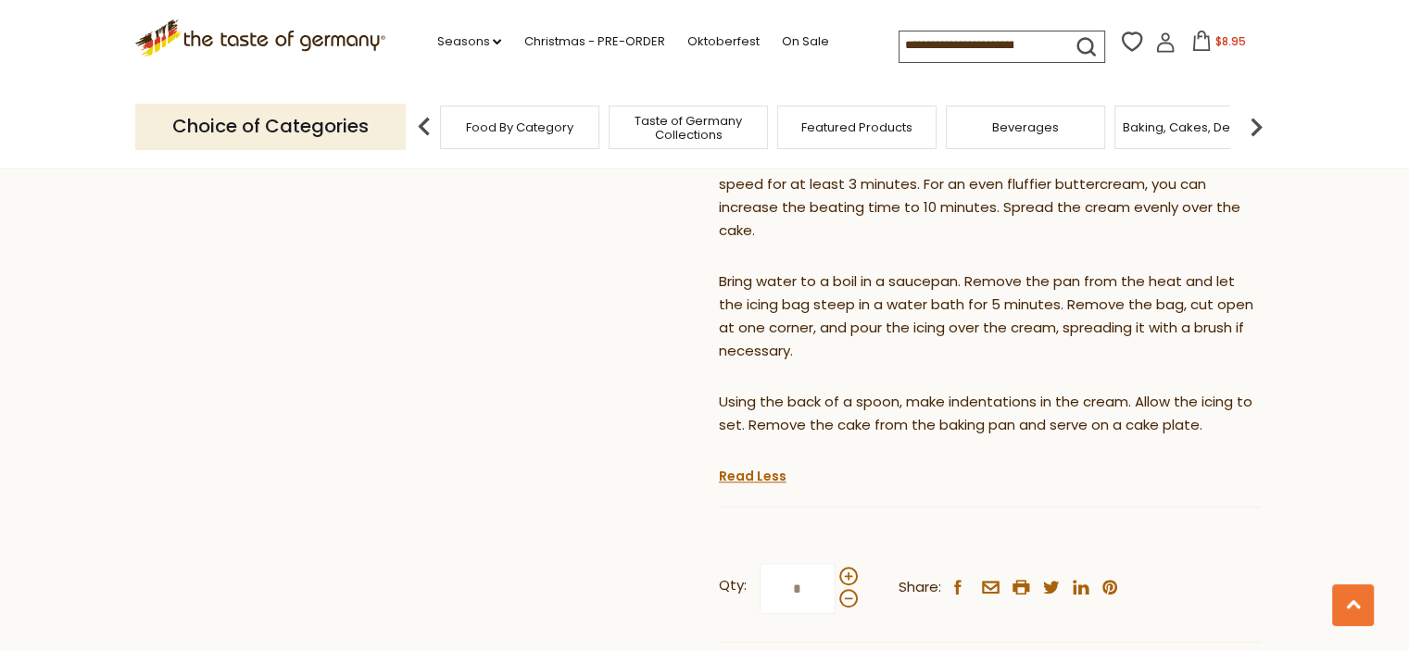
click at [1197, 41] on icon at bounding box center [1201, 41] width 20 height 20
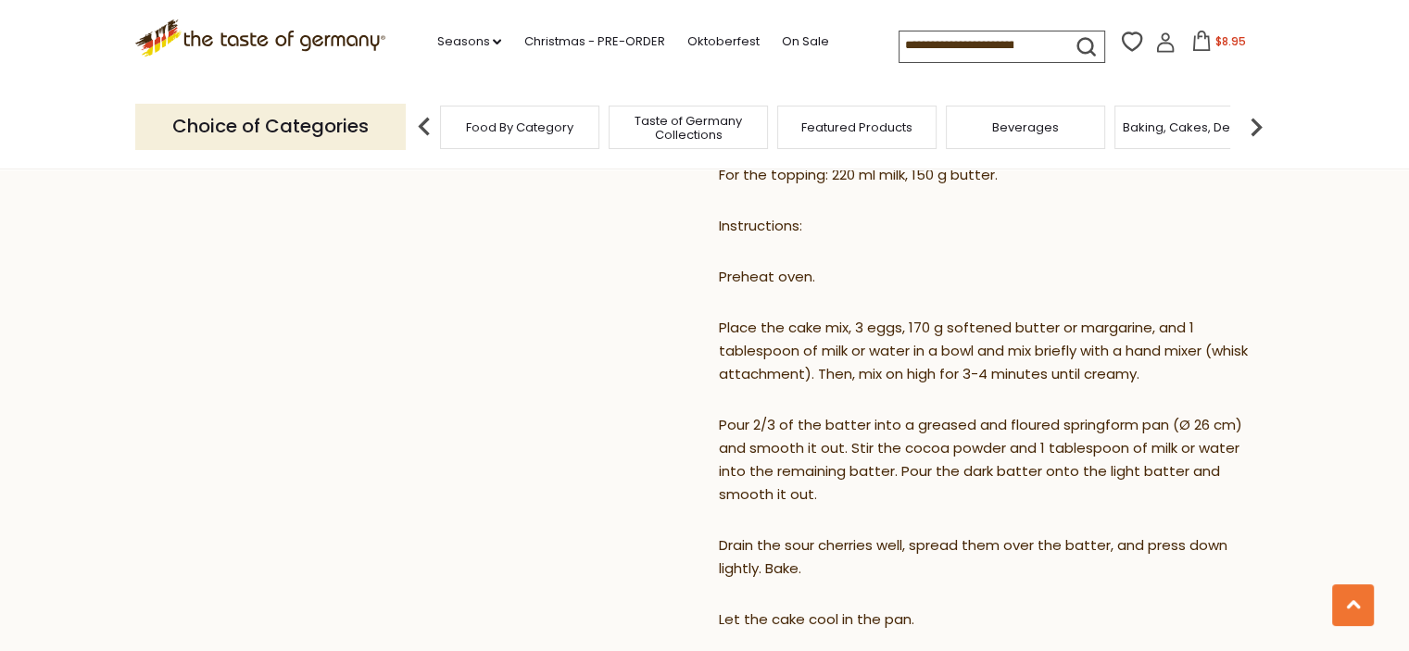
scroll to position [0, 0]
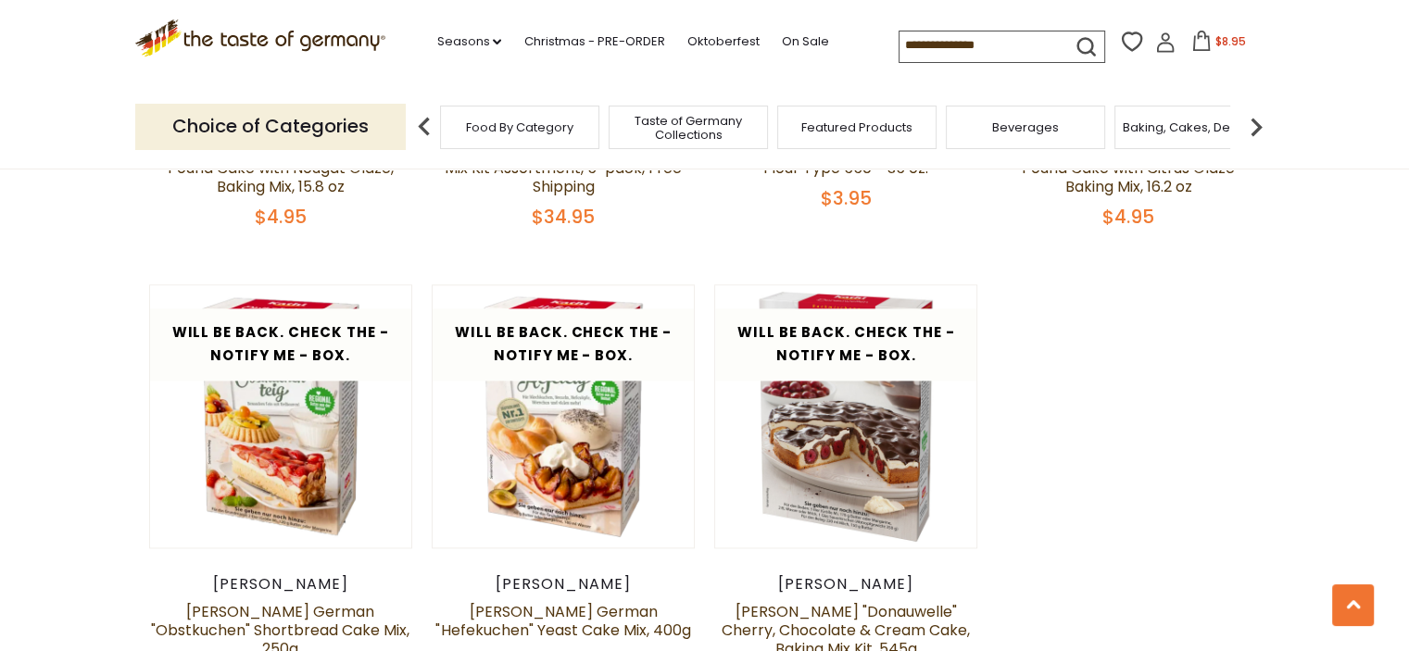
scroll to position [2408, 0]
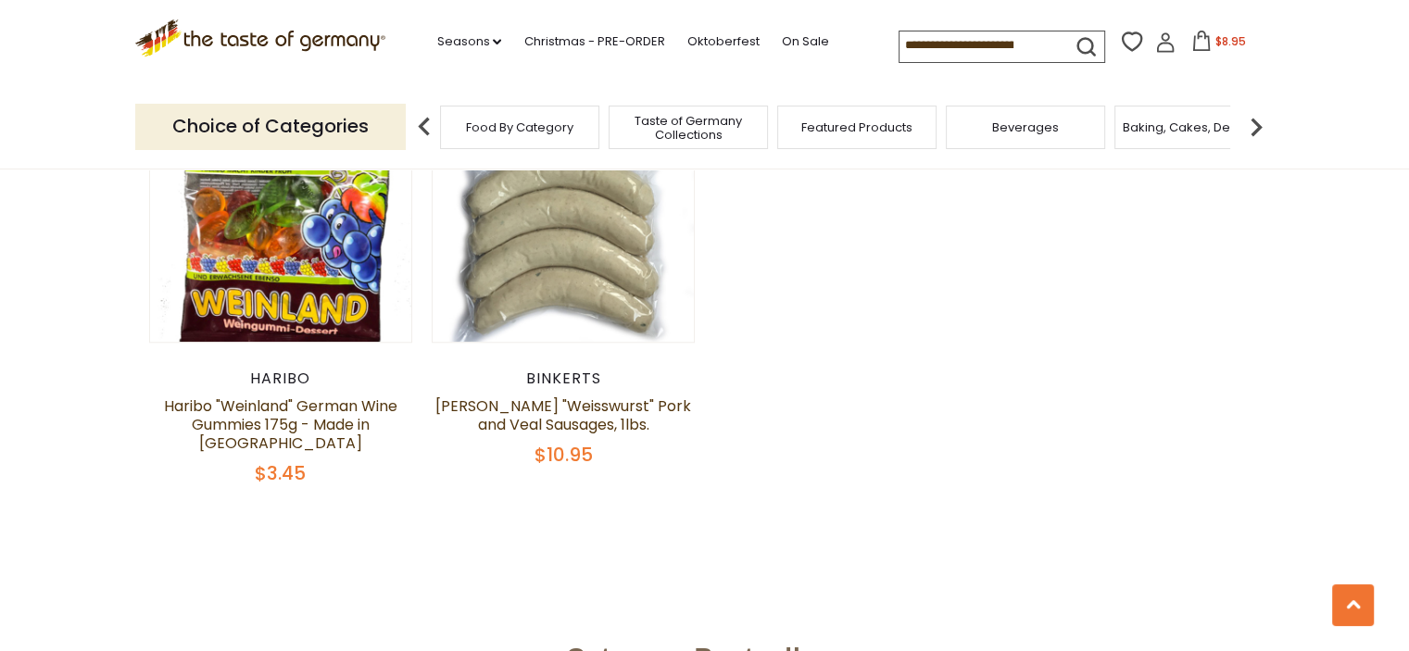
scroll to position [1945, 0]
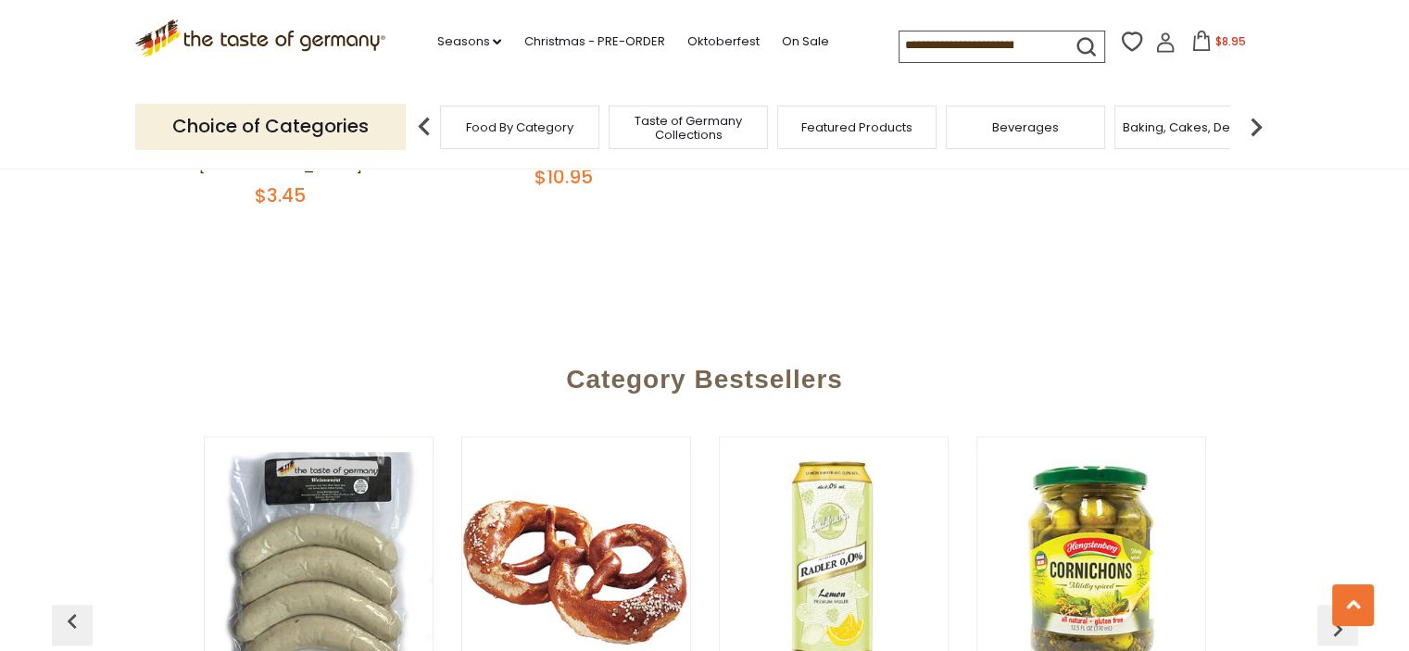
click at [923, 32] on input at bounding box center [977, 44] width 157 height 26
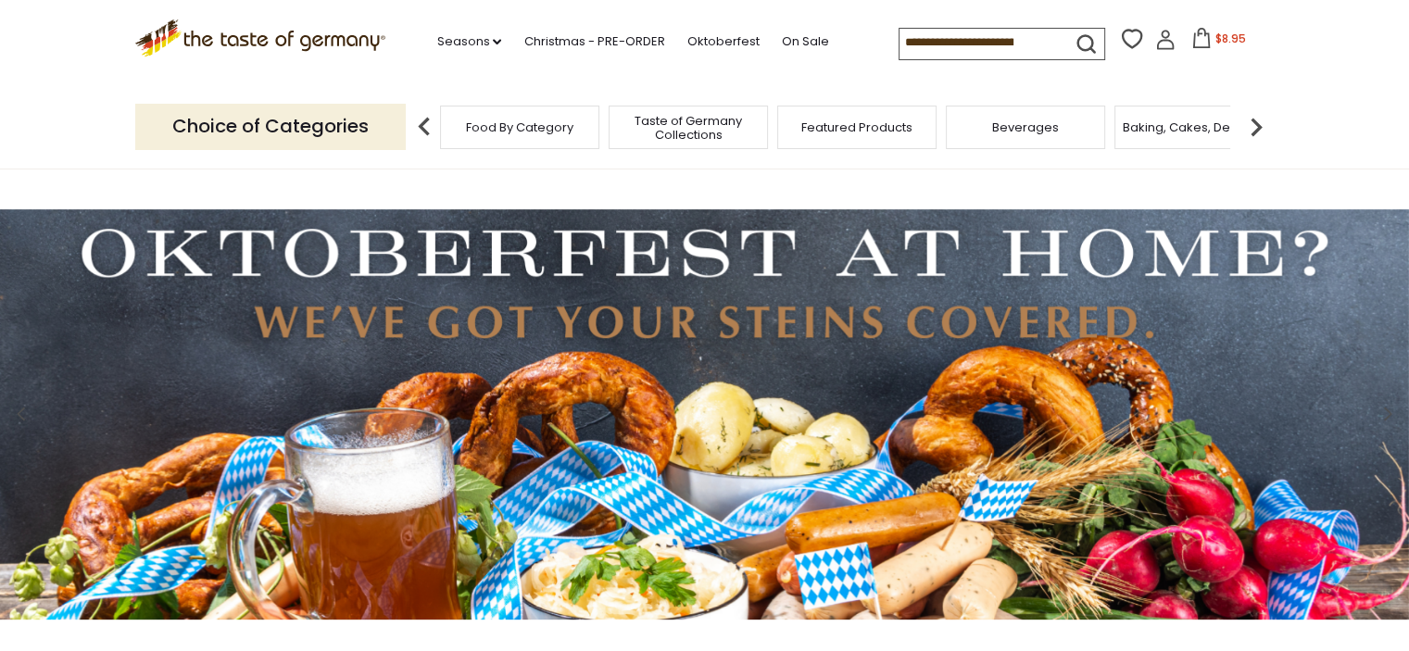
click at [1221, 44] on span "$8.95" at bounding box center [1230, 39] width 31 height 16
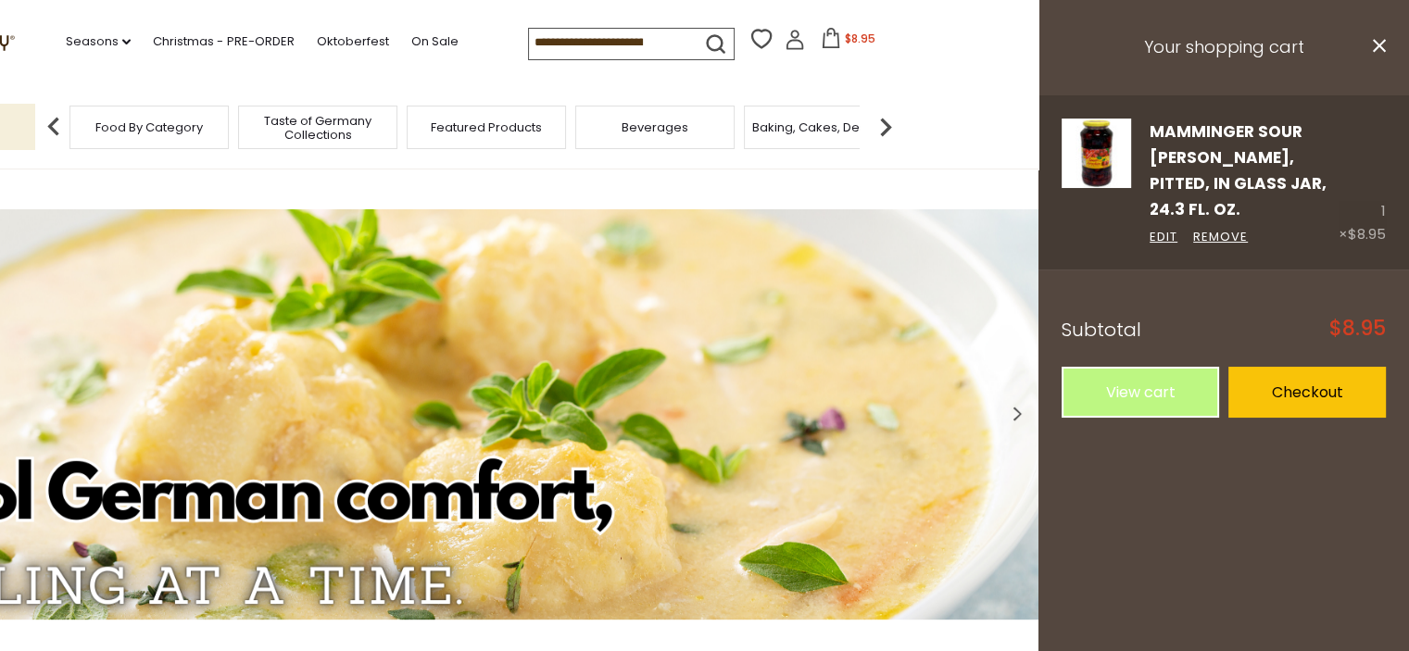
click at [1194, 141] on link "Mamminger Sour [PERSON_NAME], pitted, in Glass Jar, 24.3 fl. oz." at bounding box center [1237, 170] width 177 height 101
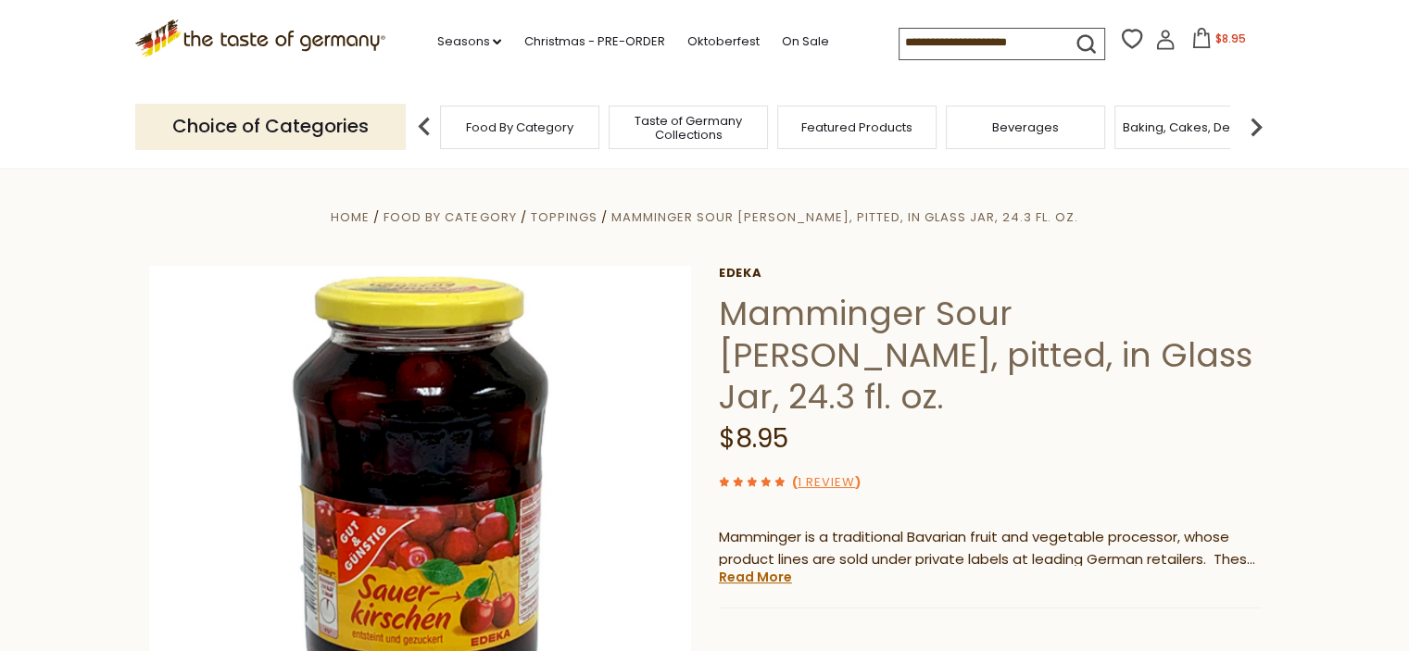
scroll to position [278, 0]
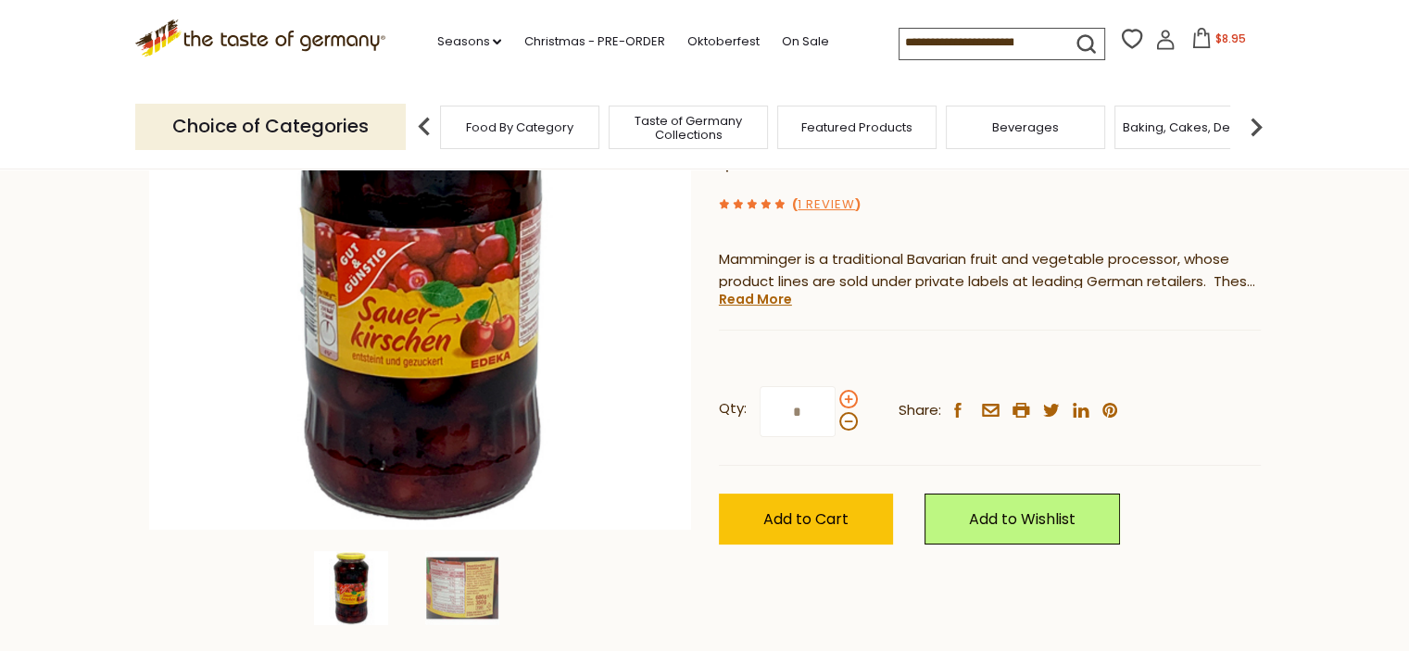
click at [845, 398] on span at bounding box center [848, 399] width 19 height 19
click at [835, 398] on input "*" at bounding box center [797, 411] width 76 height 51
type input "*"
click at [942, 43] on input at bounding box center [977, 42] width 157 height 26
type input "*****"
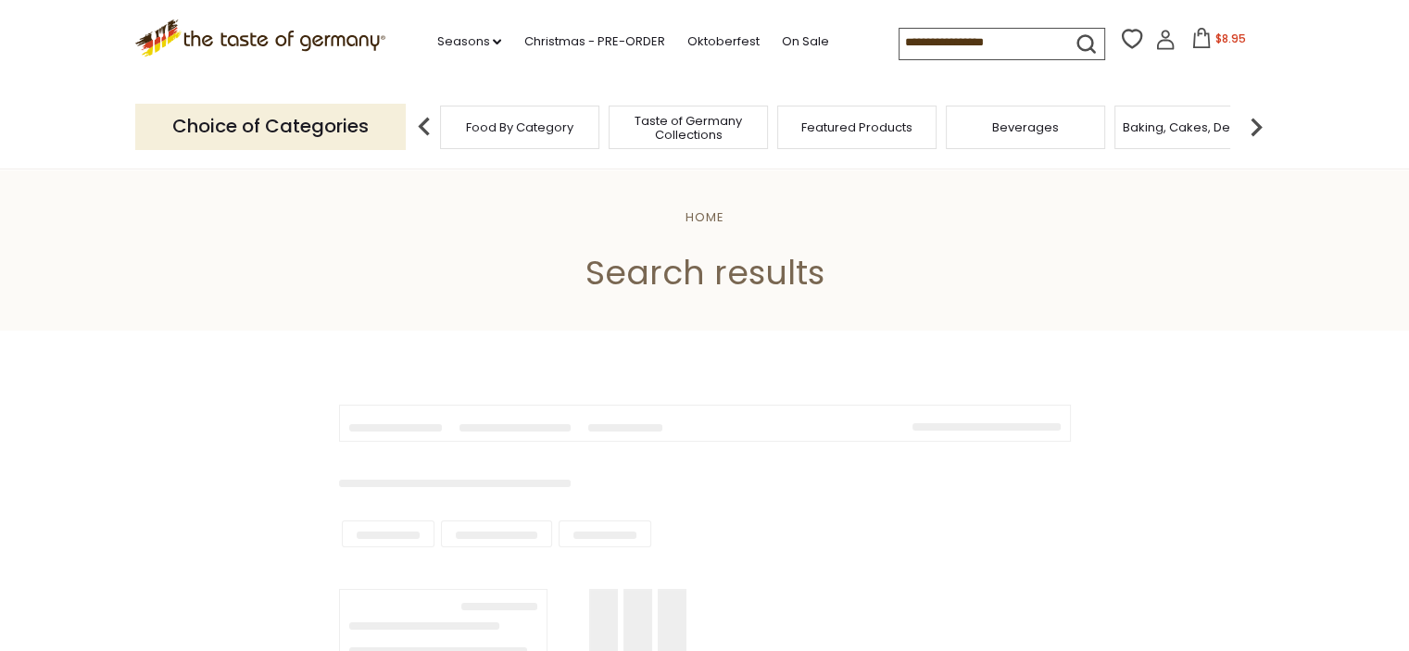
type input "*****"
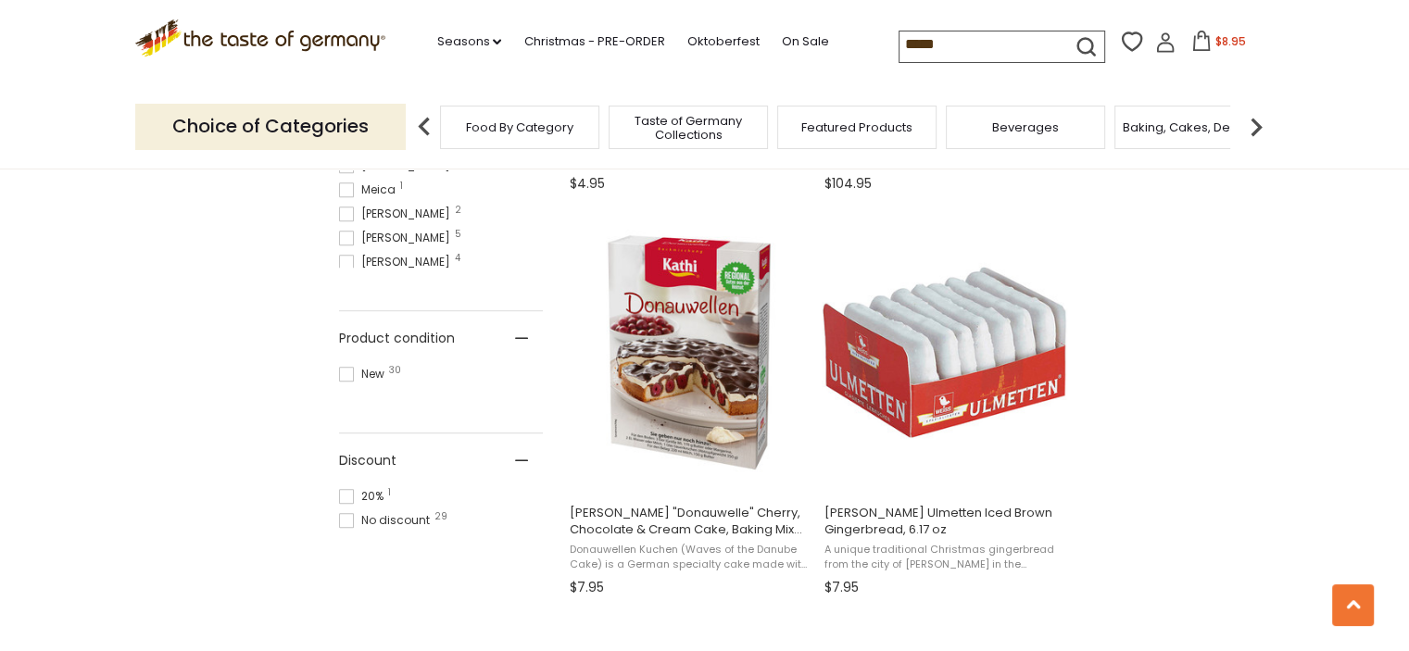
scroll to position [1204, 0]
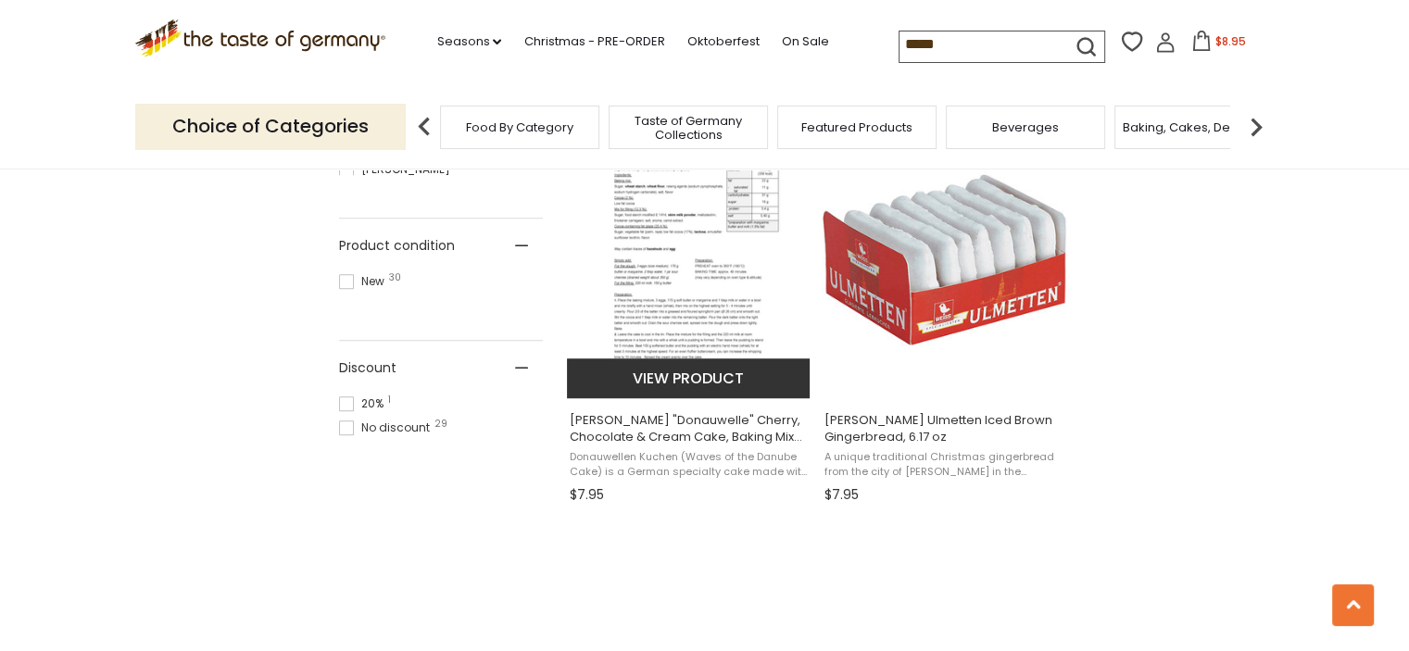
click at [663, 433] on span "[PERSON_NAME] "Donauwelle" Cherry, Chocolate & Cream Cake, Baking Mix Kit, 545g" at bounding box center [690, 428] width 240 height 33
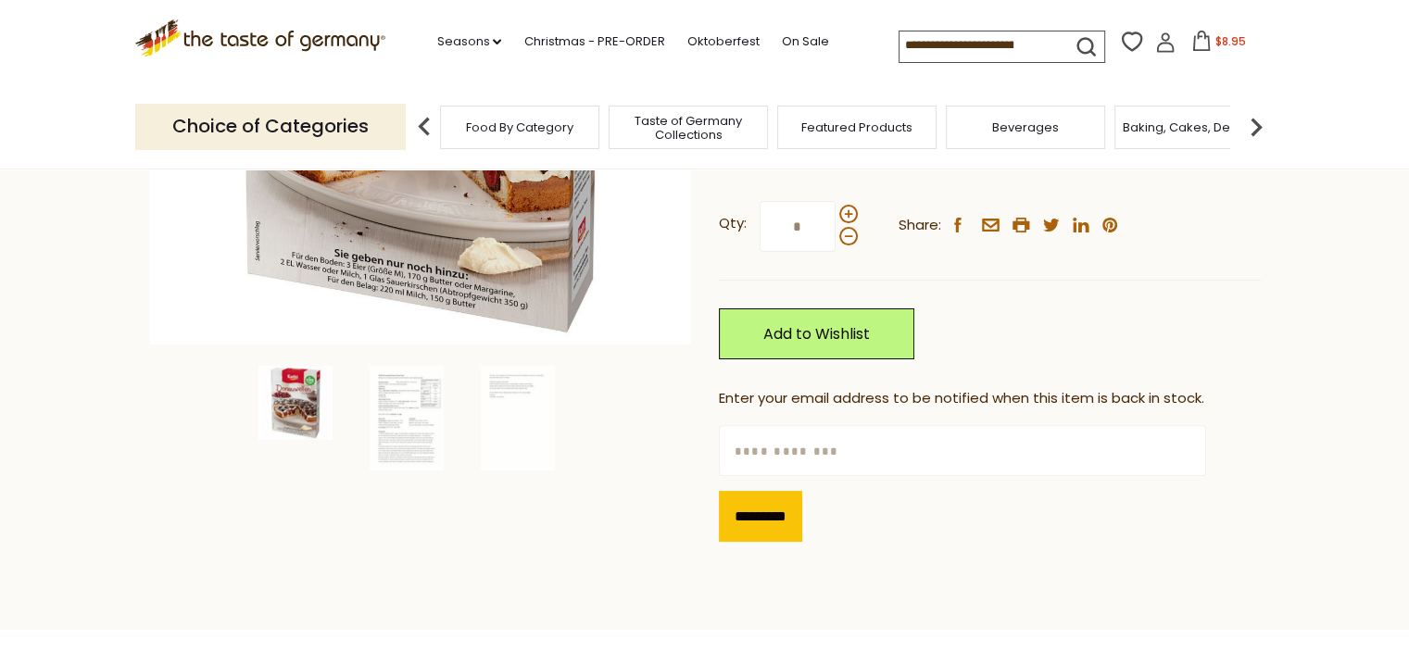
scroll to position [185, 0]
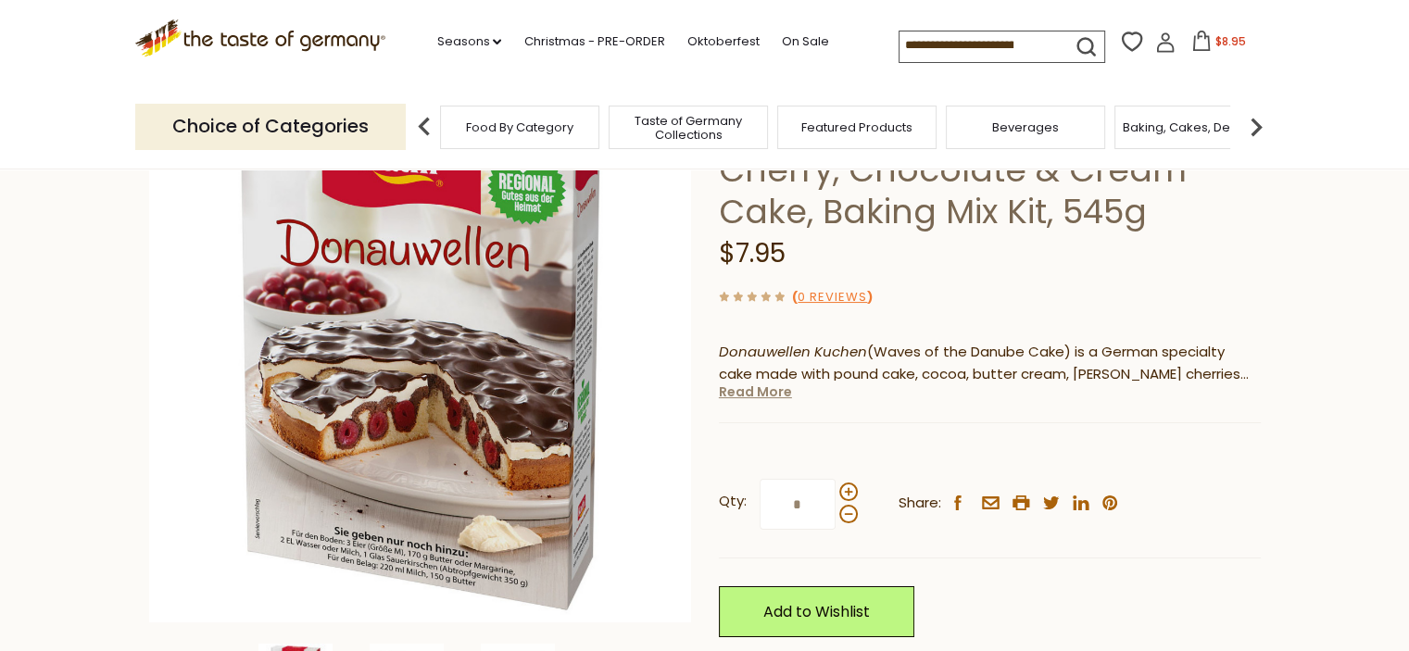
click at [745, 393] on link "Read More" at bounding box center [755, 391] width 73 height 19
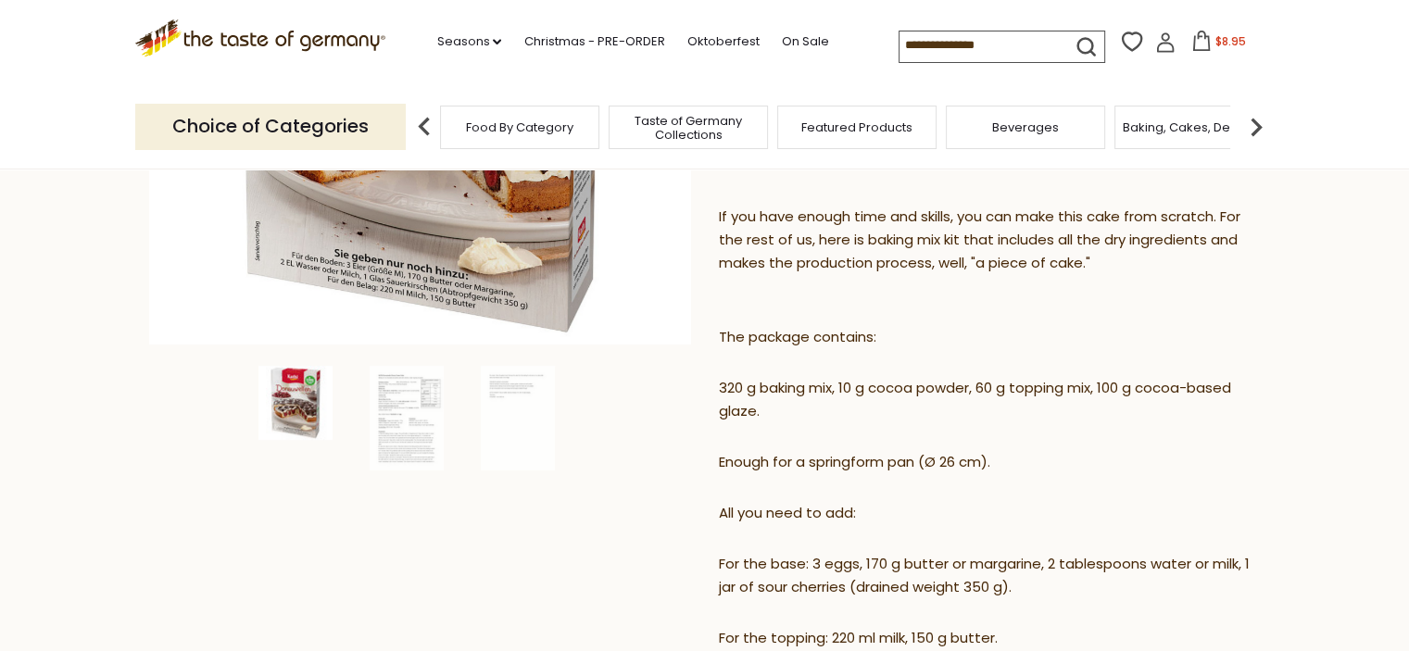
scroll to position [556, 0]
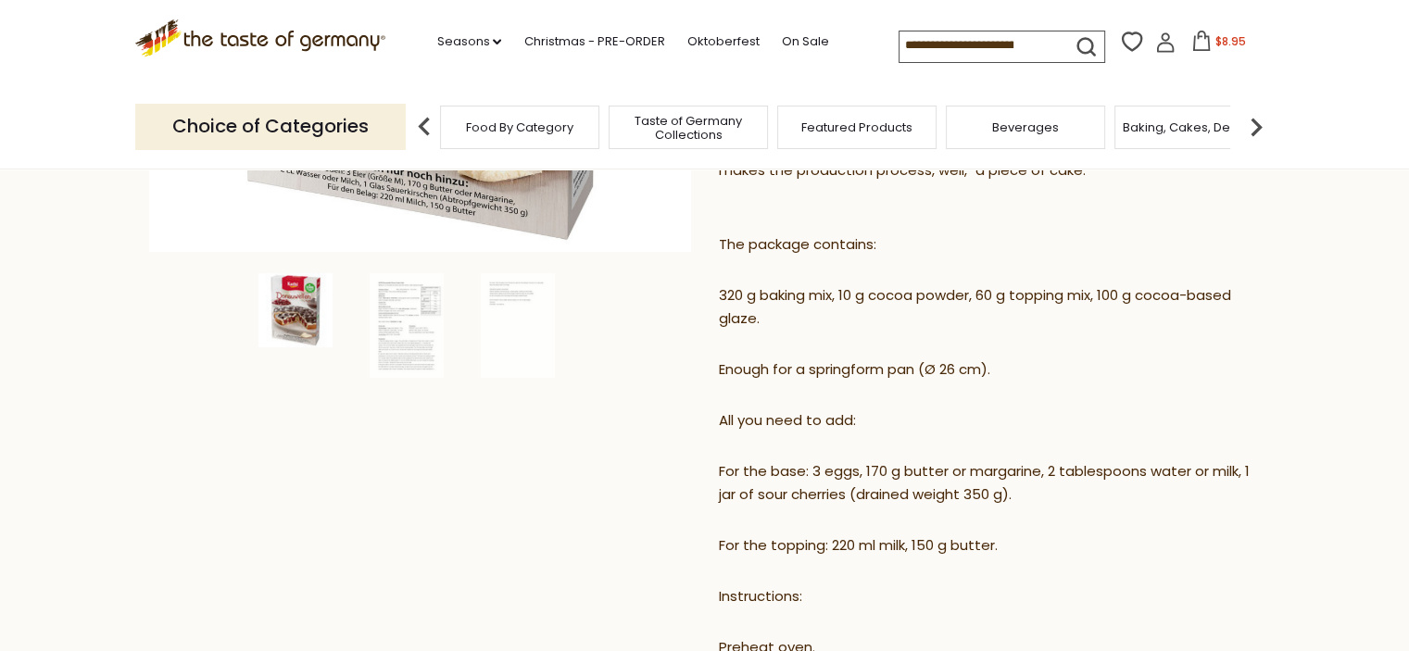
click at [936, 50] on input at bounding box center [977, 44] width 157 height 26
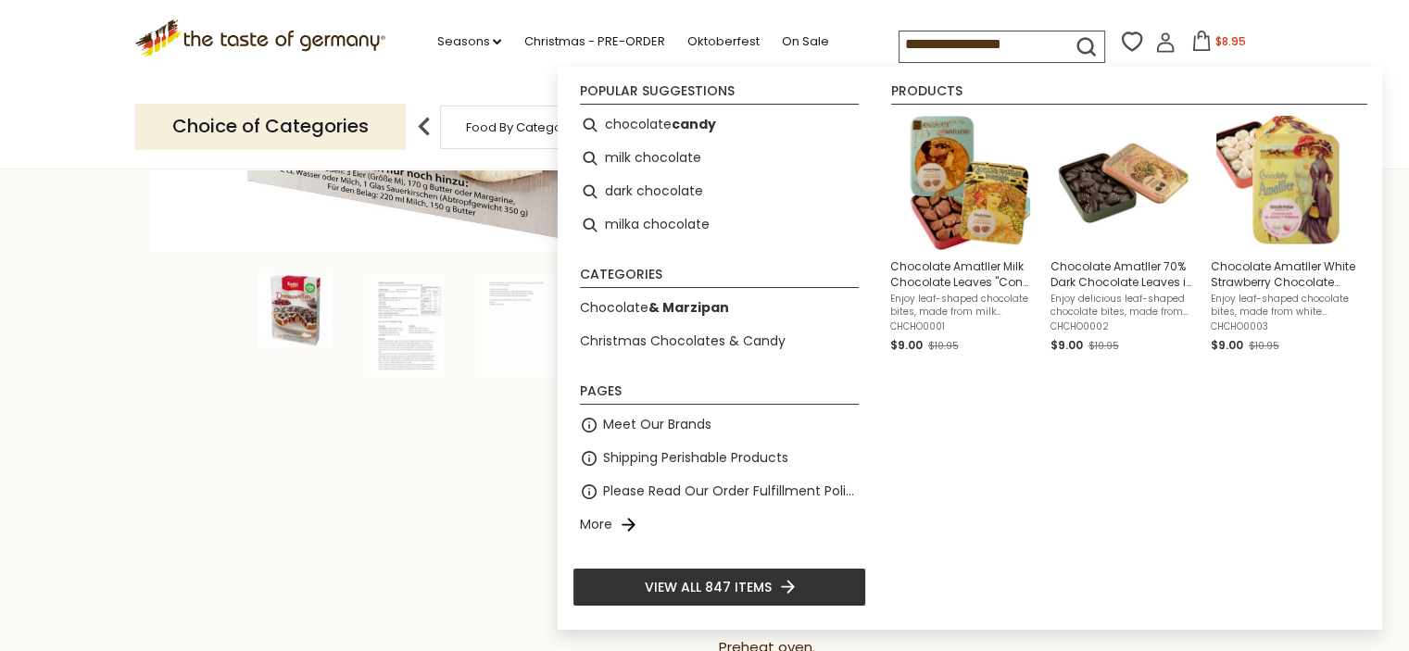
type input "**********"
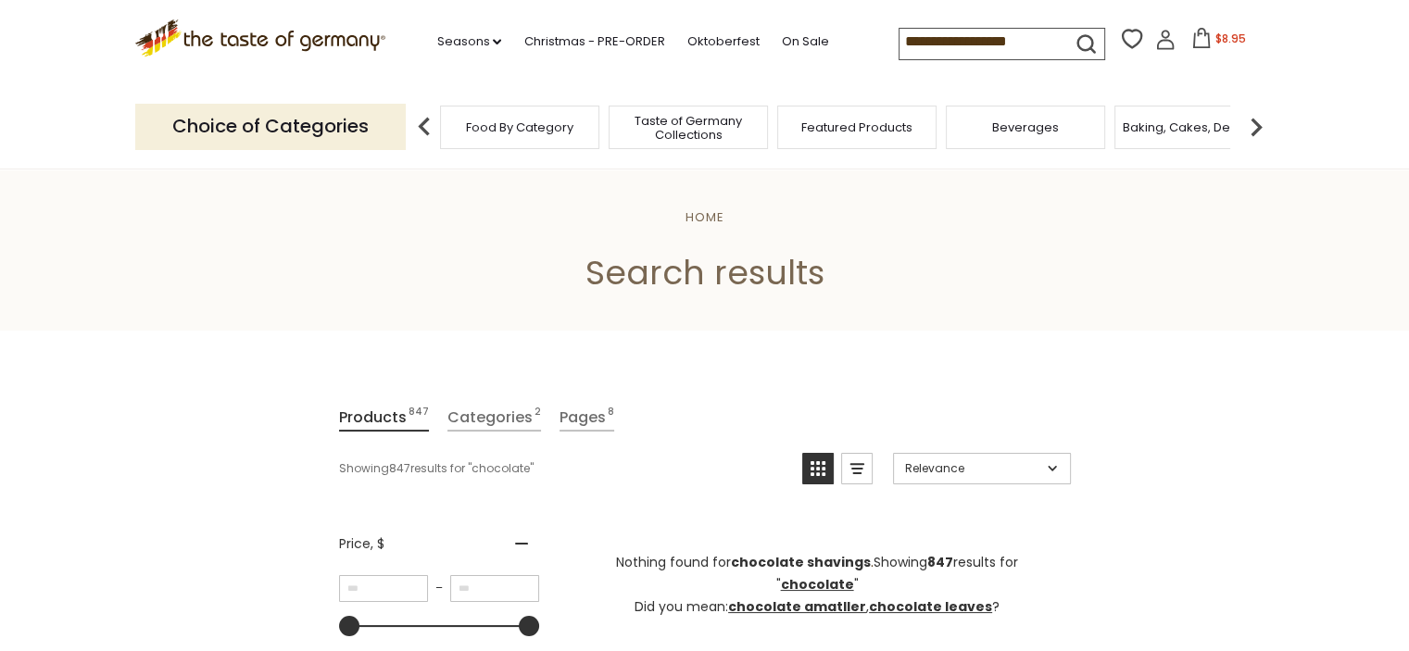
scroll to position [0, 5]
drag, startPoint x: 973, startPoint y: 44, endPoint x: 1043, endPoint y: 49, distance: 69.6
click at [1043, 49] on input "**********" at bounding box center [992, 43] width 187 height 32
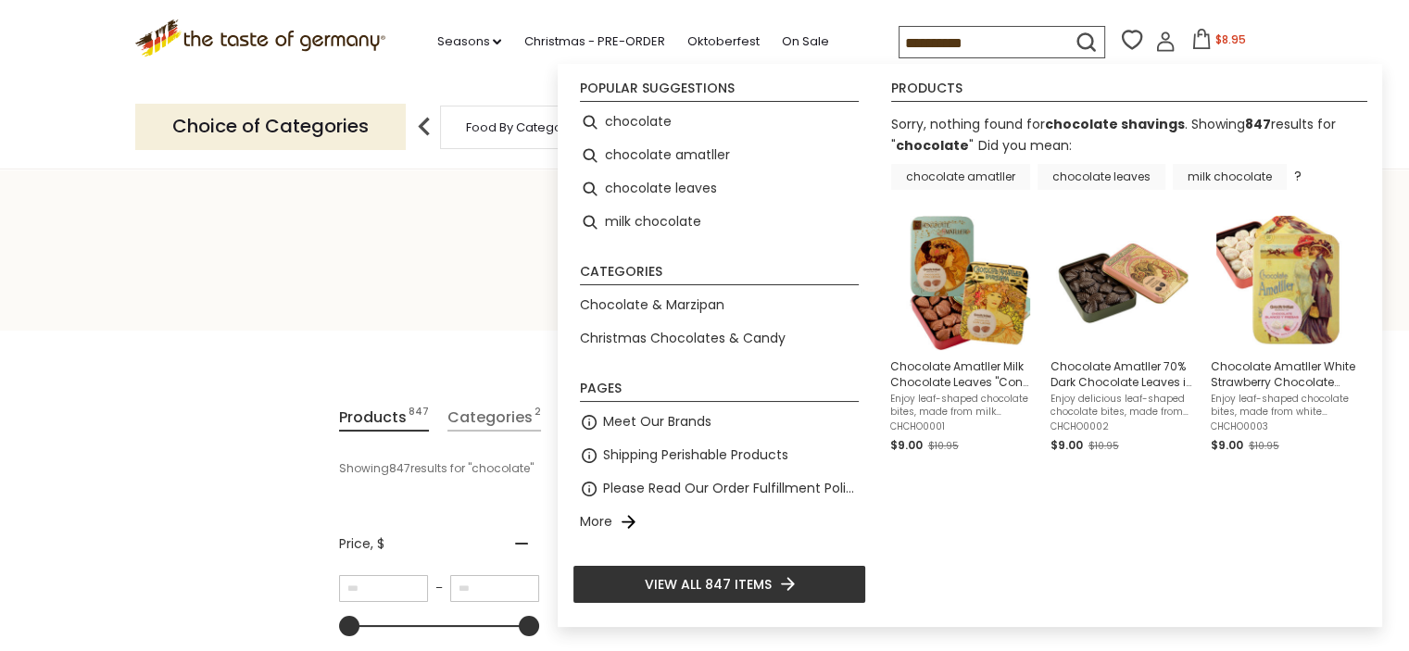
scroll to position [0, 0]
type input "*********"
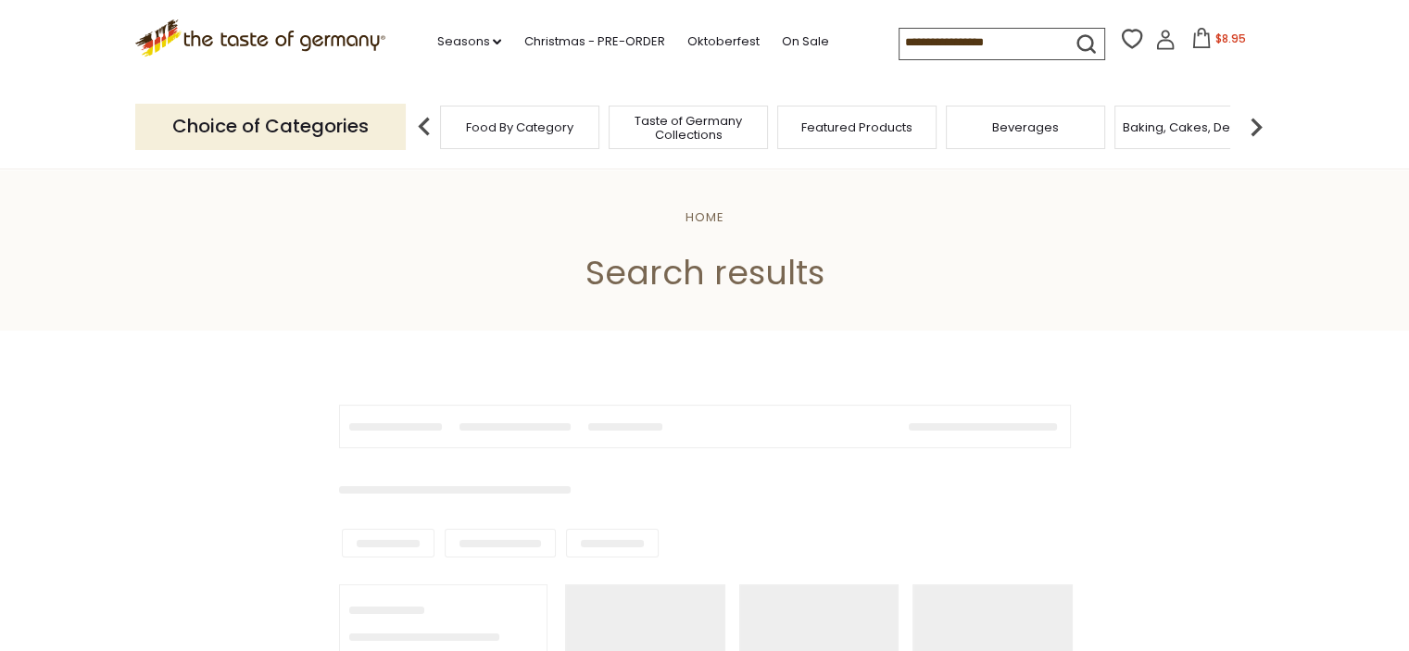
type input "*********"
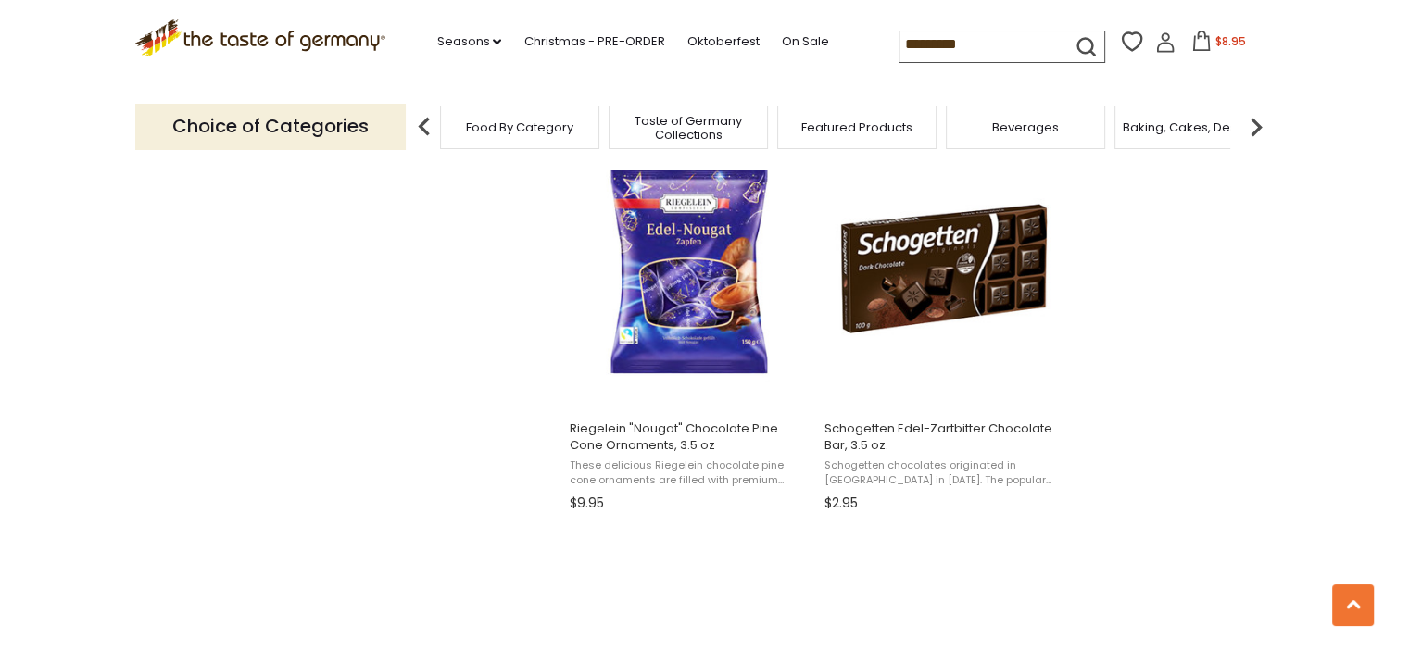
scroll to position [2500, 0]
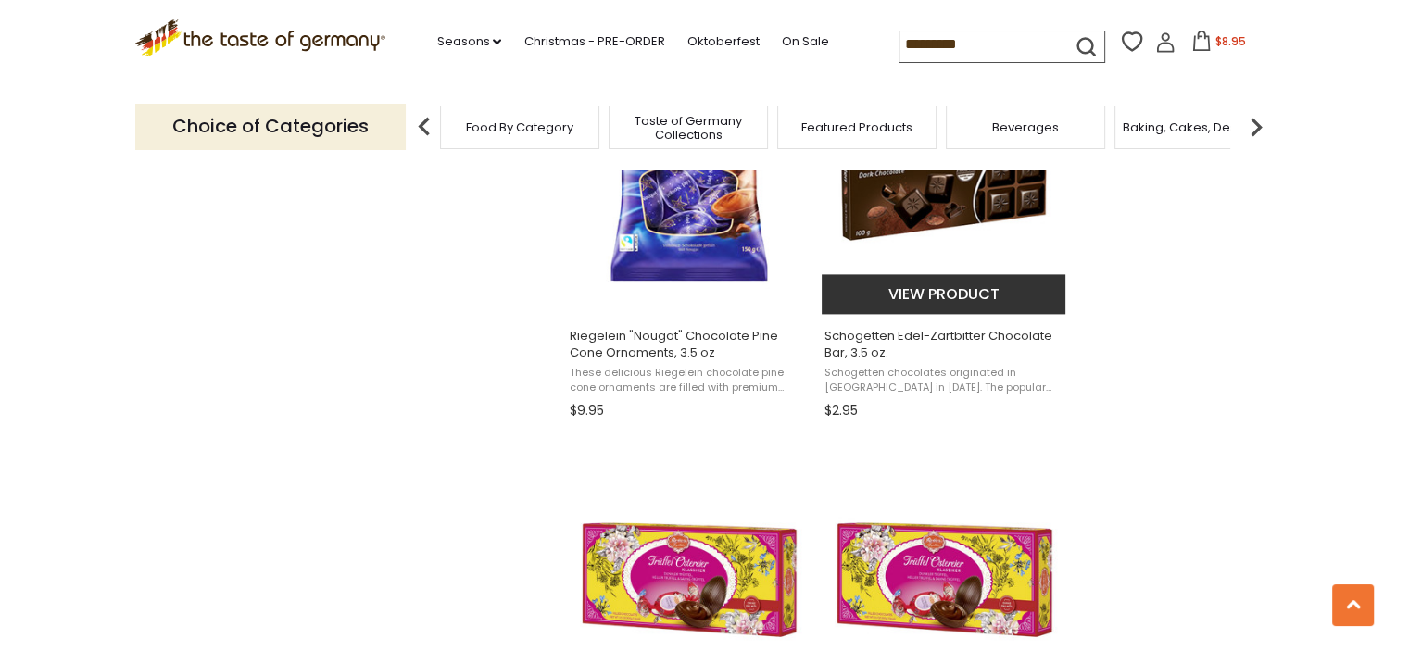
click at [945, 294] on button "View product" at bounding box center [943, 294] width 244 height 40
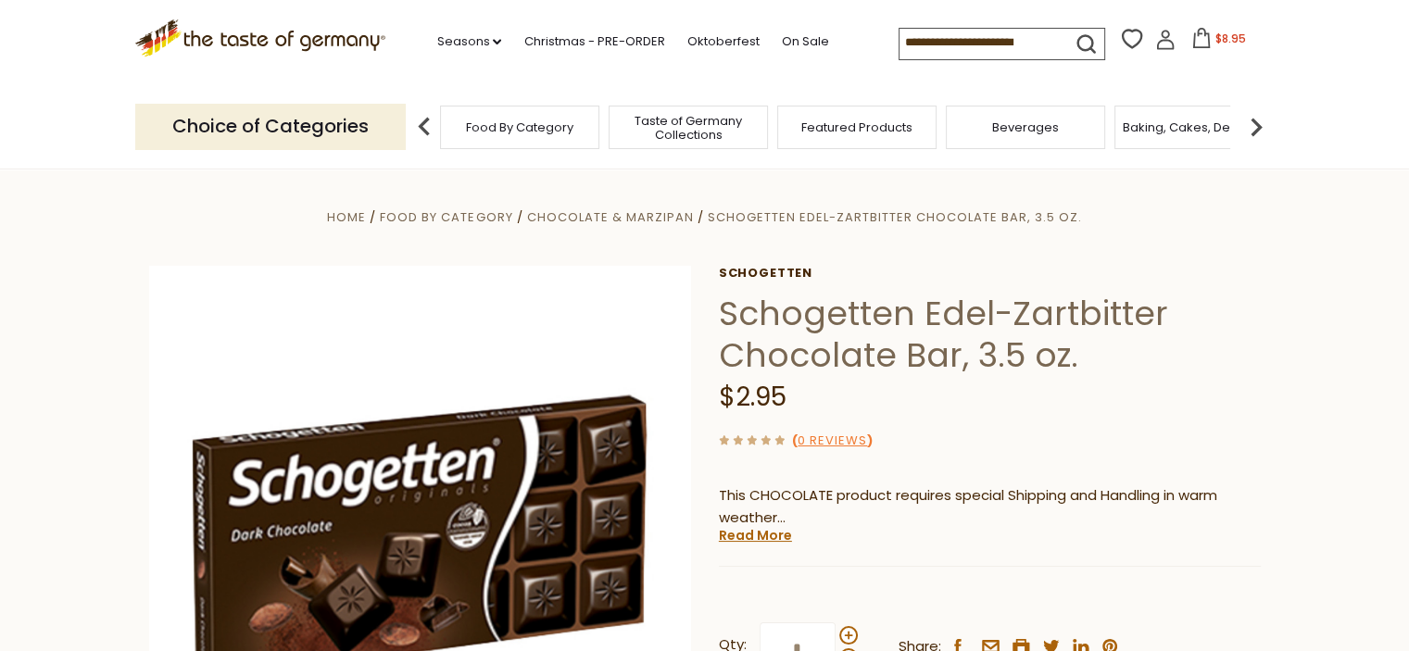
scroll to position [93, 0]
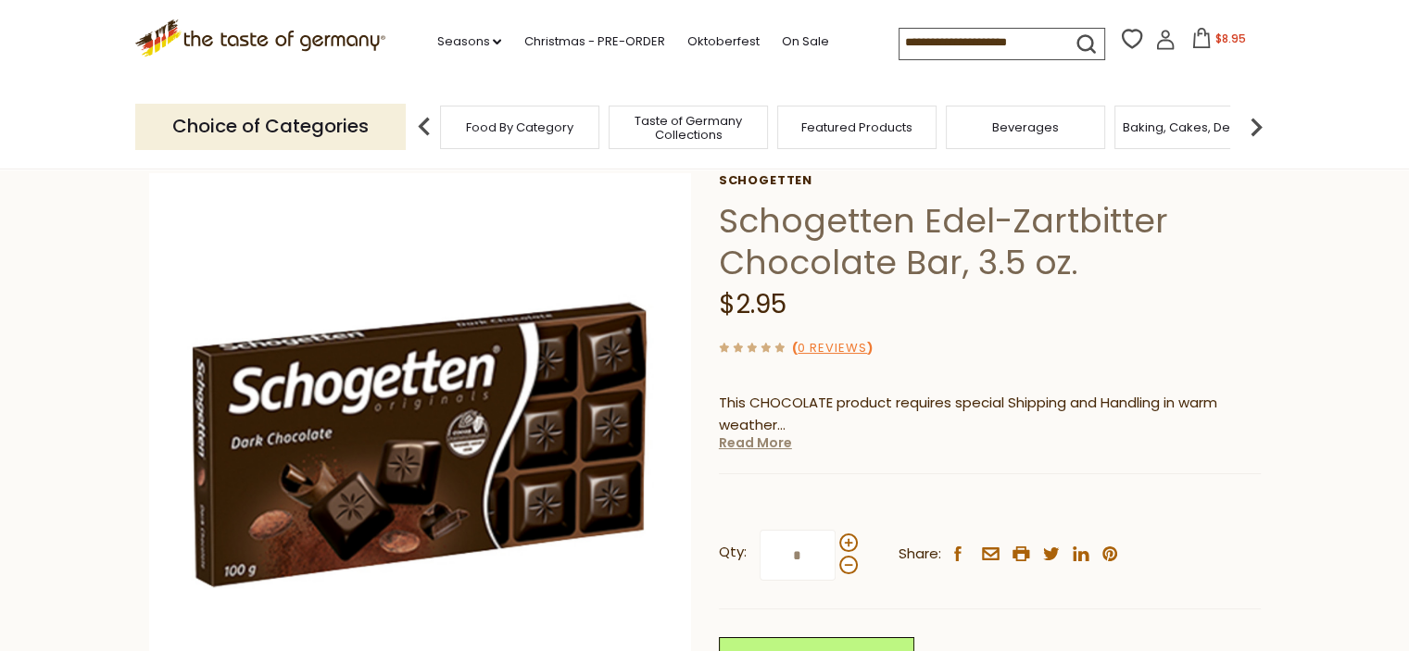
click at [773, 442] on link "Read More" at bounding box center [755, 442] width 73 height 19
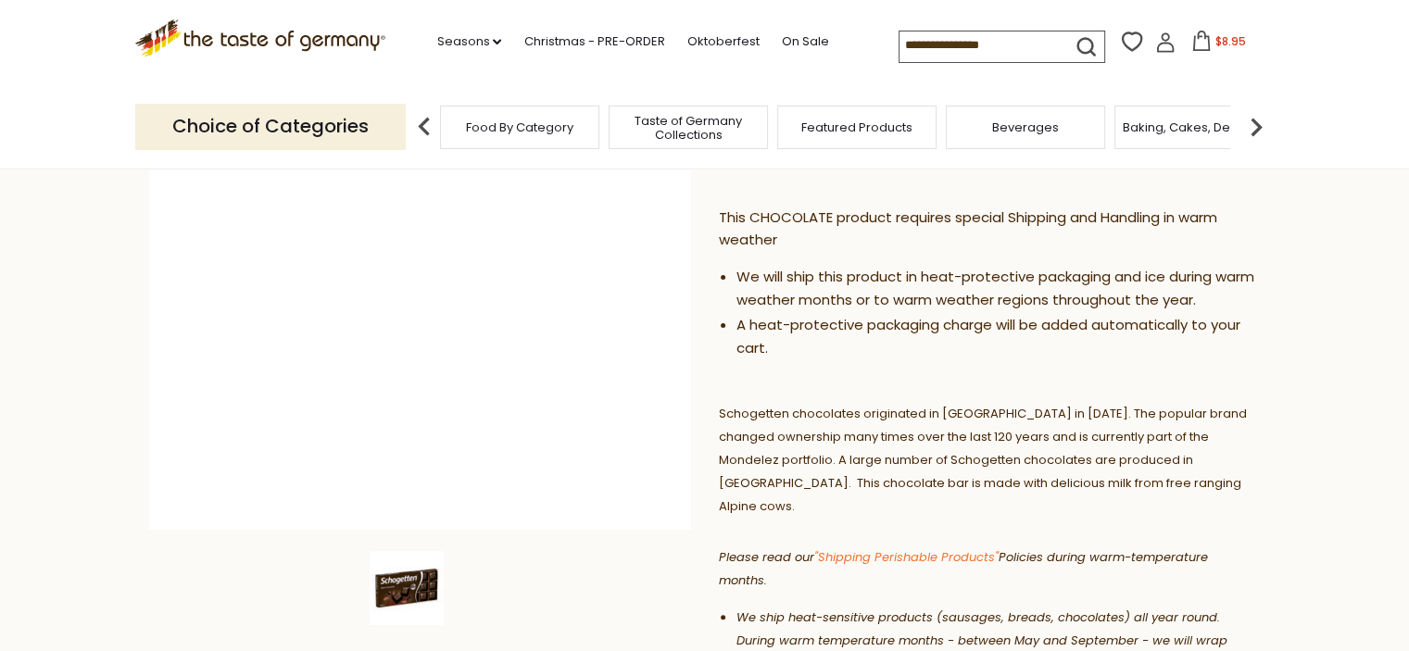
scroll to position [0, 0]
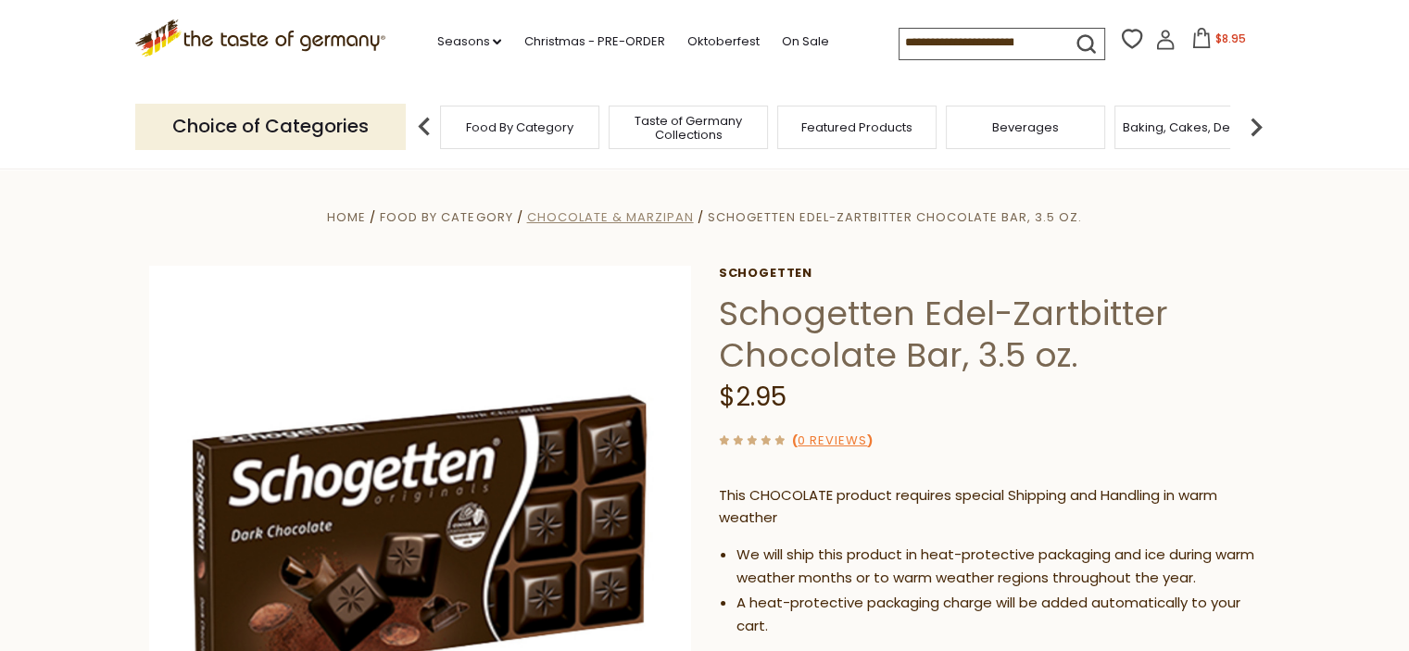
click at [554, 218] on span "Chocolate & Marzipan" at bounding box center [609, 217] width 167 height 18
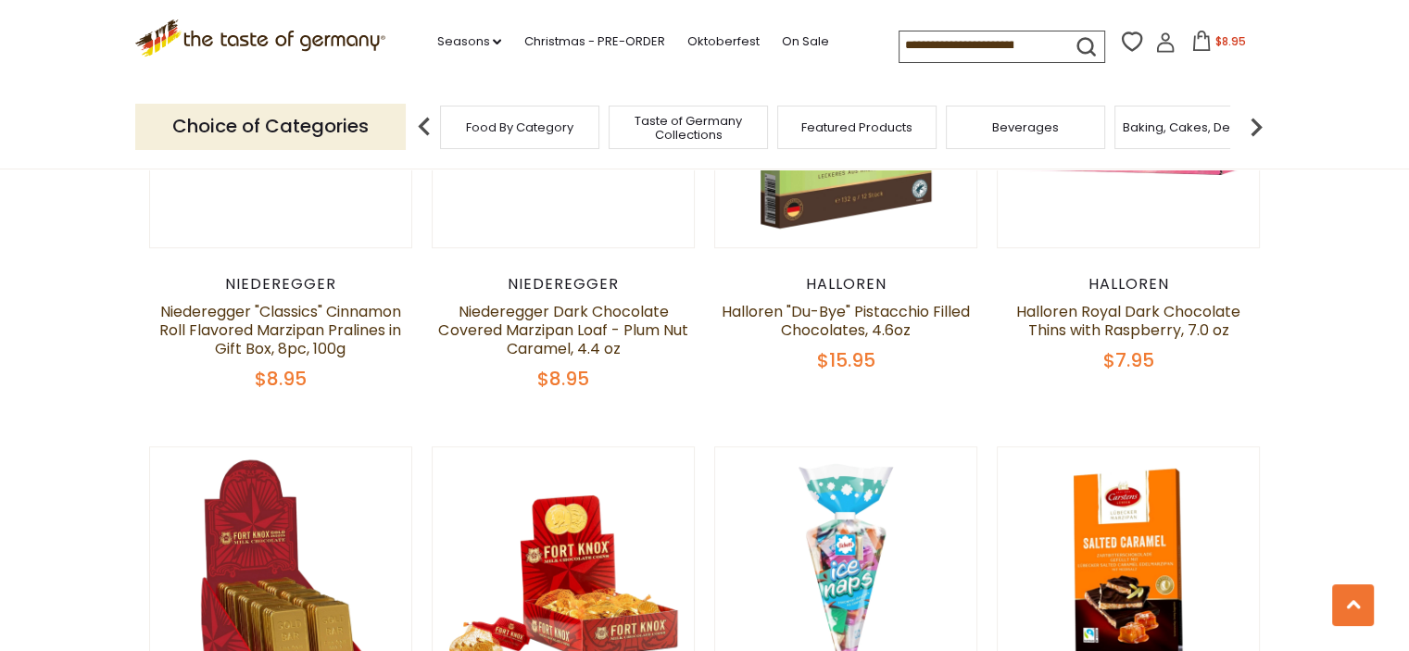
scroll to position [1482, 0]
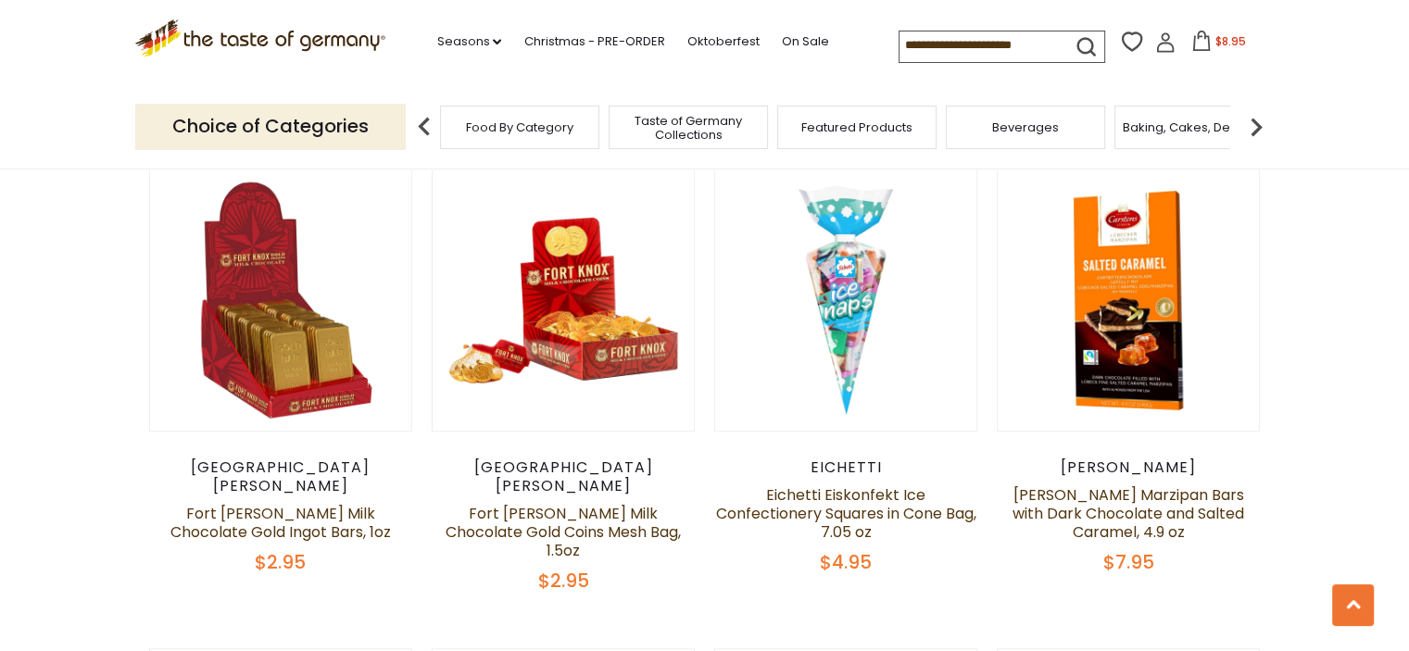
click at [1215, 39] on span "$8.95" at bounding box center [1230, 41] width 31 height 16
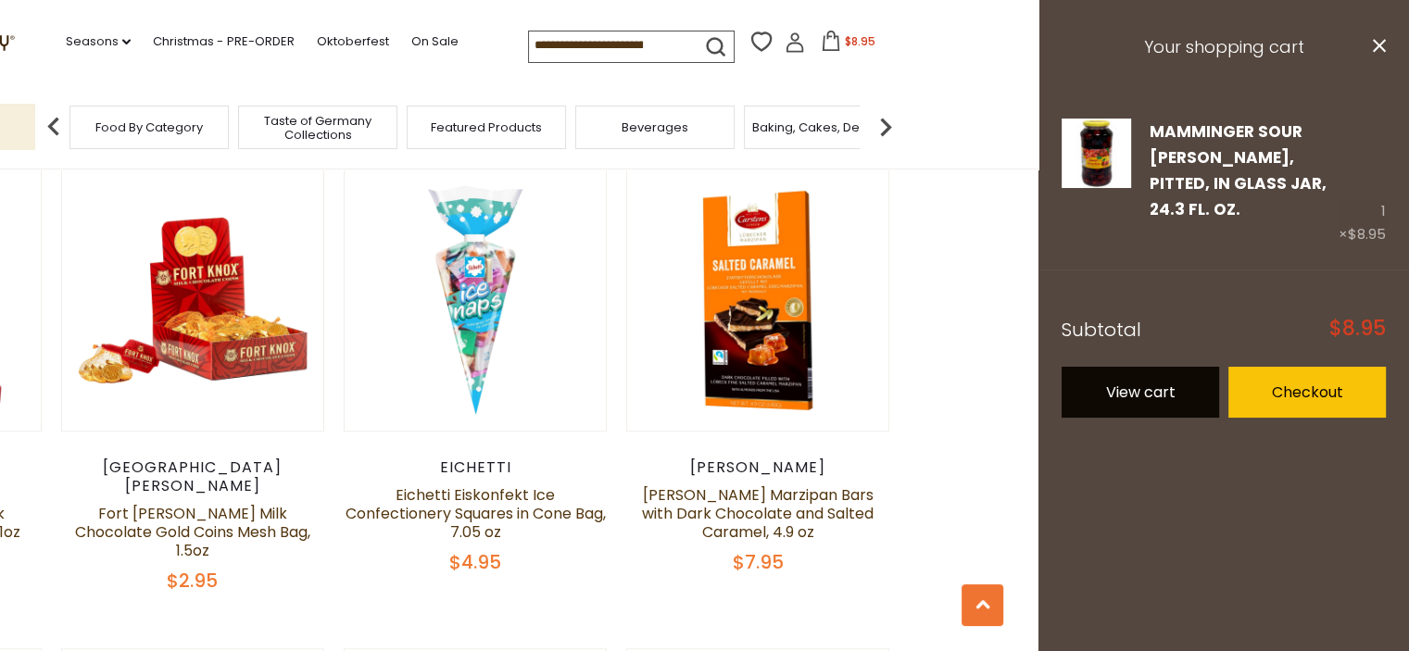
click at [1178, 382] on link "View cart" at bounding box center [1139, 392] width 157 height 51
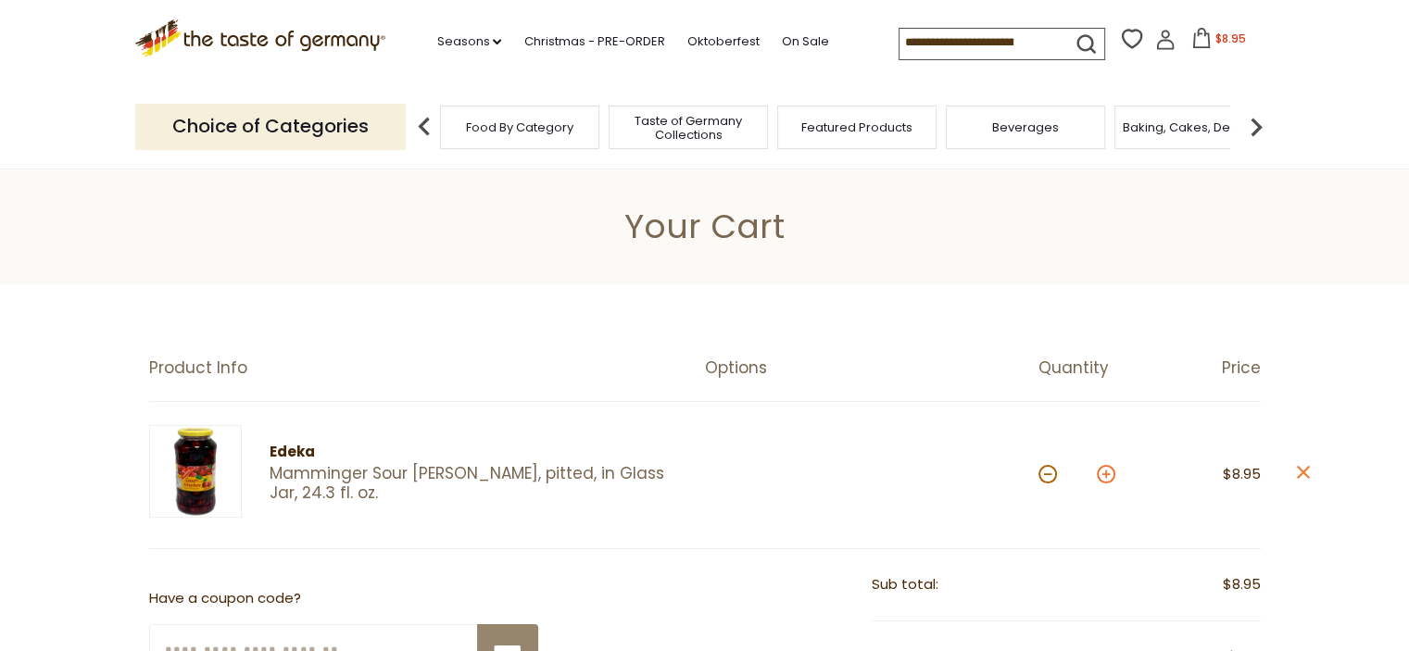
click at [1098, 477] on button at bounding box center [1105, 474] width 19 height 19
type input "*"
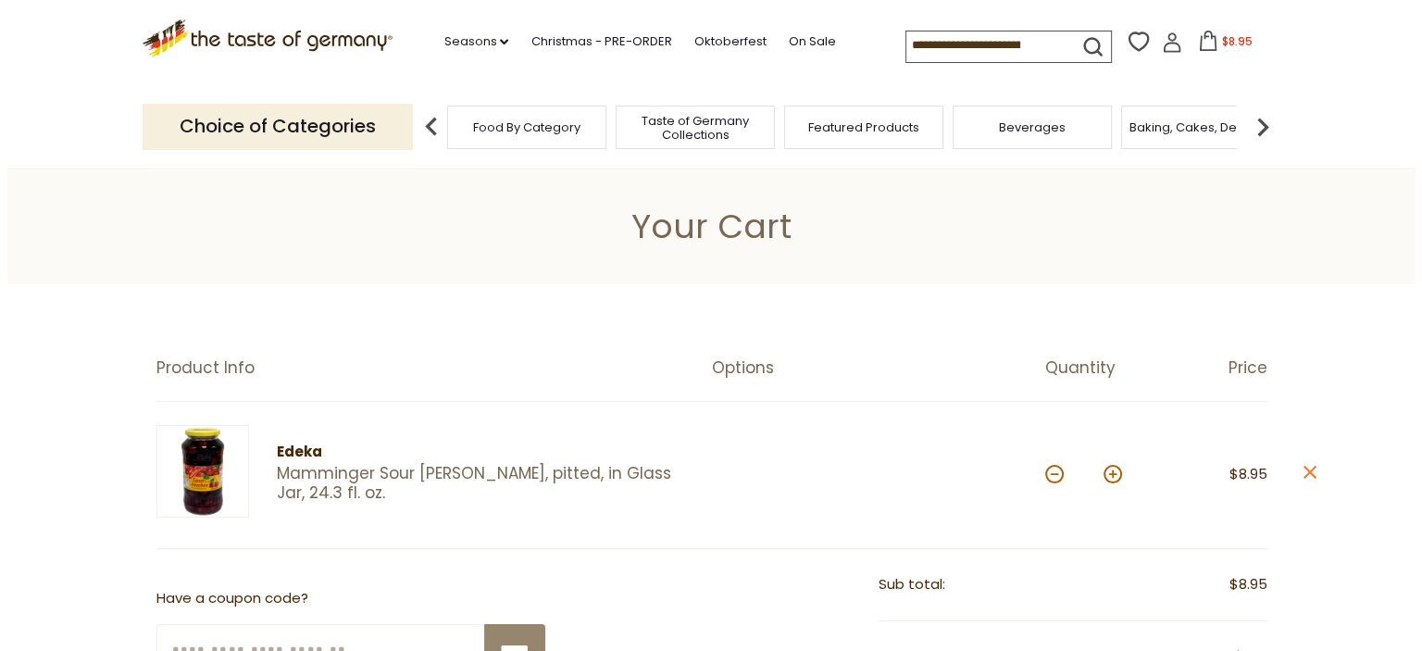
scroll to position [185, 0]
